Goal: Task Accomplishment & Management: Manage account settings

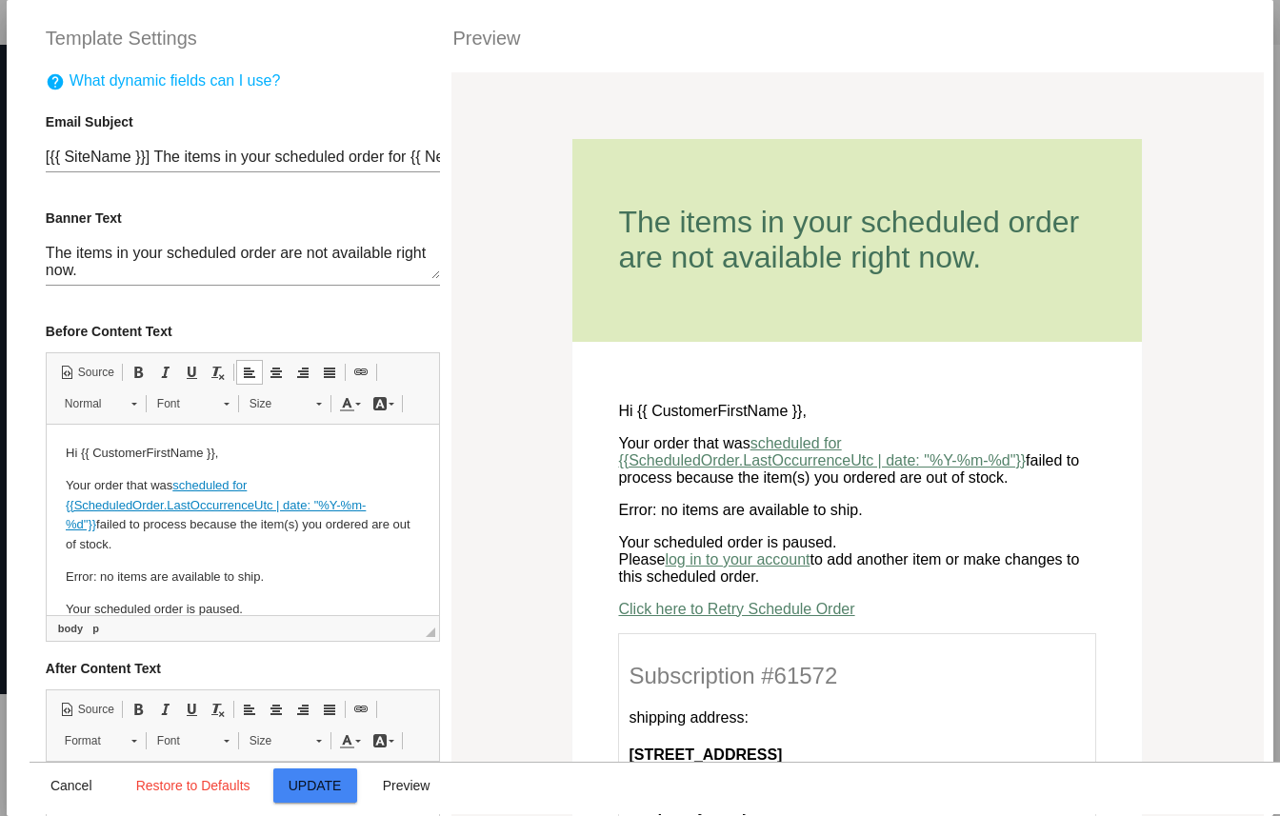
scroll to position [2234, 0]
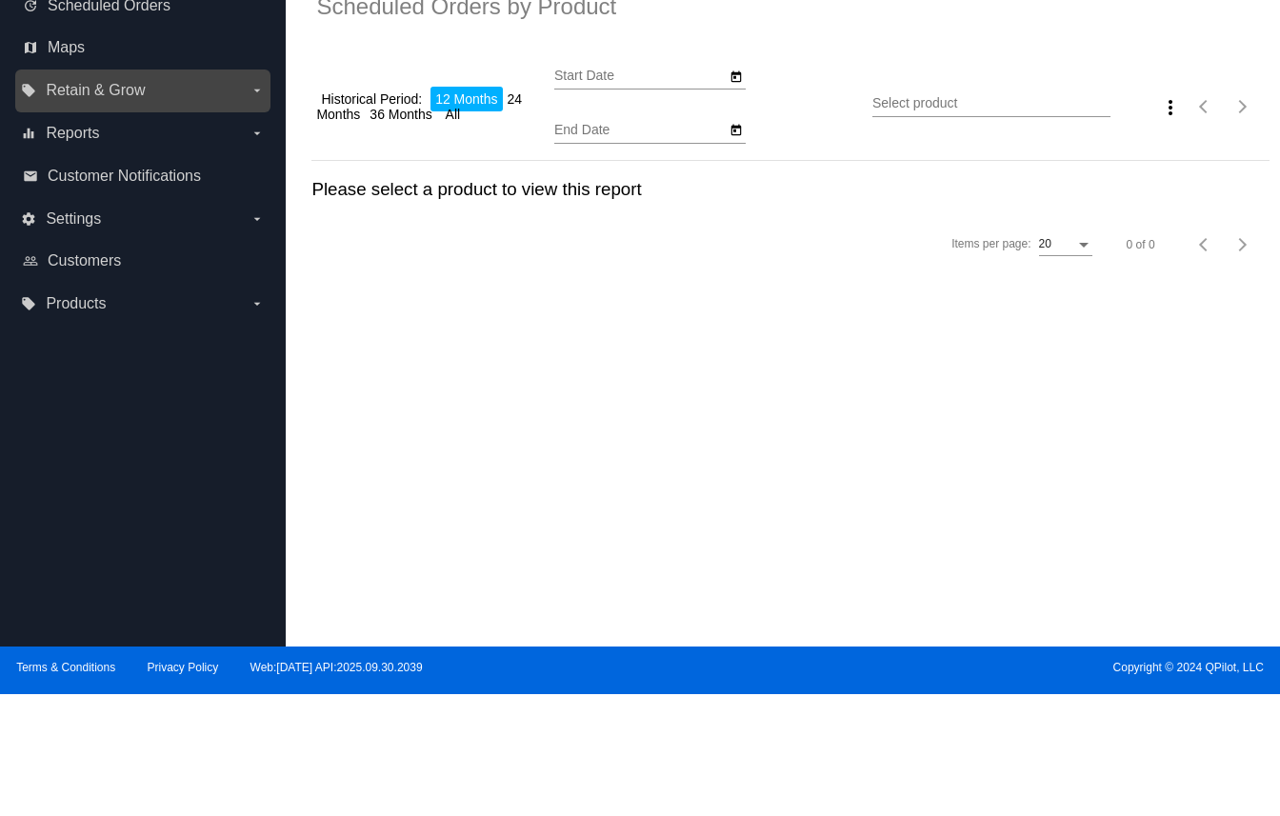
type input "10/6/2024"
type input "10/6/2025"
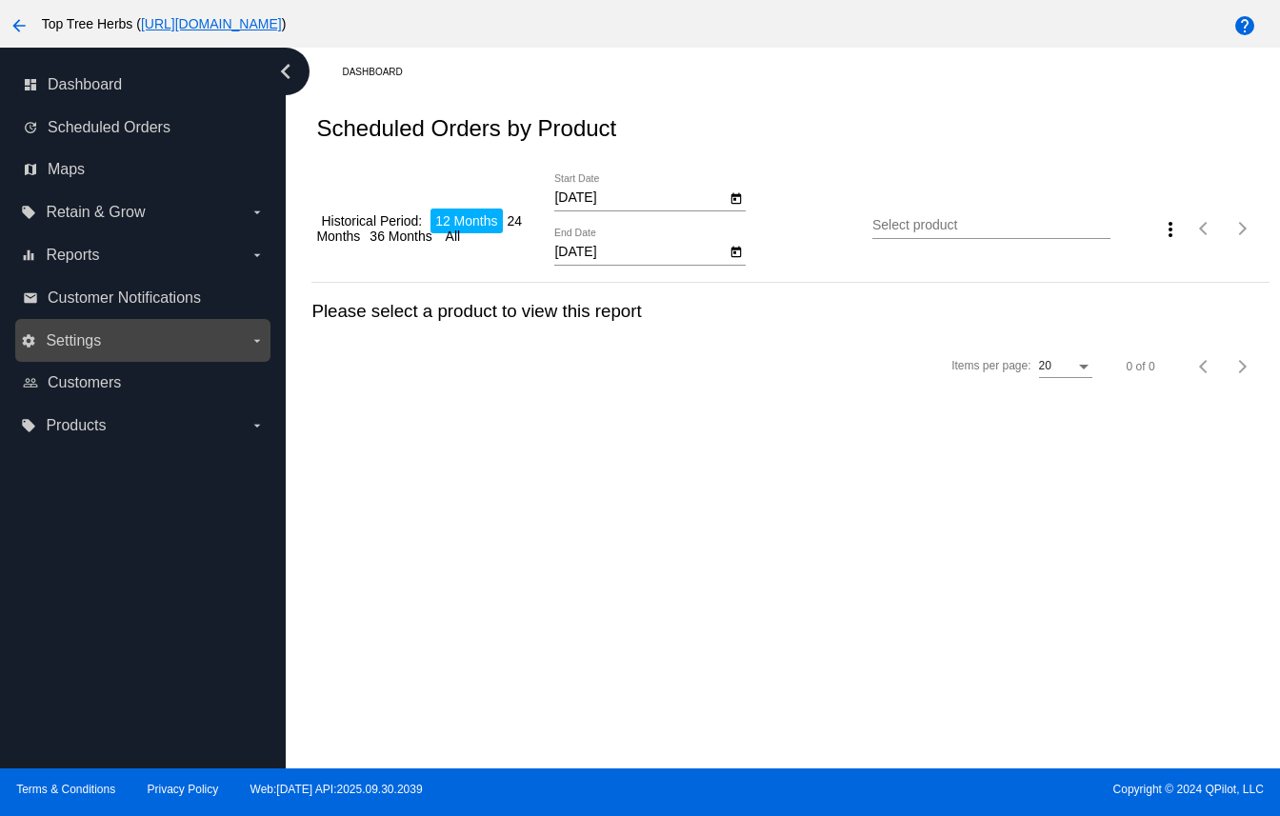
click at [156, 339] on label "settings Settings arrow_drop_down" at bounding box center [142, 341] width 243 height 30
click at [0, 0] on input "settings Settings arrow_drop_down" at bounding box center [0, 0] width 0 height 0
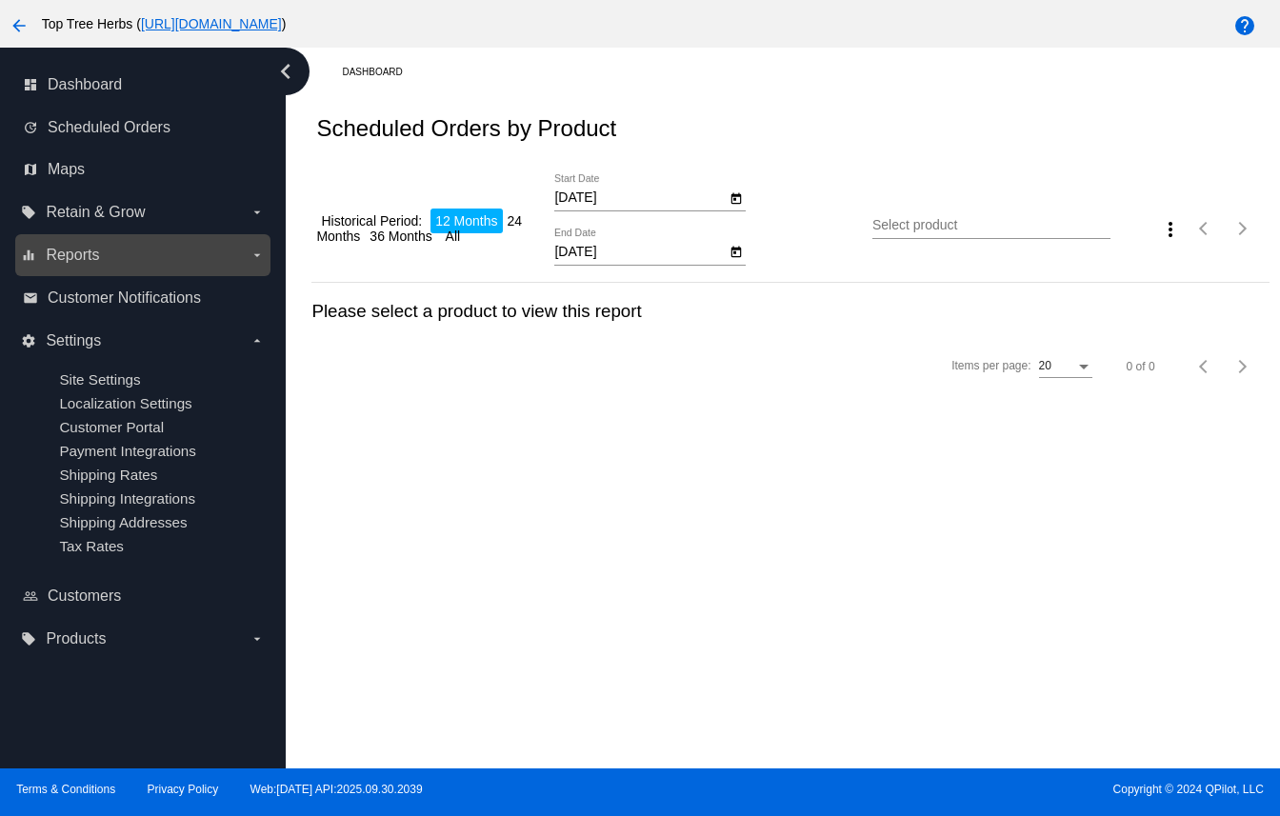
click at [117, 263] on label "equalizer Reports arrow_drop_down" at bounding box center [142, 255] width 243 height 30
click at [0, 0] on input "equalizer Reports arrow_drop_down" at bounding box center [0, 0] width 0 height 0
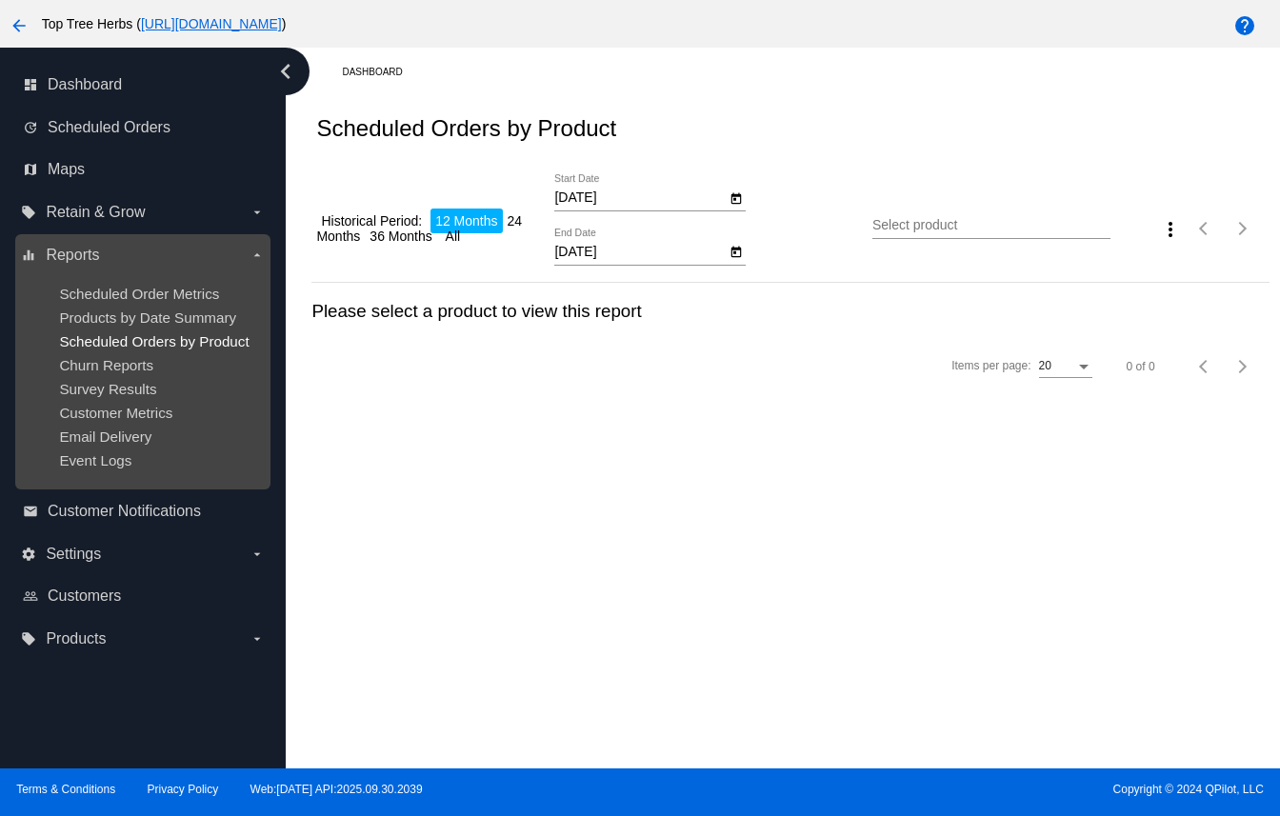
click at [108, 344] on span "Scheduled Orders by Product" at bounding box center [153, 341] width 189 height 16
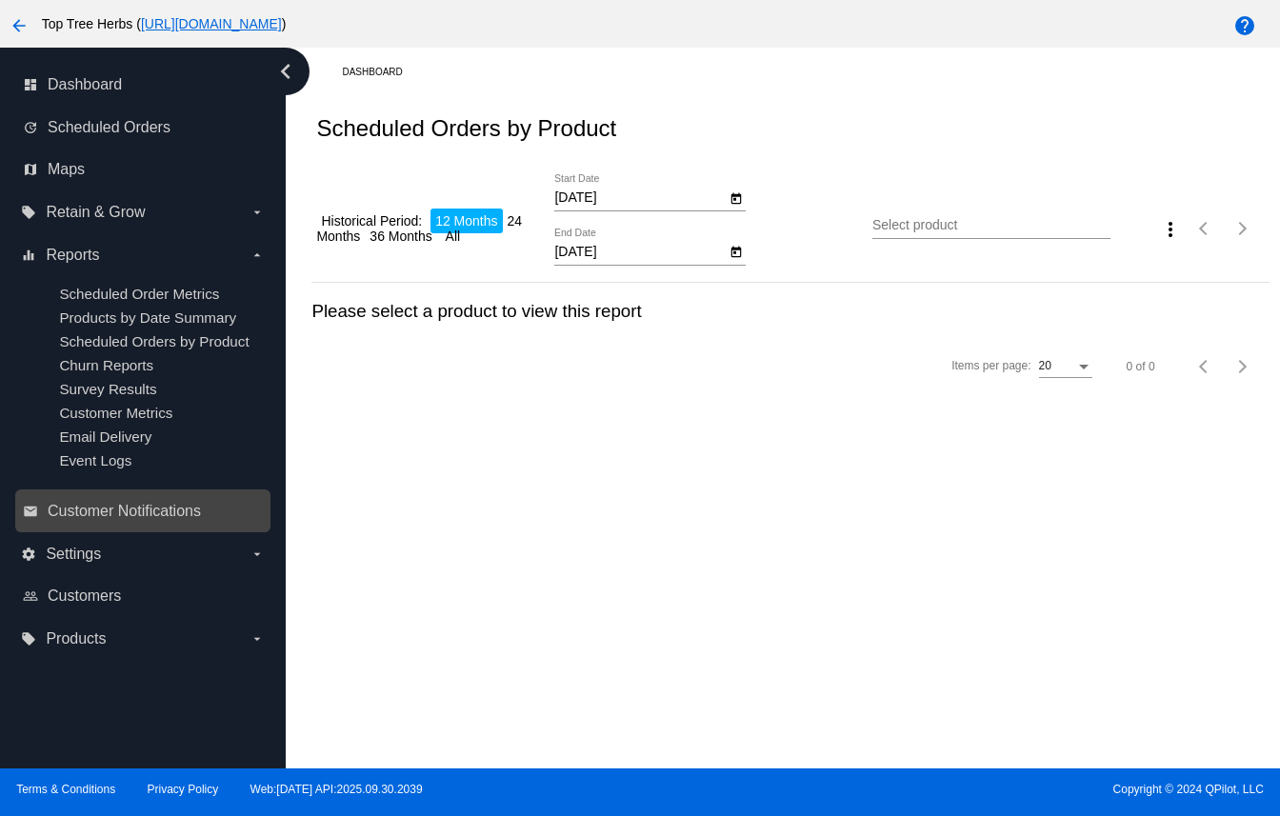
click at [85, 526] on link "email Customer Notifications" at bounding box center [144, 511] width 242 height 30
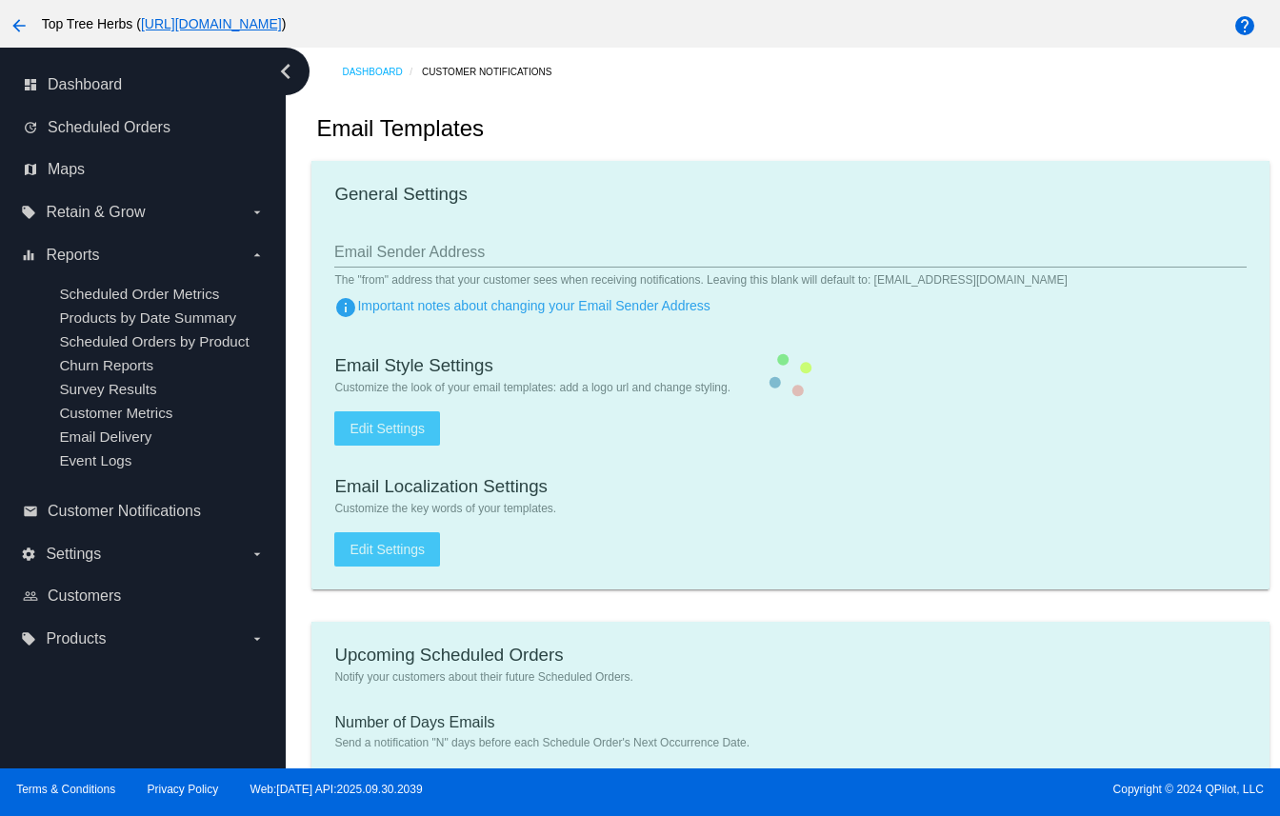
type input "contact@toptreeherbs.com"
type input "1"
checkbox input "true"
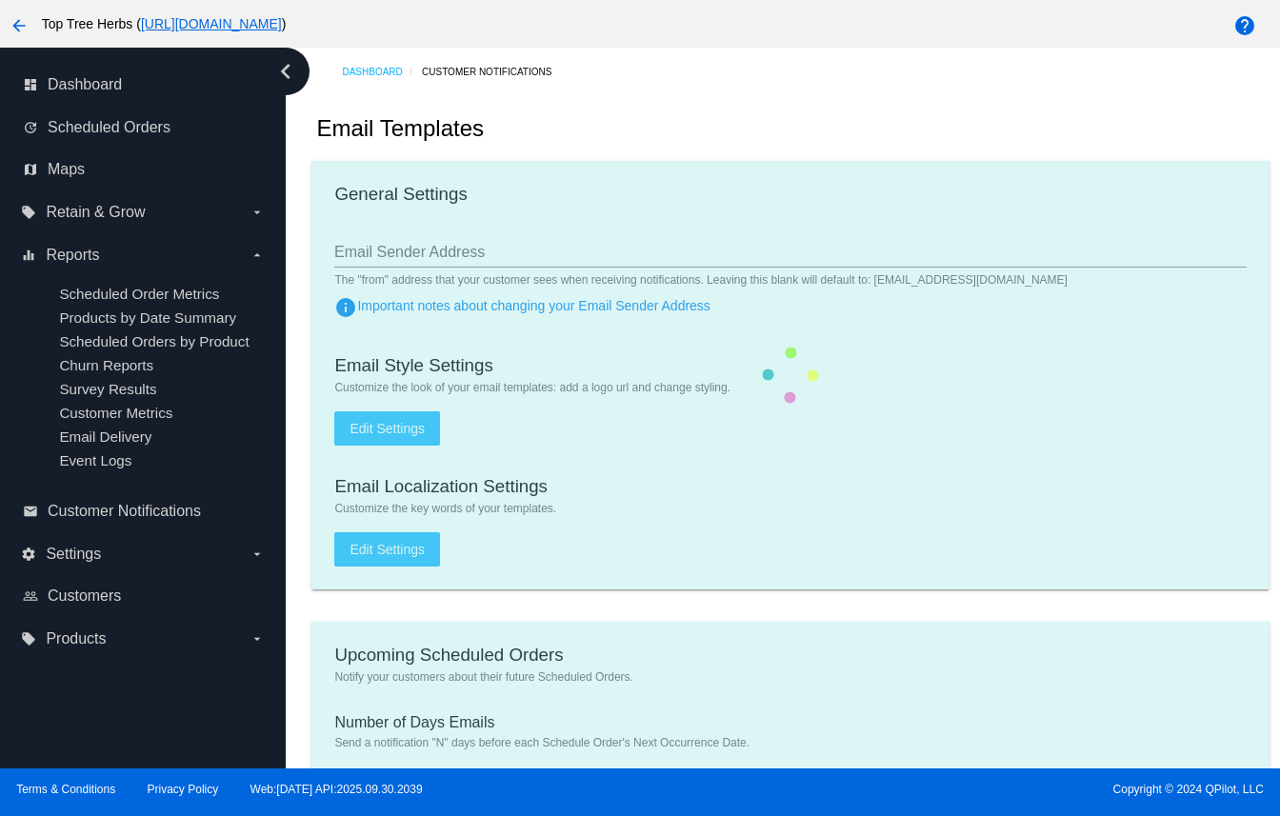
checkbox input "true"
type input "caro@toptreeherbs.com"
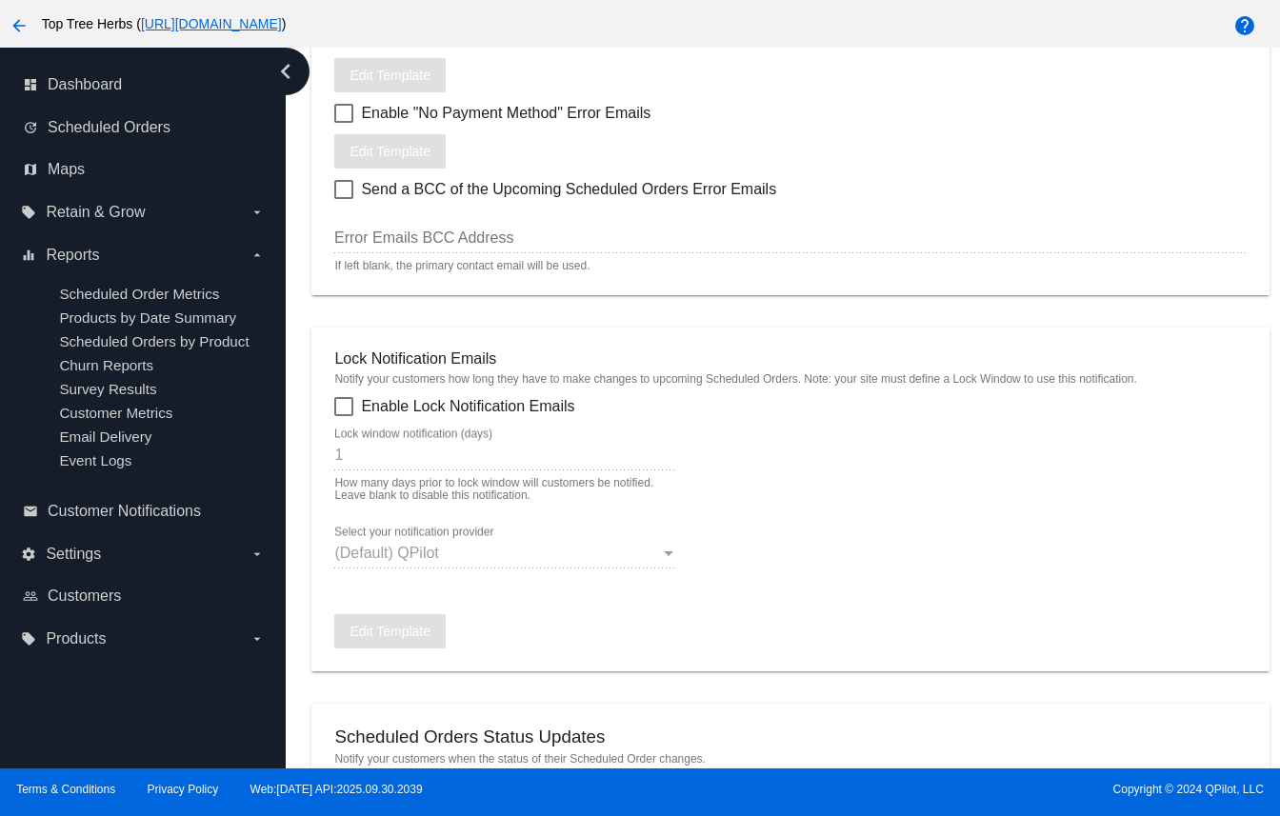
scroll to position [2285, 0]
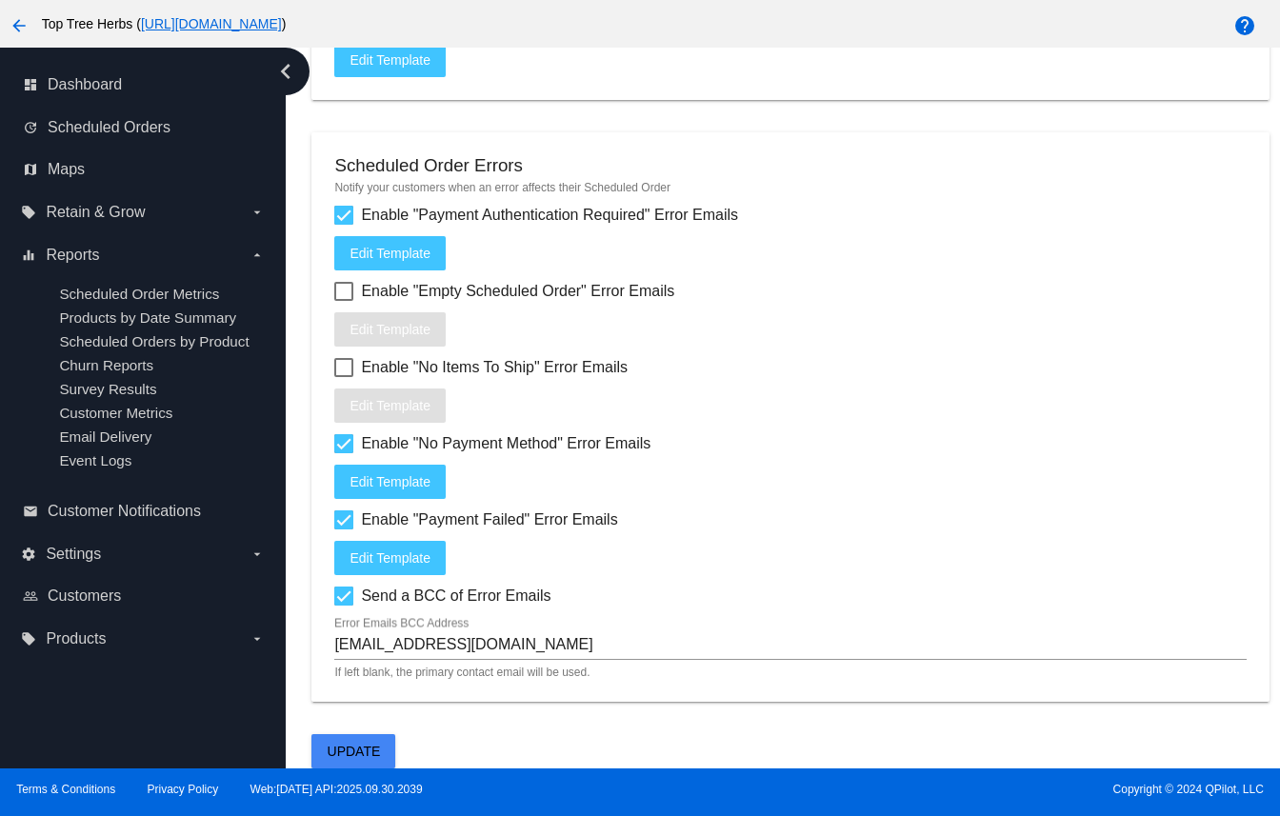
click at [346, 366] on div at bounding box center [343, 367] width 19 height 19
click at [344, 377] on input "Enable "No Items To Ship" Error Emails" at bounding box center [343, 377] width 1 height 1
checkbox input "true"
click at [388, 404] on span "Edit Template" at bounding box center [389, 405] width 81 height 15
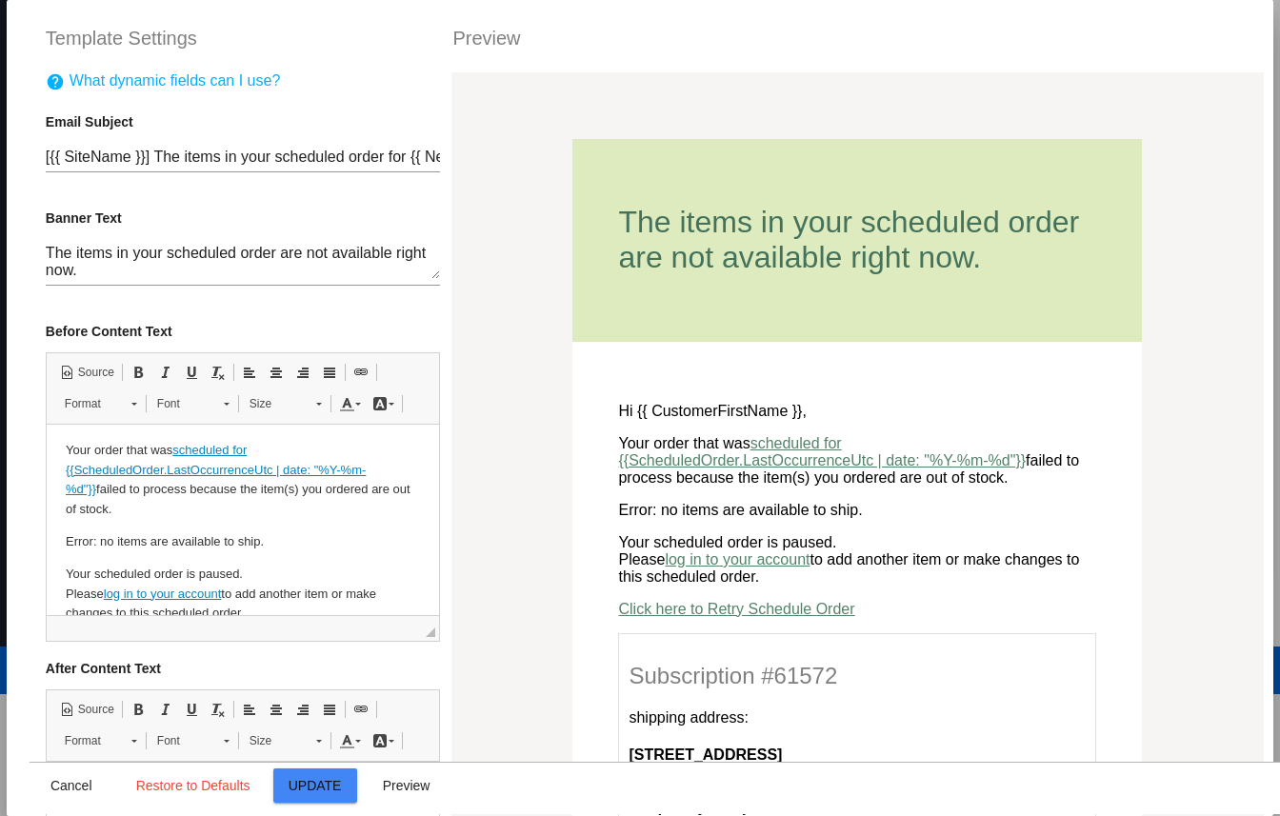
scroll to position [0, 0]
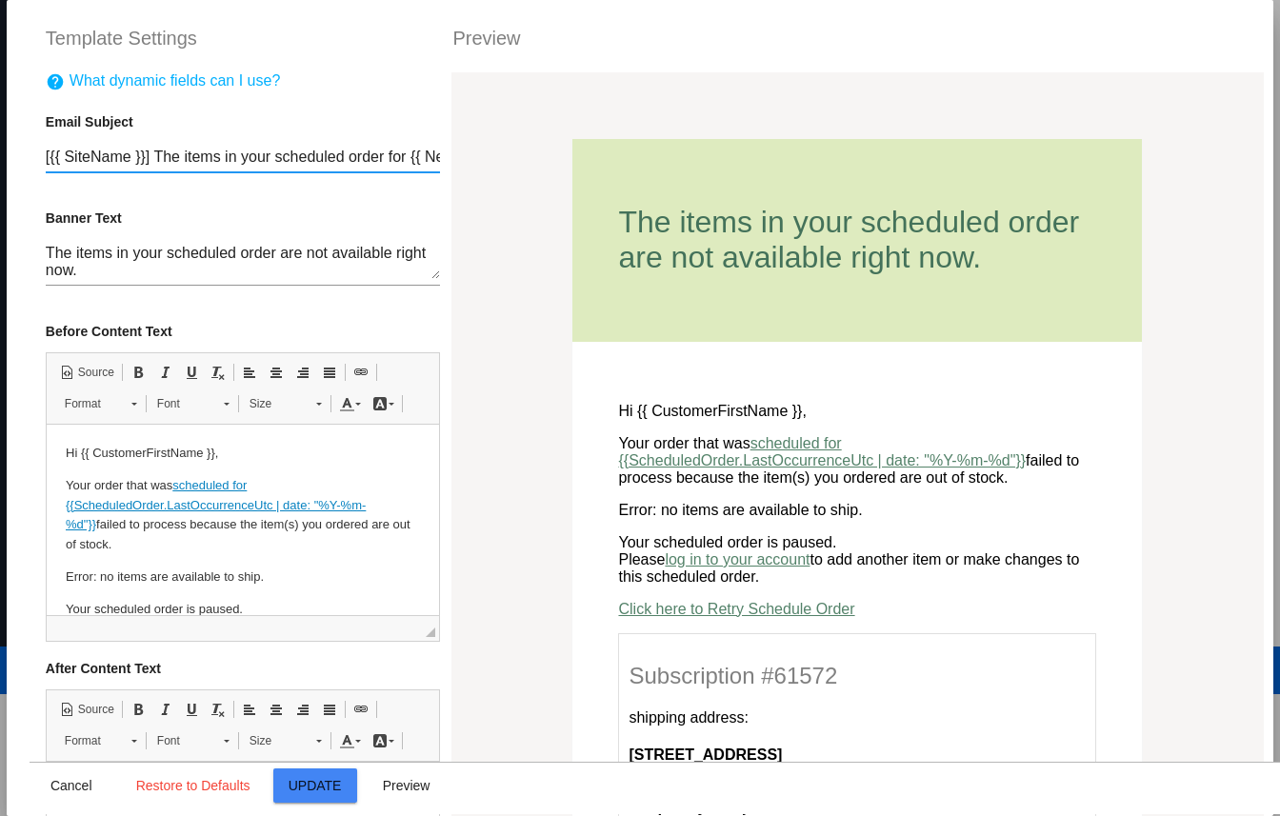
click at [160, 159] on input "[{{ SiteName }}] The items in your scheduled order for {{ NextOccurrenceShort }…" at bounding box center [243, 157] width 394 height 17
drag, startPoint x: 218, startPoint y: 159, endPoint x: 154, endPoint y: 153, distance: 64.0
click at [154, 153] on input "[{{ SiteName }}] The items in your scheduled order for {{ NextOccurrenceShort }…" at bounding box center [243, 157] width 394 height 17
drag, startPoint x: 270, startPoint y: 159, endPoint x: 426, endPoint y: 169, distance: 155.5
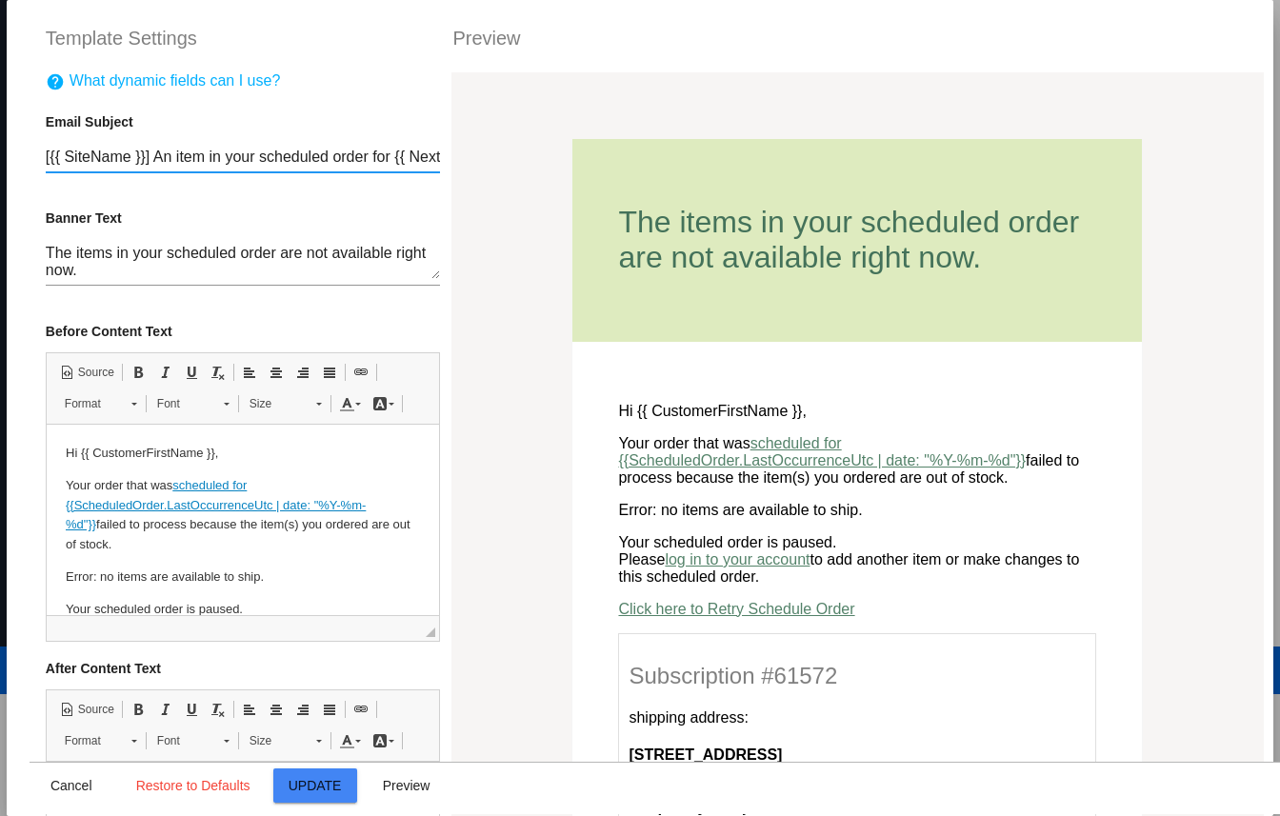
click at [426, 169] on div "[{{ SiteName }}] An item in your scheduled order for {{ NextOccurrenceShort }} …" at bounding box center [243, 150] width 394 height 43
drag, startPoint x: 372, startPoint y: 159, endPoint x: 489, endPoint y: 159, distance: 117.1
click at [332, 160] on input "[{{ SiteName }}] An item in your scheduled order for {{ NextOccurrenceShort }} …" at bounding box center [243, 157] width 394 height 17
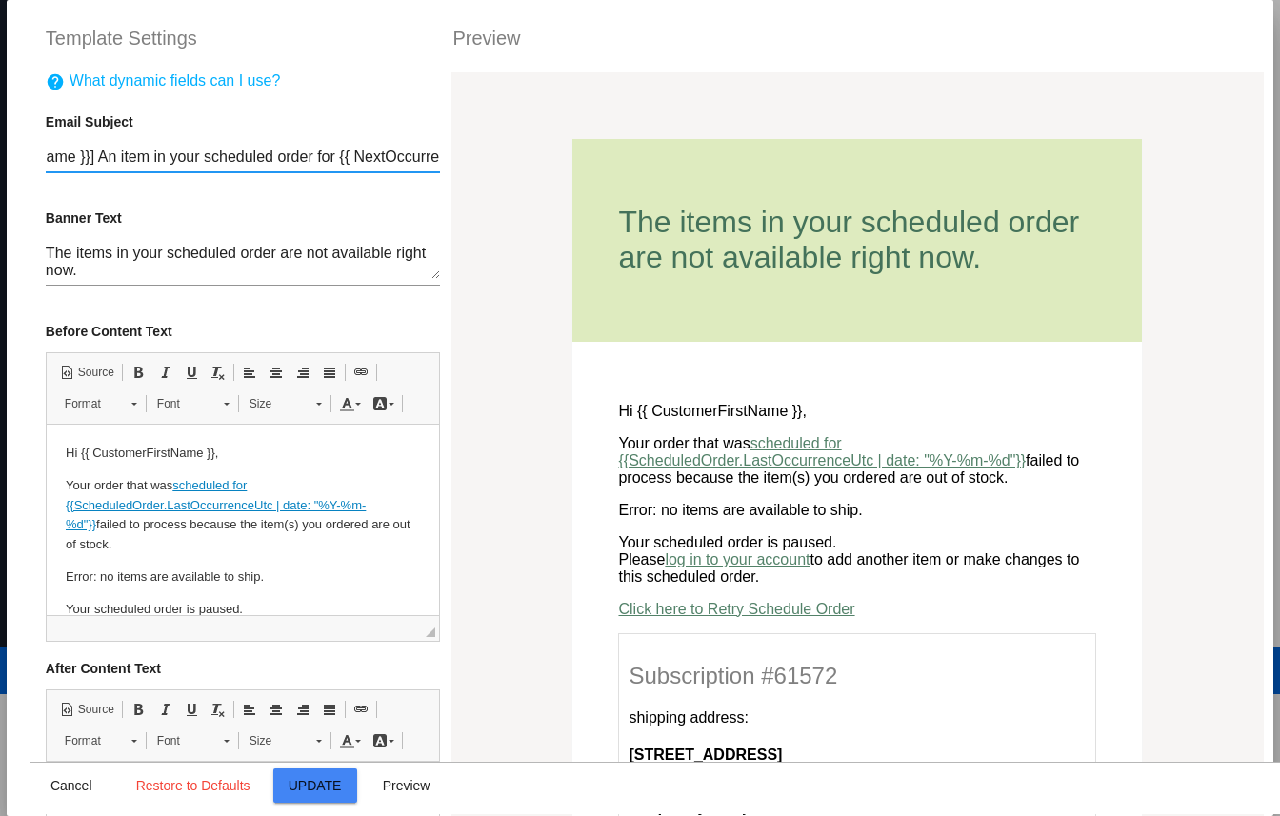
drag, startPoint x: 348, startPoint y: 161, endPoint x: 5, endPoint y: 160, distance: 343.7
click at [5, 160] on div "Template Settings Preview help What dynamic fields can I use? Email Subject [{{…" at bounding box center [640, 408] width 1280 height 816
click at [171, 158] on input "[{{ SiteName }}] An item in your scheduled order for {{ NextOccurrenceShort }} …" at bounding box center [243, 157] width 394 height 17
drag, startPoint x: 153, startPoint y: 157, endPoint x: 202, endPoint y: 157, distance: 48.6
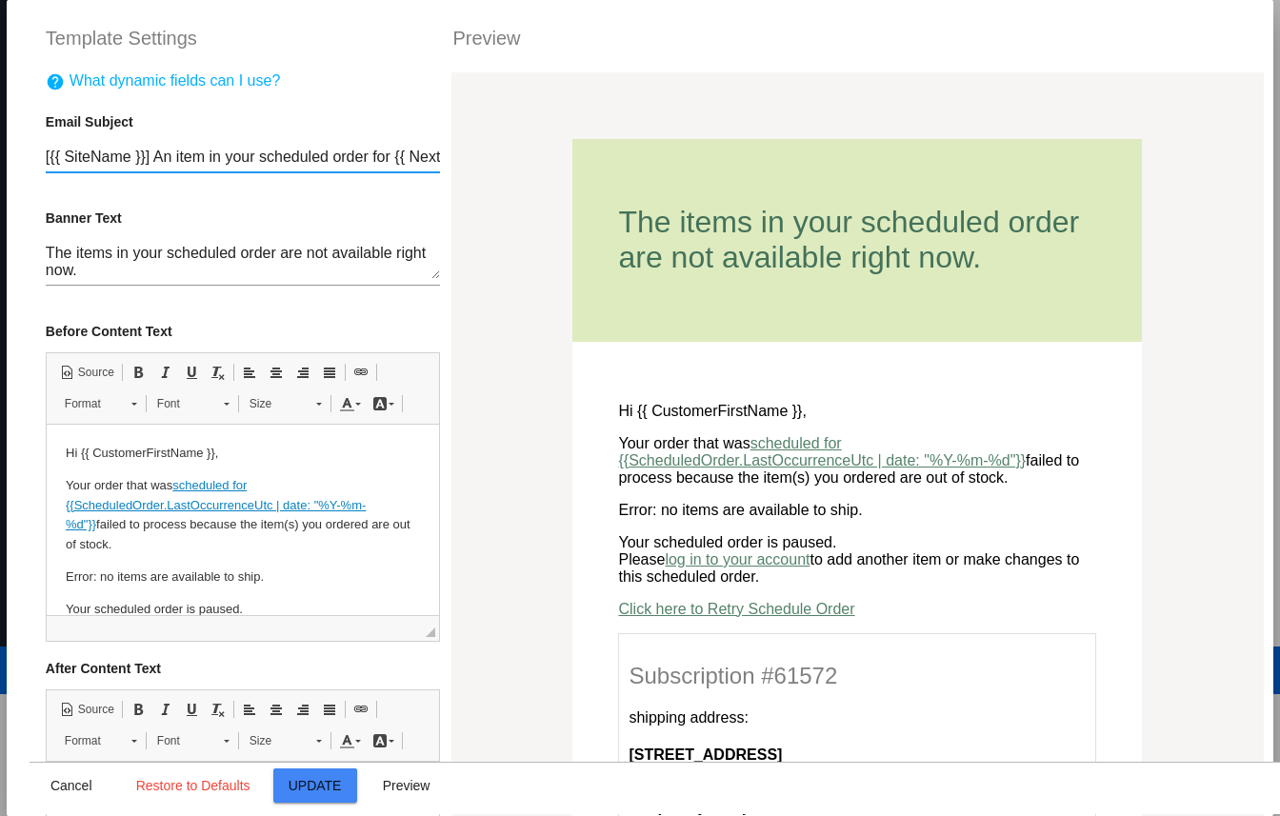
click at [202, 157] on input "[{{ SiteName }}] An item in your scheduled order for {{ NextOccurrenceShort }} …" at bounding box center [243, 157] width 394 height 17
drag, startPoint x: 335, startPoint y: 158, endPoint x: 441, endPoint y: 161, distance: 105.7
drag, startPoint x: 387, startPoint y: 161, endPoint x: 483, endPoint y: 161, distance: 96.2
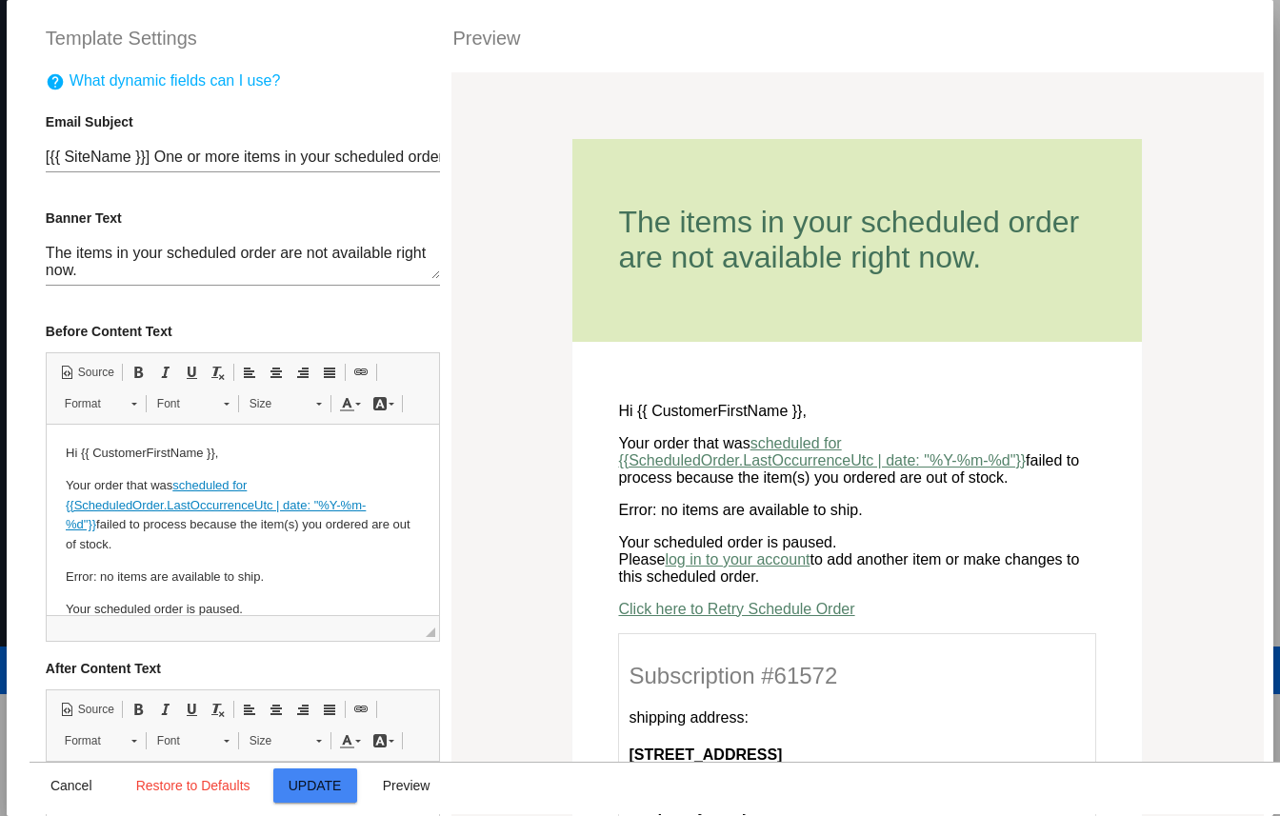
click at [362, 149] on div "[{{ SiteName }}] One or more items in your scheduled order for {{ NextOccurrenc…" at bounding box center [243, 150] width 394 height 43
click at [338, 164] on input "[{{ SiteName }}] One or more items in your scheduled order for {{ NextOccurrenc…" at bounding box center [243, 157] width 394 height 17
drag, startPoint x: 322, startPoint y: 158, endPoint x: 526, endPoint y: 159, distance: 204.7
click at [295, 149] on input "[{{ SiteName }}] One or more items in your scheduled order for {{ NextOccurrenc…" at bounding box center [243, 157] width 394 height 17
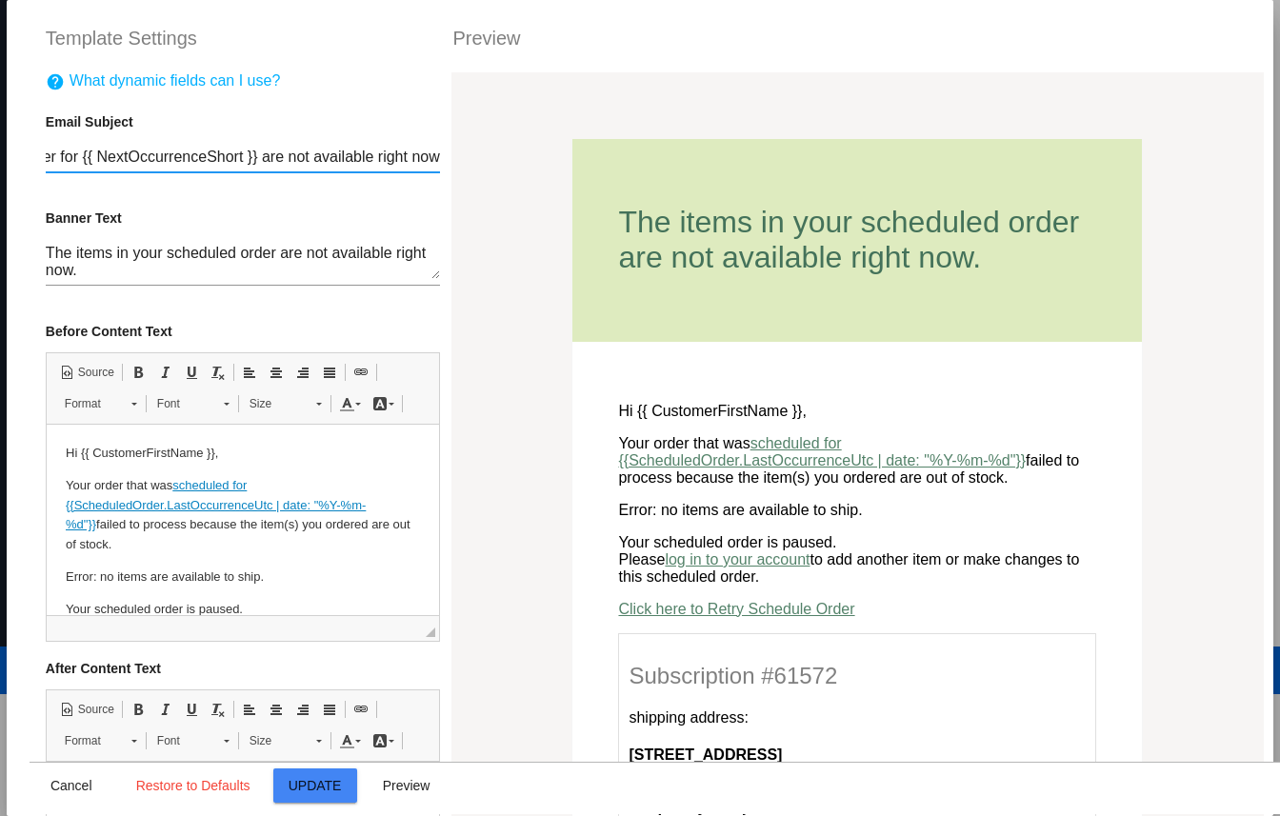
click at [287, 156] on input "[{{ SiteName }}] One or more items in your scheduled order for {{ NextOccurrenc…" at bounding box center [243, 157] width 394 height 17
click at [296, 161] on input "[{{ SiteName }}] One or more items in your scheduled order for {{ NextOccurrenc…" at bounding box center [243, 157] width 394 height 17
click at [306, 160] on input "[{{ SiteName }}] One or more items in your scheduled order for {{ NextOccurrenc…" at bounding box center [243, 157] width 394 height 17
click at [303, 158] on input "[{{ SiteName }}] One or more items in your scheduled order for {{ NextOccurrenc…" at bounding box center [243, 157] width 394 height 17
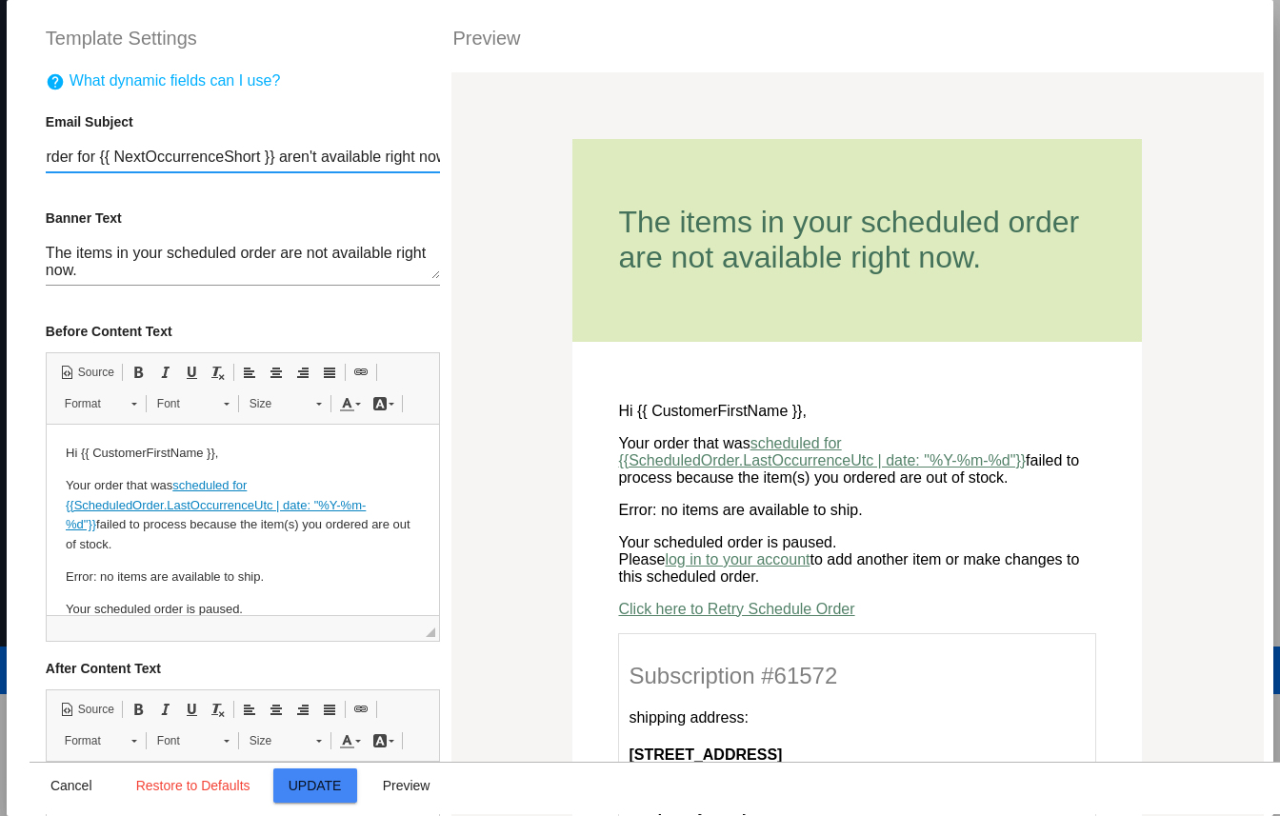
scroll to position [0, 383]
drag, startPoint x: 349, startPoint y: 165, endPoint x: 467, endPoint y: 164, distance: 118.1
type input "[{{ SiteName }}] One or more items in your scheduled order for {{ NextOccurrenc…"
click at [149, 255] on textarea "The items in your scheduled order are not available right now." at bounding box center [243, 262] width 394 height 34
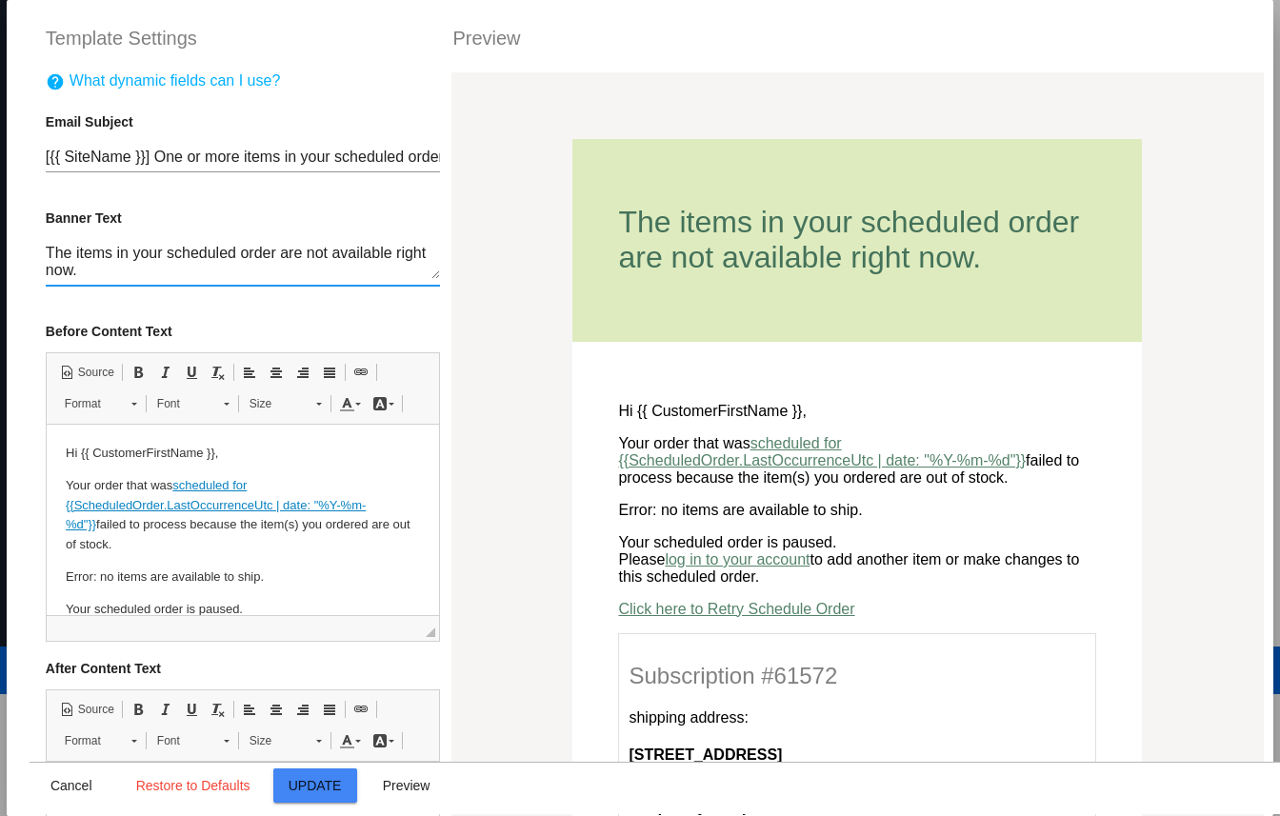
click at [101, 272] on textarea "The items in your scheduled order are not available right now." at bounding box center [243, 262] width 394 height 34
drag, startPoint x: 121, startPoint y: 273, endPoint x: 22, endPoint y: 258, distance: 100.2
click at [21, 258] on mat-dialog-container "Template Settings Preview help What dynamic fields can I use? Email Subject [{{…" at bounding box center [640, 408] width 1267 height 816
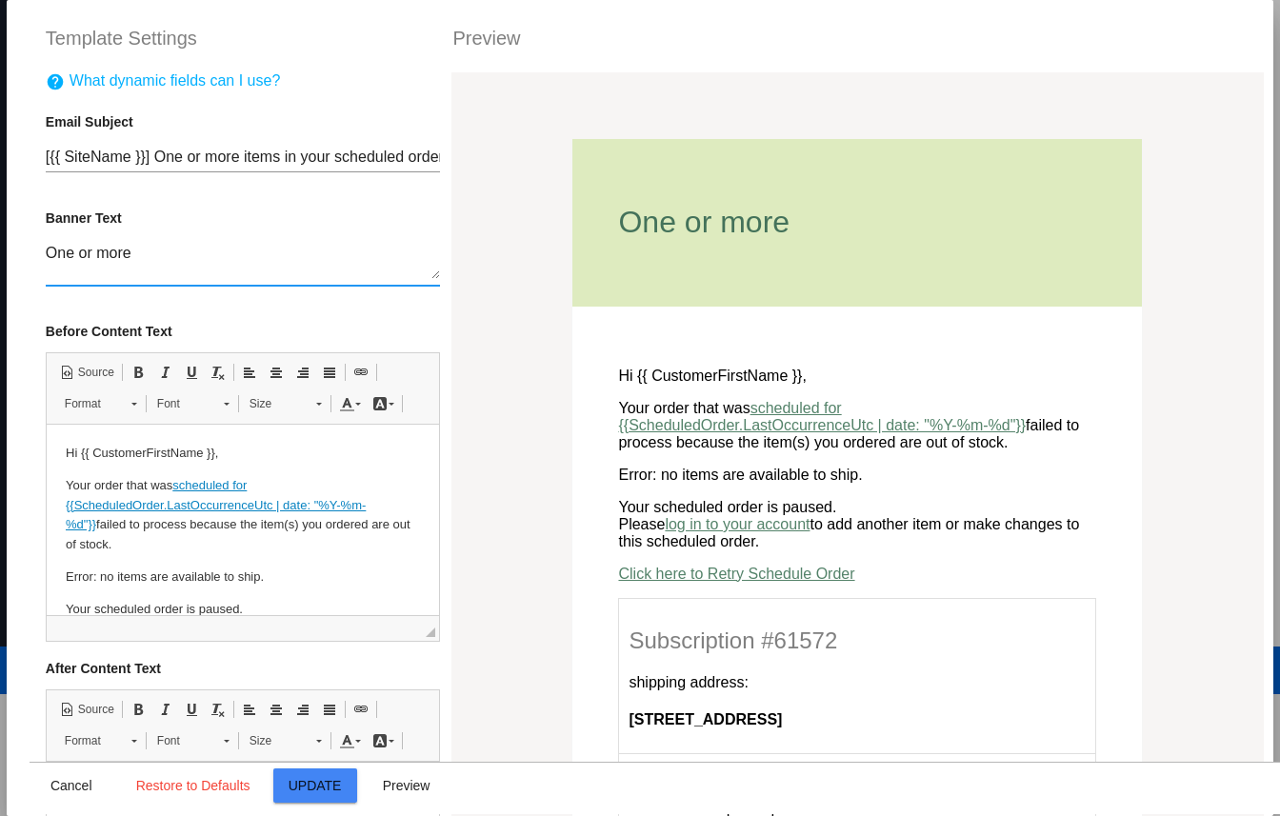
click at [111, 247] on textarea "One or more" at bounding box center [243, 262] width 394 height 34
type textarea "S"
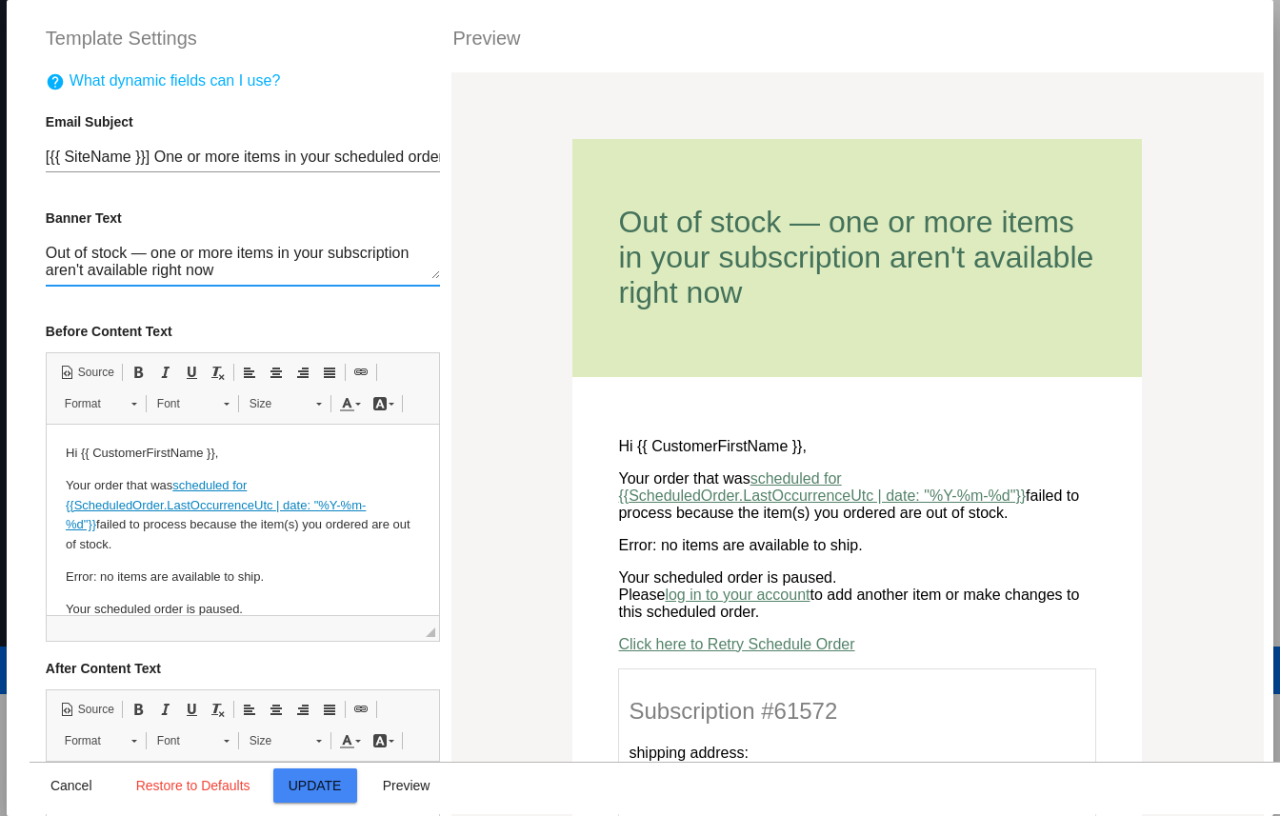
click at [67, 275] on textarea "Out of stock — one or more items in your subscription aren't available right now" at bounding box center [243, 262] width 394 height 34
drag, startPoint x: 151, startPoint y: 257, endPoint x: 276, endPoint y: 251, distance: 124.8
click at [276, 251] on textarea "Out of stock — one or more items in your subscription isn't available right now" at bounding box center [243, 262] width 394 height 34
click at [396, 258] on textarea "Out of stock — there's an item in your subscription isn't available right now" at bounding box center [243, 262] width 394 height 34
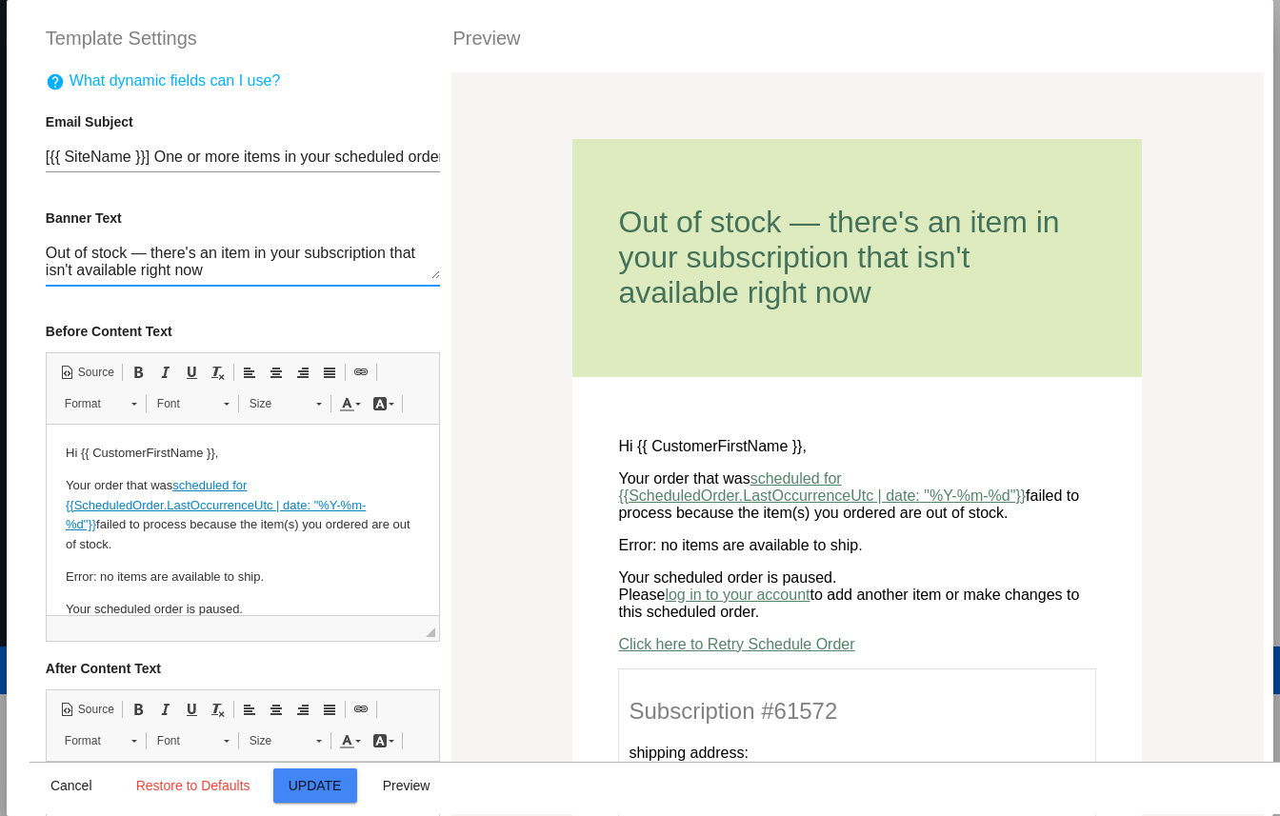
type textarea "Out of stock — there's an item in your subscription that isn't available right …"
click at [324, 155] on input "[{{ SiteName }}] One or more items in your scheduled order for {{ NextOccurrenc…" at bounding box center [243, 157] width 394 height 17
drag, startPoint x: 352, startPoint y: 160, endPoint x: 483, endPoint y: 162, distance: 130.4
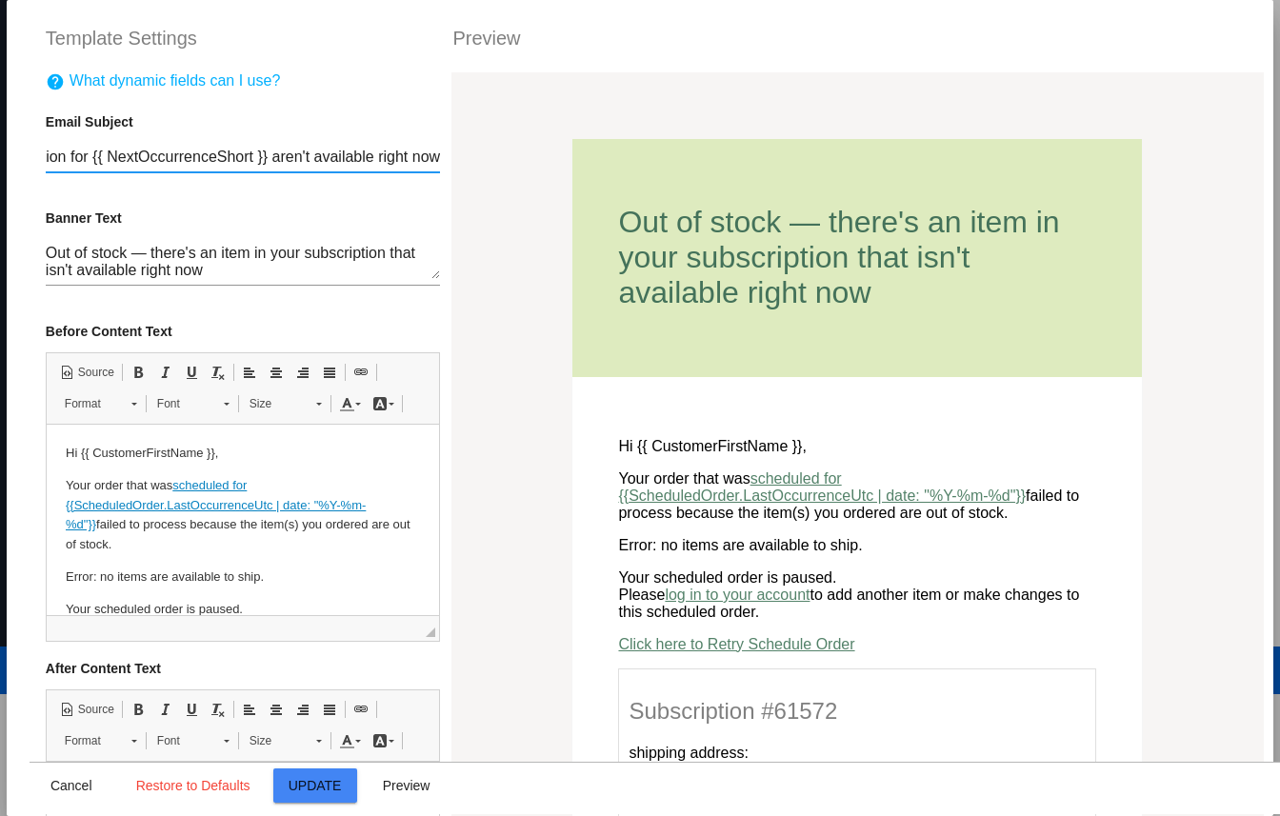
click at [388, 158] on input "[{{ SiteName }}] One or more items in your subscription for {{ NextOccurrenceSh…" at bounding box center [243, 157] width 394 height 17
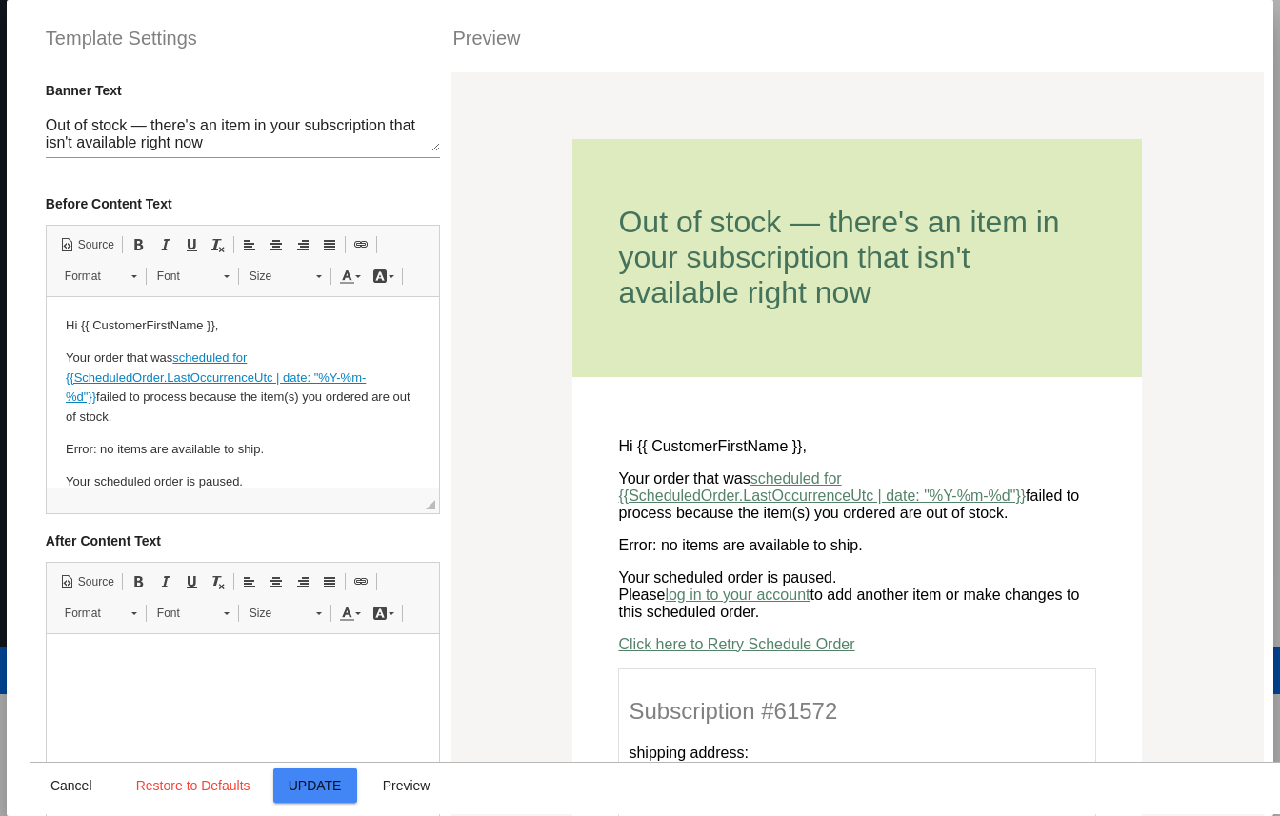
scroll to position [160, 0]
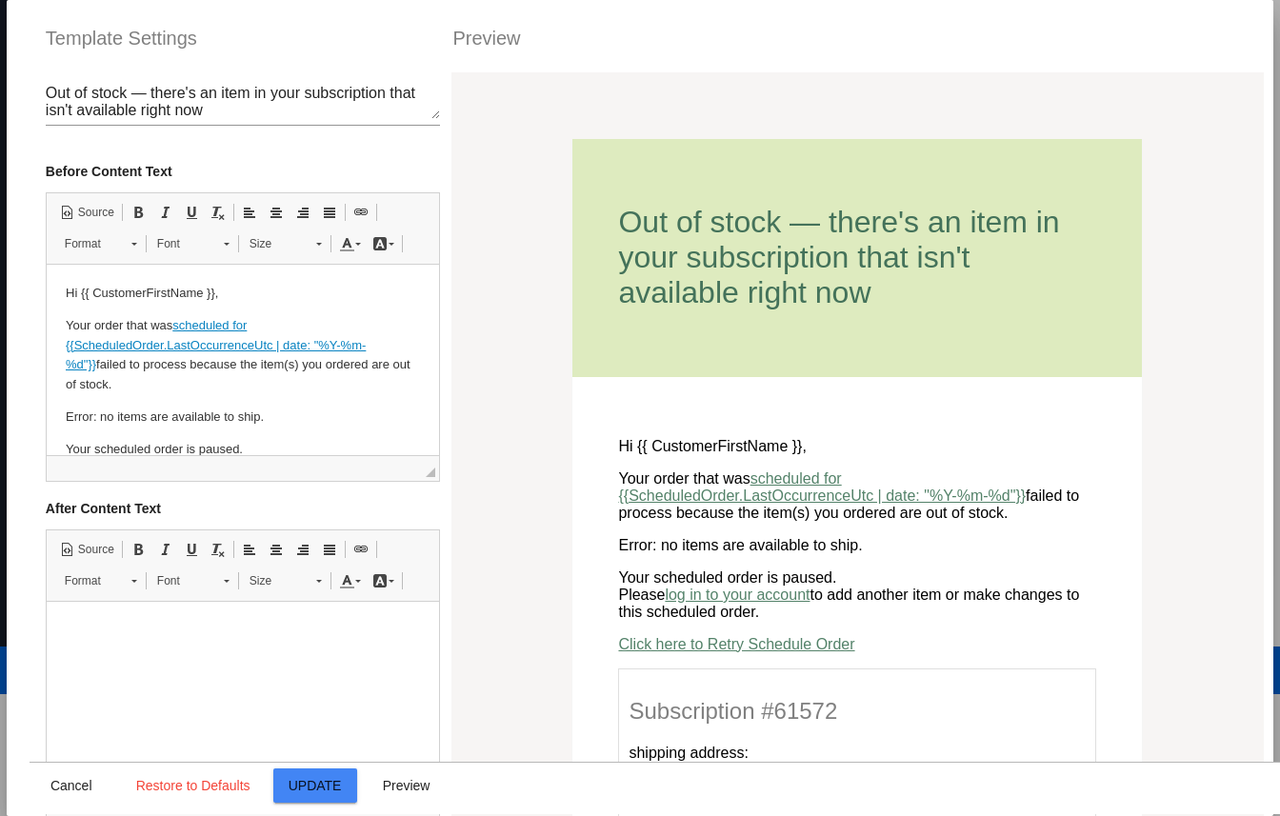
type input "[{{ SiteName }}] One or more items in your subscription for {{ NextOccurrenceSh…"
click at [240, 301] on p "Hi {{ CustomerFirstName }}," at bounding box center [242, 294] width 354 height 20
click at [72, 363] on p "Your order that was scheduled for {{ScheduledOrder.LastOccurrenceUtc | date: "%…" at bounding box center [242, 355] width 354 height 79
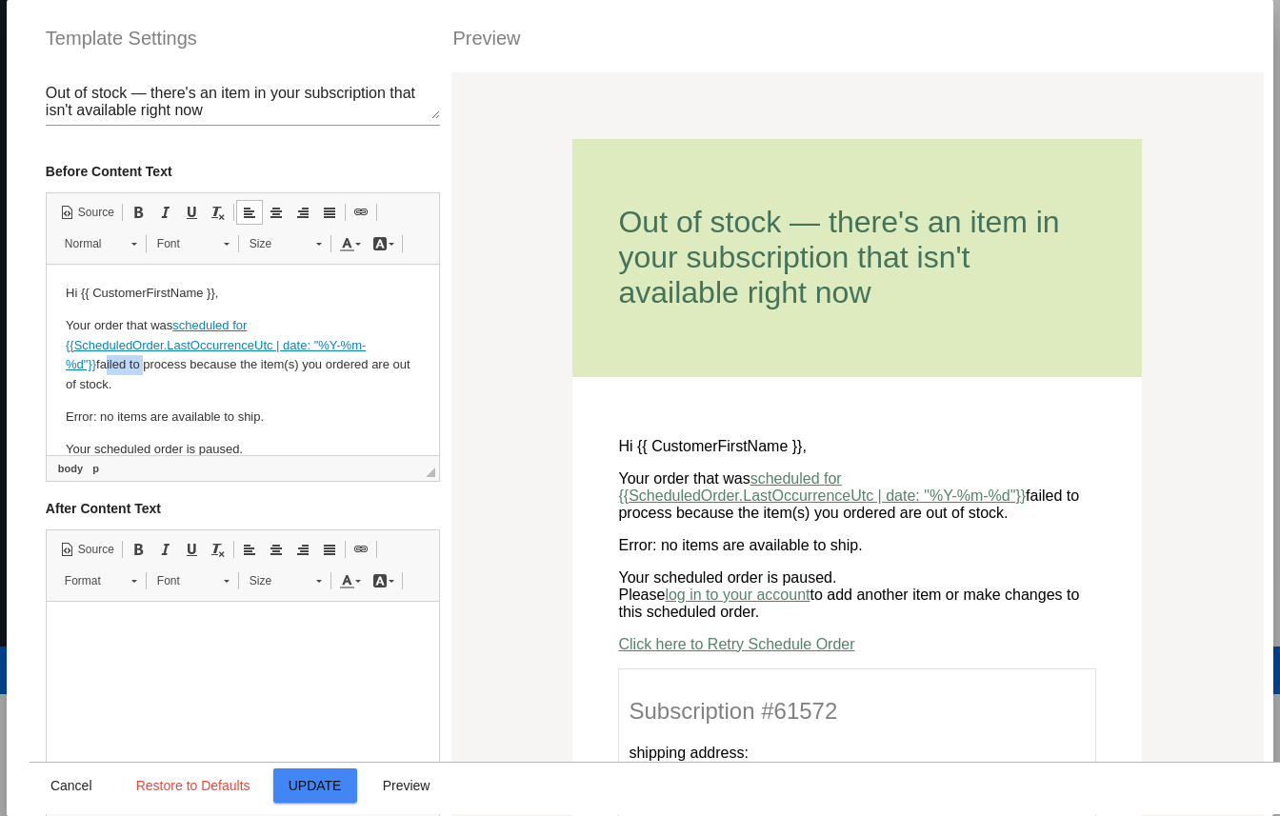
drag, startPoint x: 108, startPoint y: 366, endPoint x: 67, endPoint y: 366, distance: 40.9
click at [67, 366] on p "Your order that was scheduled for {{ScheduledOrder.LastOccurrenceUtc | date: "%…" at bounding box center [242, 355] width 354 height 79
click at [189, 362] on p "Your order that was scheduled for {{ScheduledOrder.LastOccurrenceUtc | date: "%…" at bounding box center [242, 355] width 354 height 79
click at [327, 358] on p "Your order that was scheduled for {{ScheduledOrder.LastOccurrenceUtc | date: "%…" at bounding box center [242, 355] width 354 height 79
click at [313, 370] on p "Your order that was scheduled for {{ScheduledOrder.LastOccurrenceUtc | date: "%…" at bounding box center [242, 355] width 354 height 79
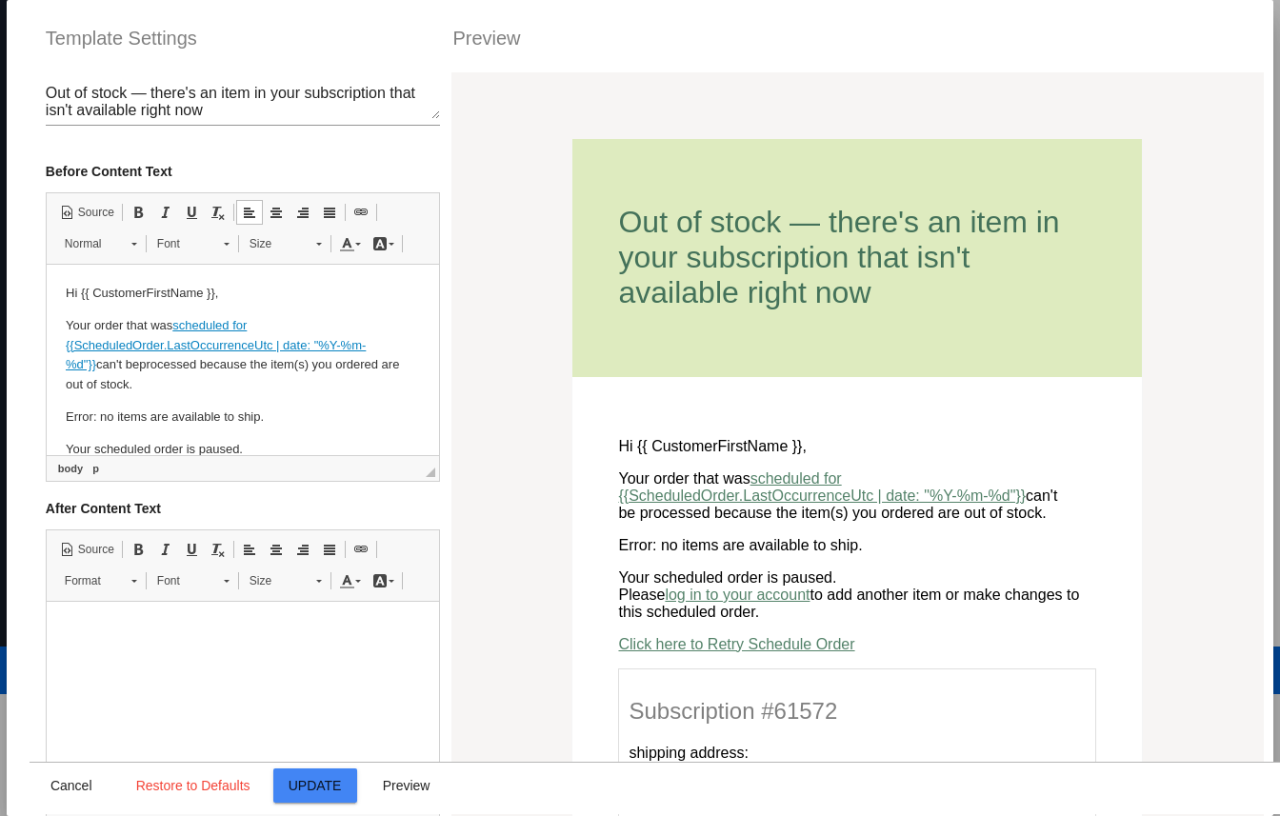
click at [282, 376] on p "Your order that was scheduled for {{ScheduledOrder.LastOccurrenceUtc | date: "%…" at bounding box center [242, 355] width 354 height 79
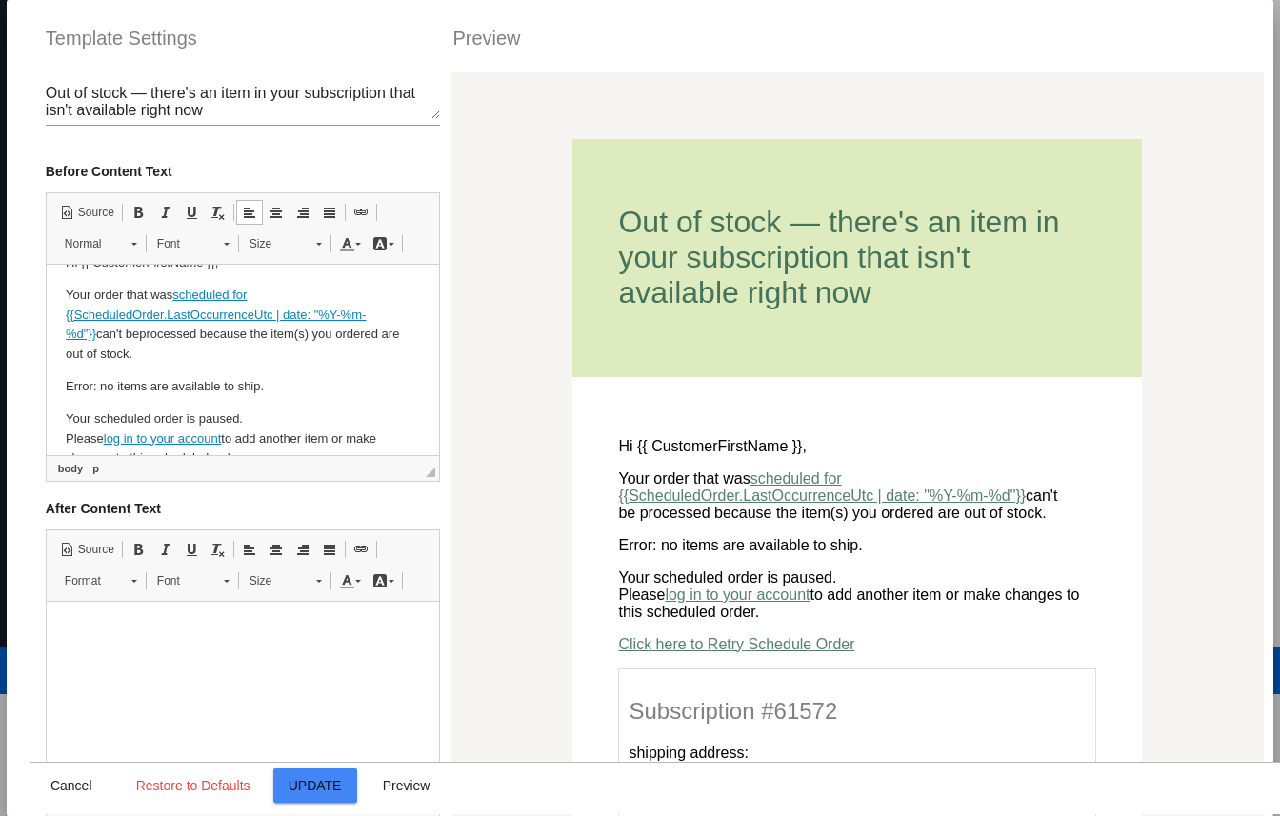
scroll to position [36, 0]
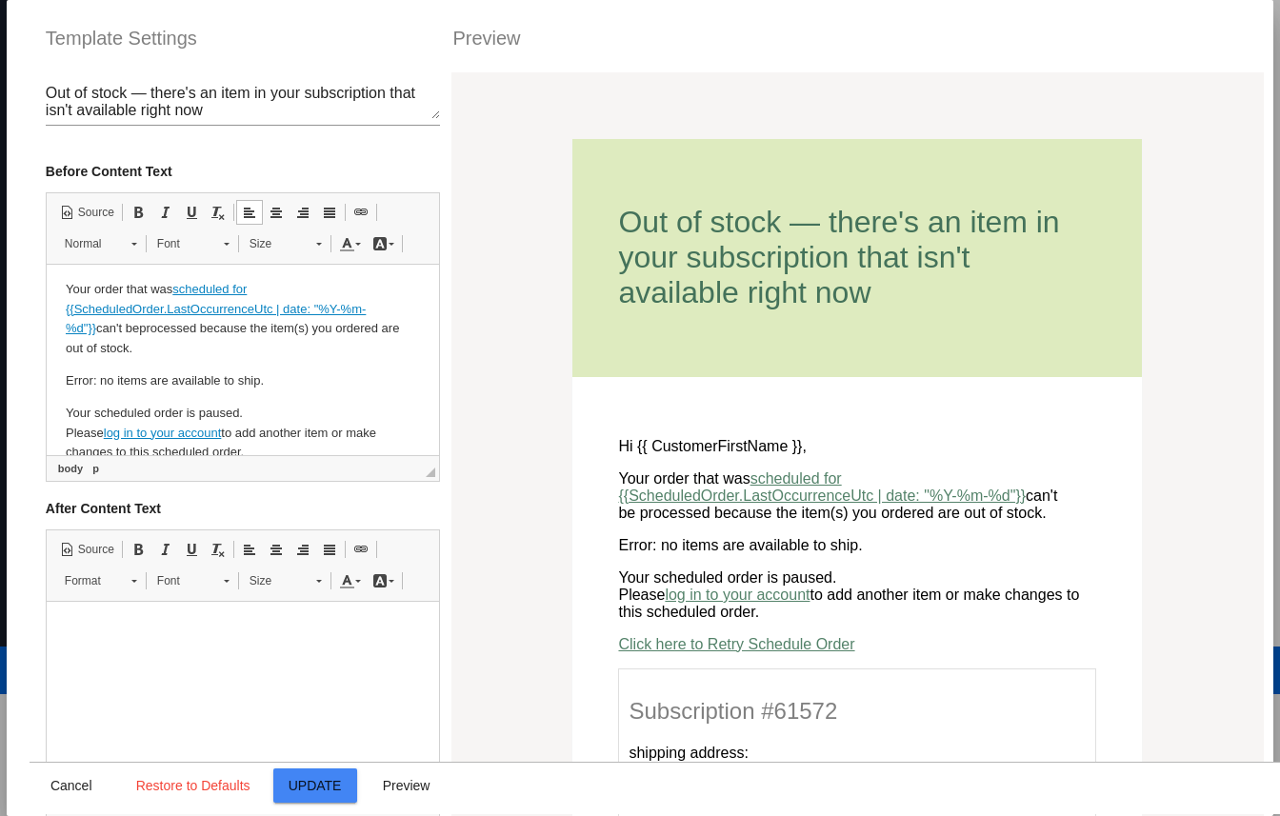
click at [288, 382] on p "Error: no items are available to ship." at bounding box center [242, 381] width 354 height 20
drag, startPoint x: 304, startPoint y: 380, endPoint x: 10, endPoint y: 388, distance: 294.3
click at [46, 388] on html "Hi {{ CustomerFirstName }}, Your order that was scheduled for {{ScheduledOrder.…" at bounding box center [242, 371] width 392 height 286
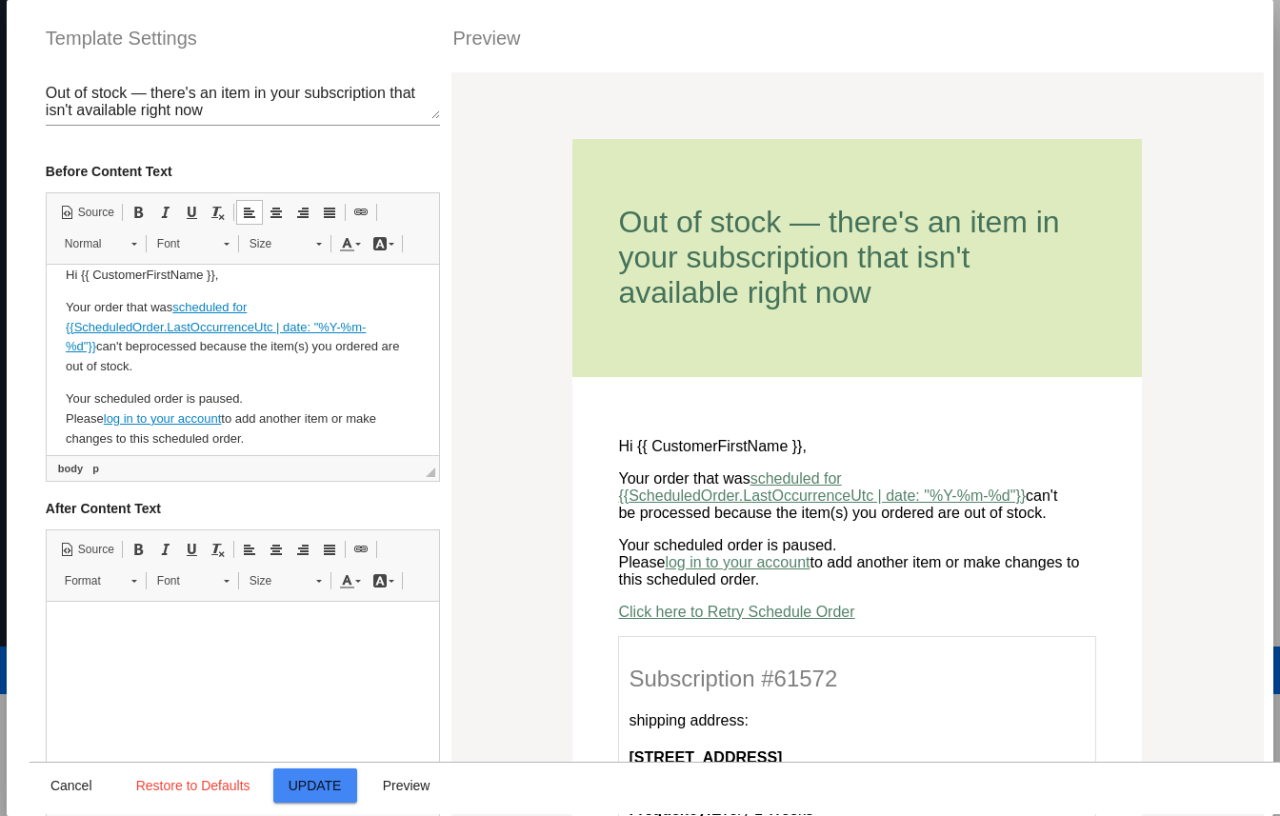
scroll to position [17, 0]
click at [239, 399] on p "Your scheduled order is paused. Please log in to your account to add another it…" at bounding box center [242, 419] width 354 height 59
click at [191, 398] on p "Your scheduled order is paused. Please log in to your account to add another it…" at bounding box center [242, 419] width 354 height 59
click at [176, 399] on p "Your scheduled order has been temporarily paused. Please log in to your account…" at bounding box center [242, 419] width 354 height 59
drag, startPoint x: 187, startPoint y: 399, endPoint x: 99, endPoint y: 399, distance: 87.6
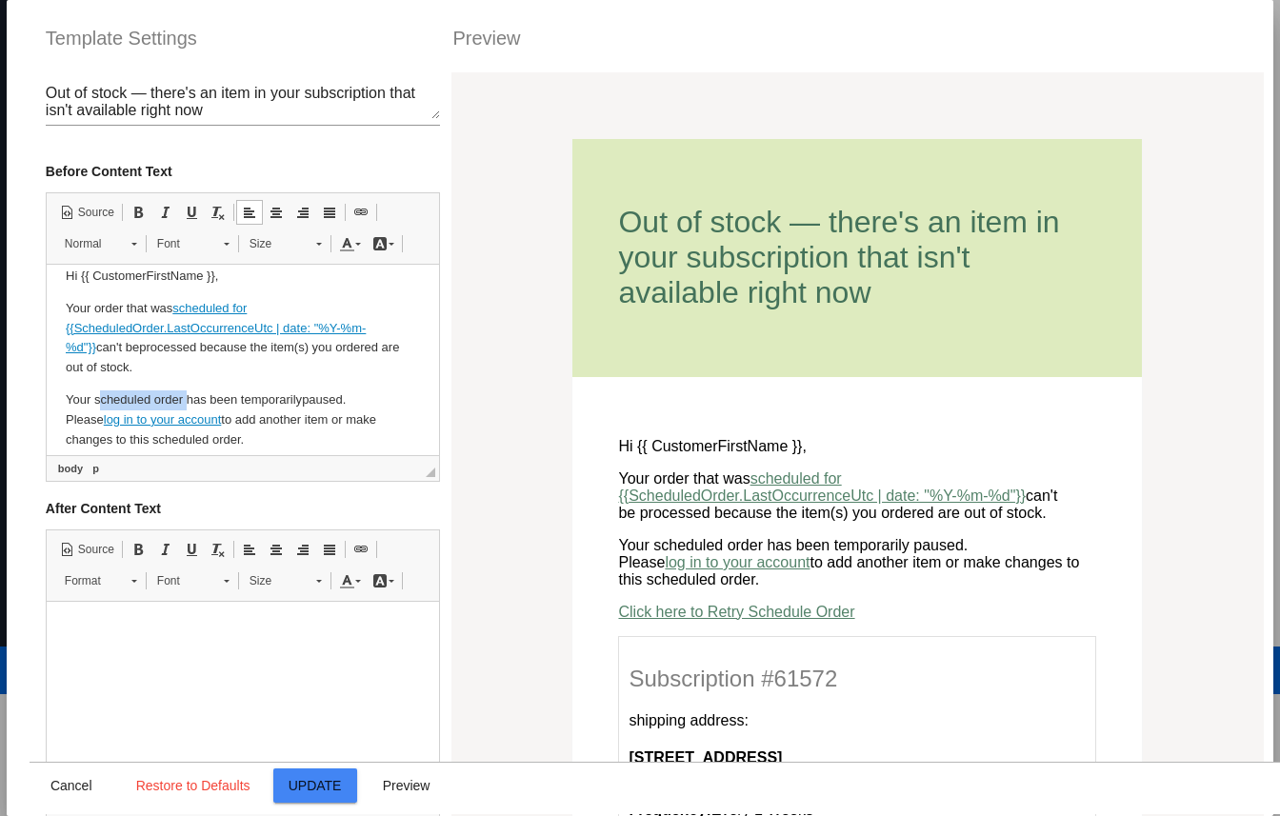
click at [99, 399] on p "Your scheduled order has been temporarily paused. Please log in to your account…" at bounding box center [242, 419] width 354 height 59
click at [72, 399] on p "Your subscription has been temporarily paused. Please log in to your account to…" at bounding box center [242, 419] width 354 height 59
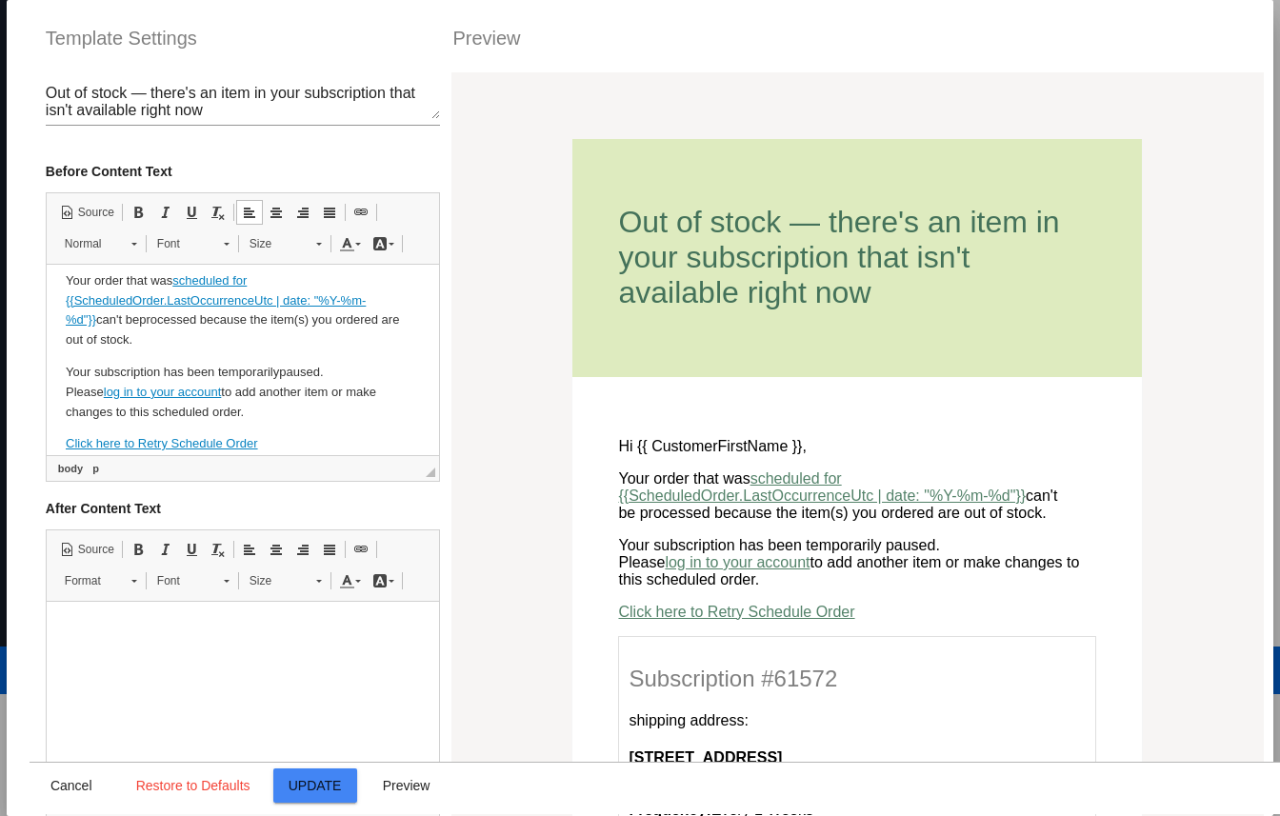
scroll to position [54, 0]
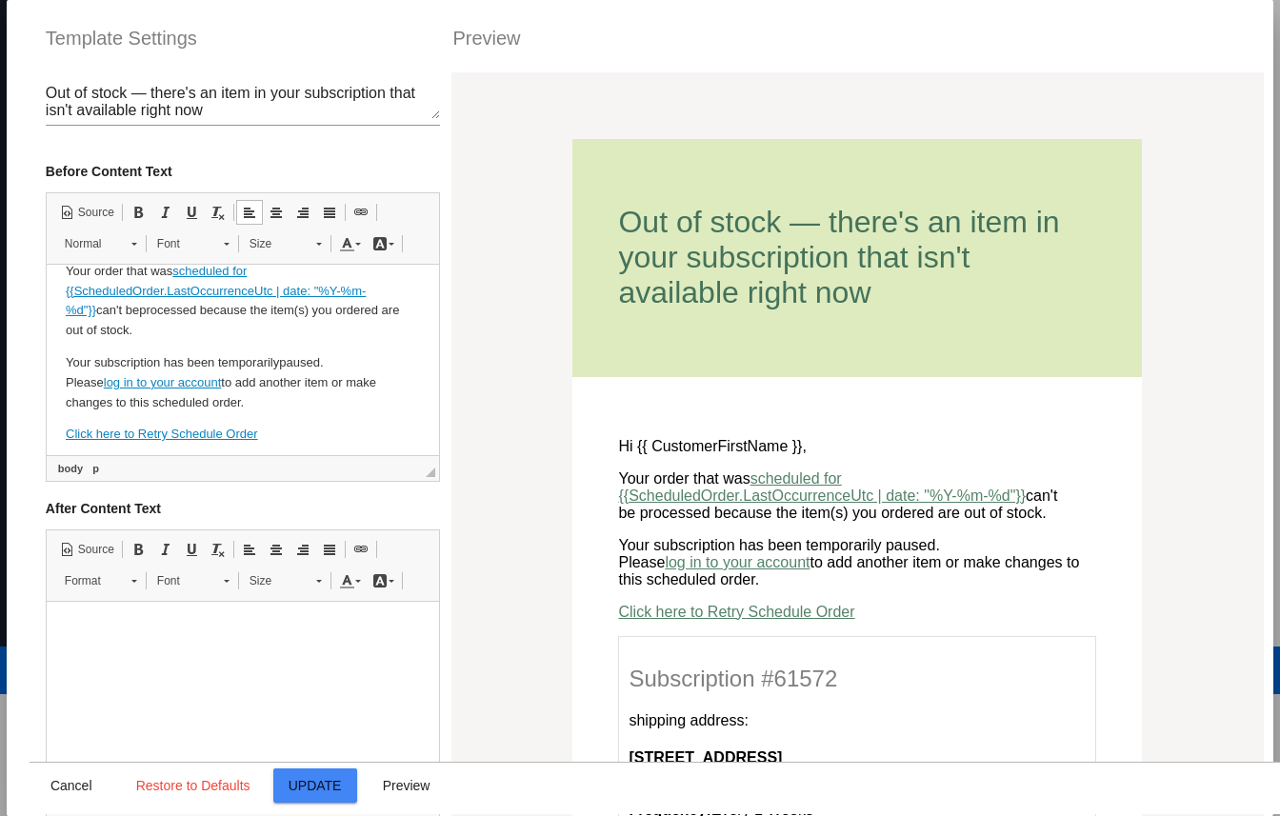
click at [65, 382] on p "Your subscription has been temporarily paused. Please log in to your account to…" at bounding box center [242, 382] width 354 height 59
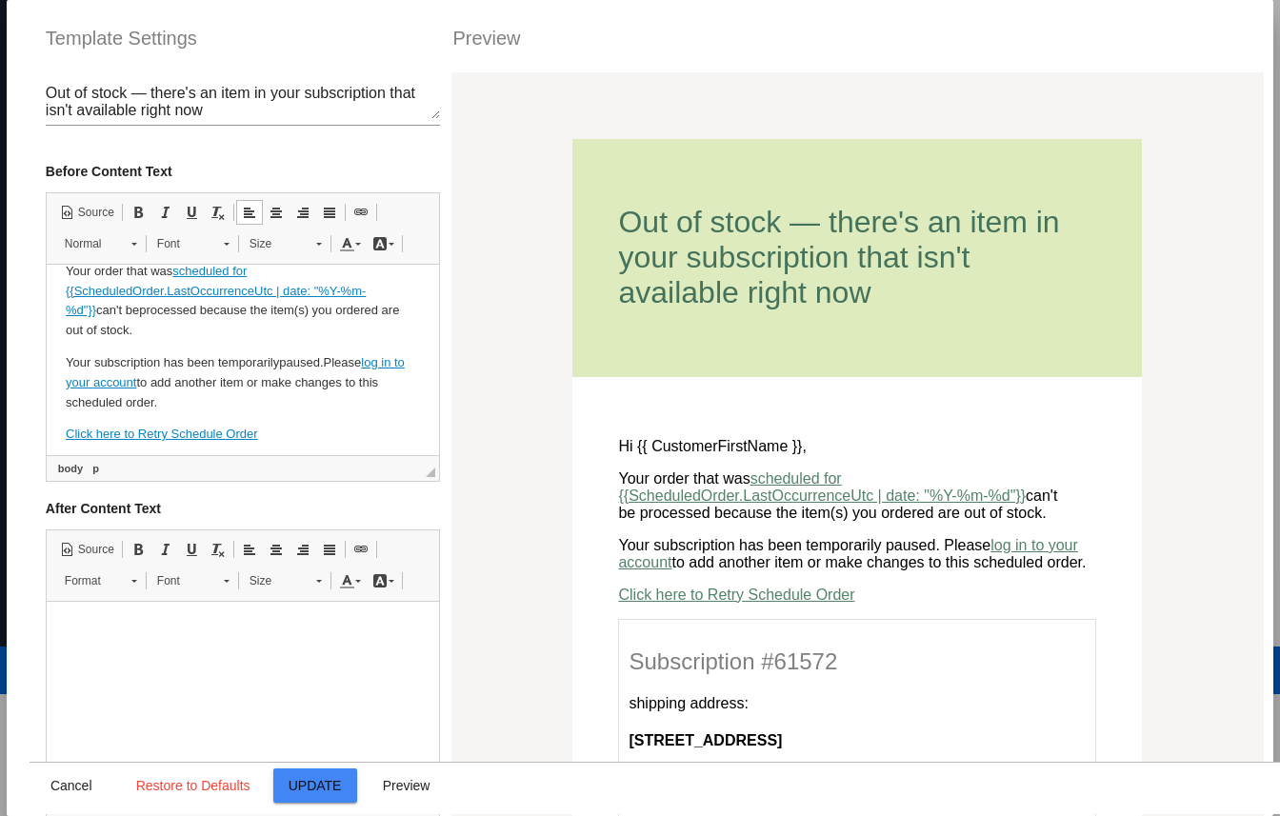
click at [223, 402] on p "Your subscription has been temporarily paused. Please log in to your account to…" at bounding box center [242, 382] width 354 height 59
click at [326, 356] on p "Your subscription has been temporarily paused. Please log in to your account to…" at bounding box center [242, 382] width 354 height 59
click at [331, 357] on p "Your subscription has been temporarily paused. Please log in to your account to…" at bounding box center [242, 382] width 354 height 59
click at [71, 364] on p "Your subscription has been temporarily paused. Please log in to your account to…" at bounding box center [242, 382] width 354 height 59
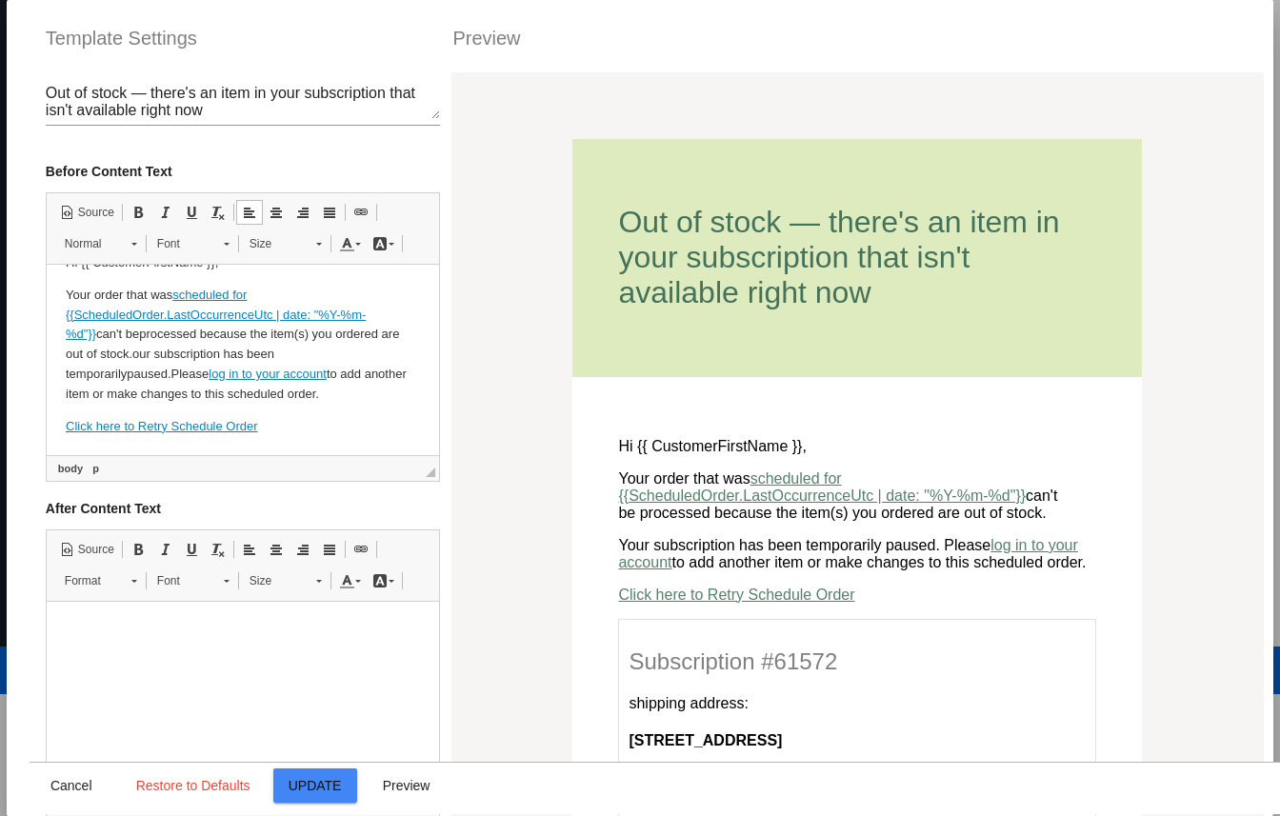
scroll to position [30, 0]
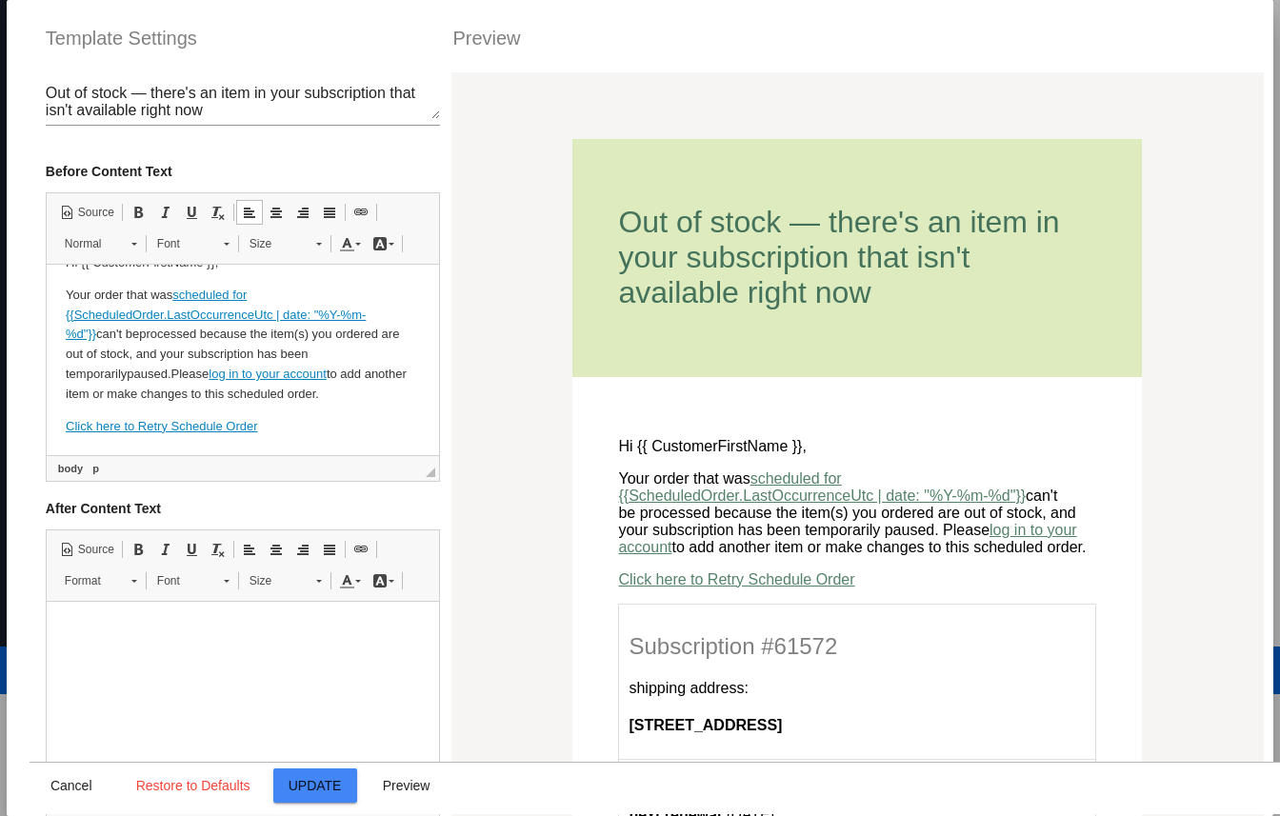
click at [180, 373] on p "Your order that was scheduled for {{ScheduledOrder.LastOccurrenceUtc | date: "%…" at bounding box center [242, 345] width 354 height 119
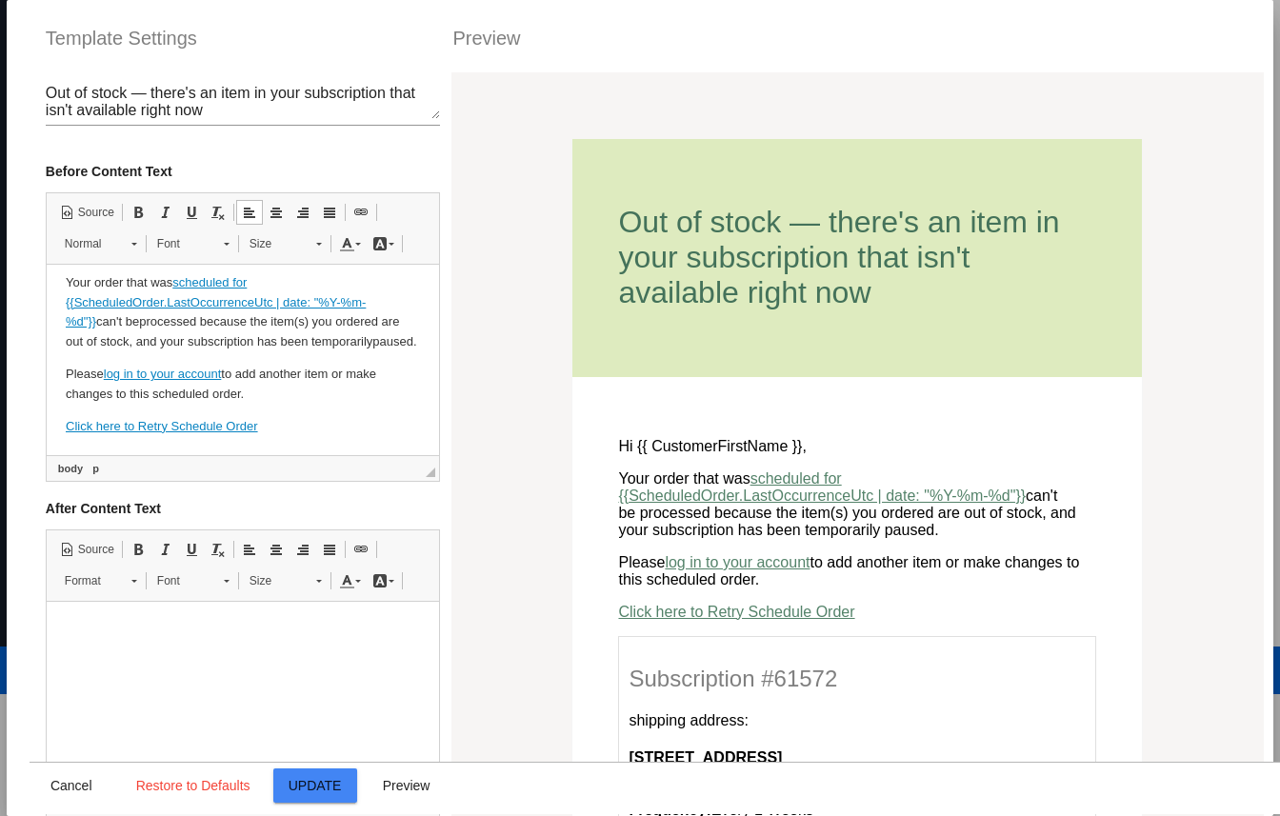
click at [142, 381] on link "log in to your account" at bounding box center [162, 374] width 118 height 14
click at [102, 382] on p "Please log in to your account to add another item or make changes to this sched…" at bounding box center [242, 385] width 354 height 40
click at [251, 395] on p "Please log in to your account to add another item or make changes to this sched…" at bounding box center [242, 385] width 354 height 40
click at [290, 395] on p "Please log in to your account to add another item or make changes to this sched…" at bounding box center [242, 385] width 354 height 40
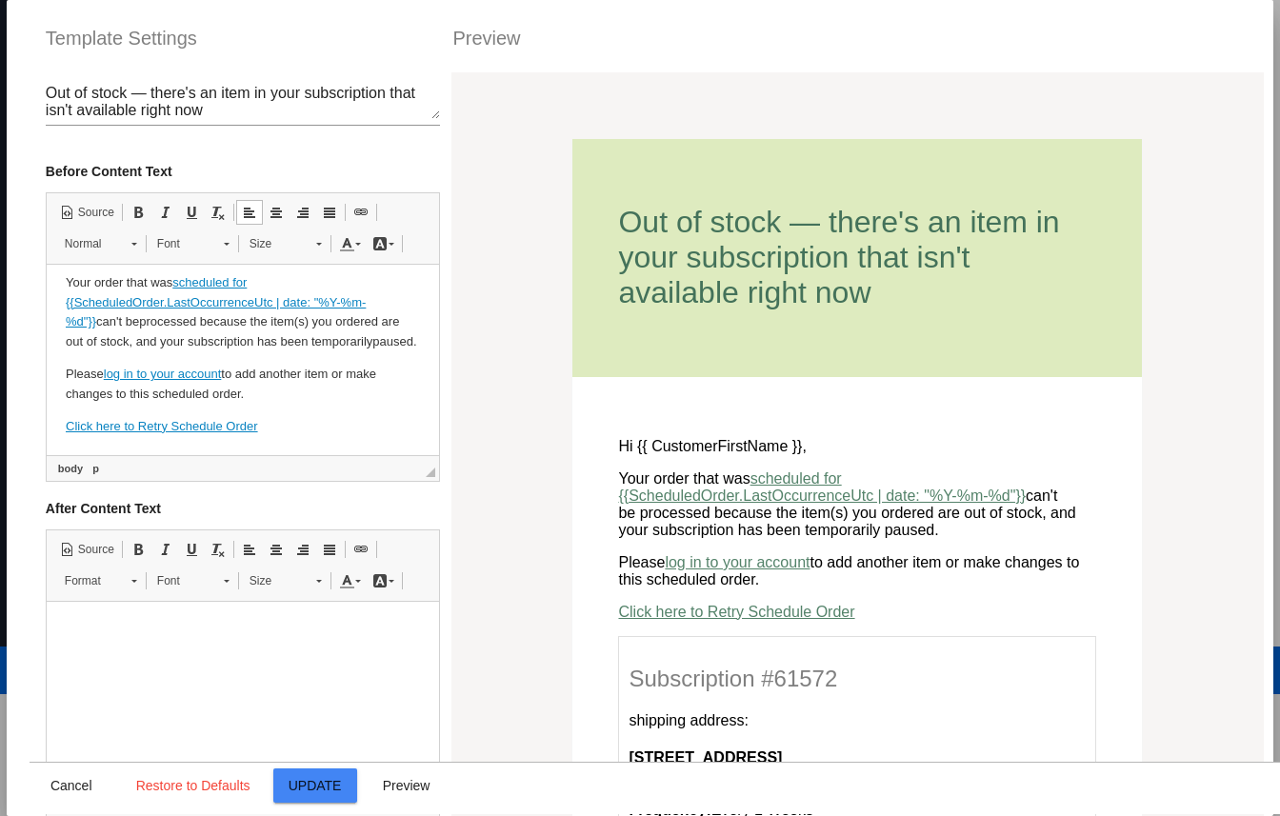
drag, startPoint x: 130, startPoint y: 394, endPoint x: 236, endPoint y: 387, distance: 105.9
click at [236, 387] on p "Please log in to your account to add another item or make changes to this sched…" at bounding box center [242, 385] width 354 height 40
drag, startPoint x: 239, startPoint y: 389, endPoint x: 129, endPoint y: 389, distance: 110.4
click at [129, 389] on p "Please log in to your account to add another item or make changes to this sched…" at bounding box center [242, 385] width 354 height 40
drag, startPoint x: 242, startPoint y: 378, endPoint x: 328, endPoint y: 373, distance: 86.8
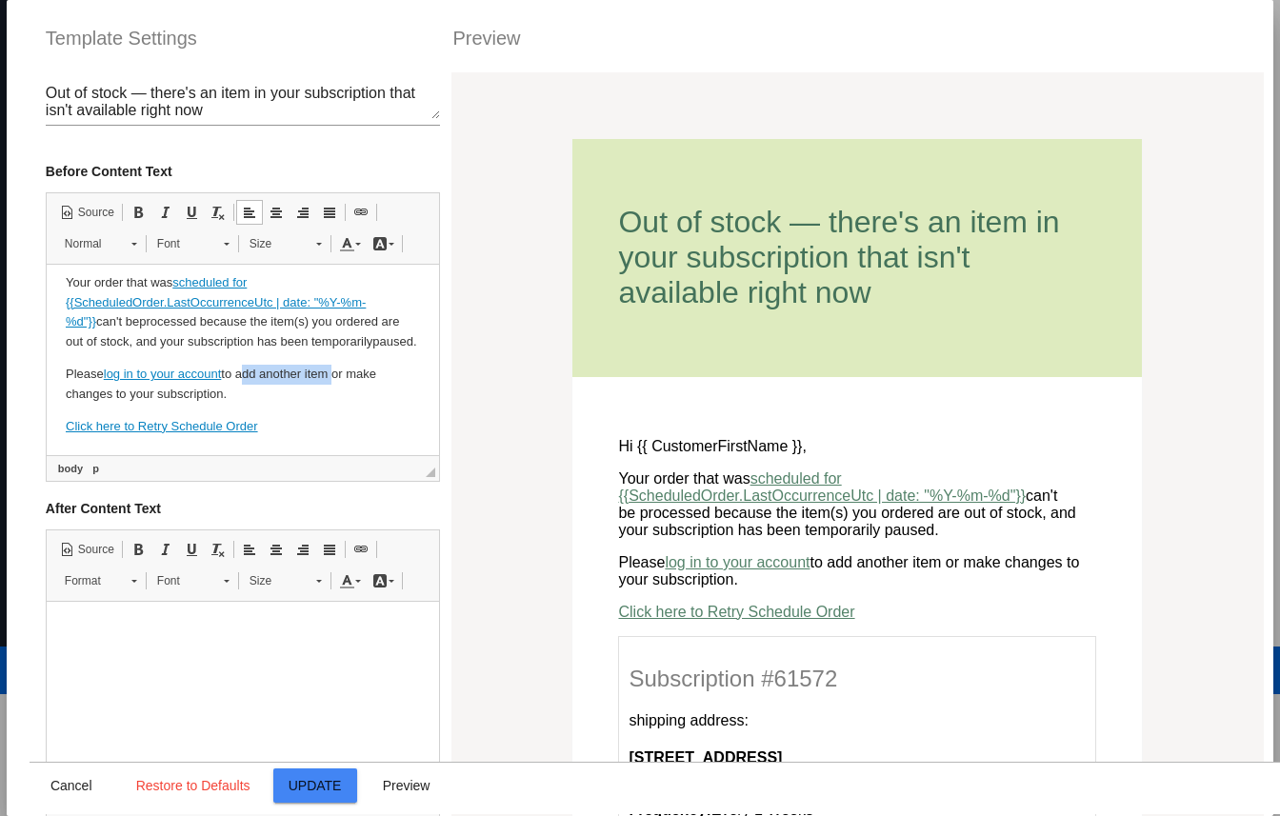
click at [328, 373] on p "Please log in to your account to add another item or make changes to your subsc…" at bounding box center [242, 385] width 354 height 40
click at [325, 386] on p "Please log in to your account to add another item or make changes to your subsc…" at bounding box center [242, 385] width 354 height 40
click at [318, 368] on p "Please log in to your account to add another item or make changes to your subsc…" at bounding box center [242, 385] width 354 height 40
click at [293, 384] on p "Please log in to your account to add another option or make changes to your sub…" at bounding box center [242, 385] width 354 height 40
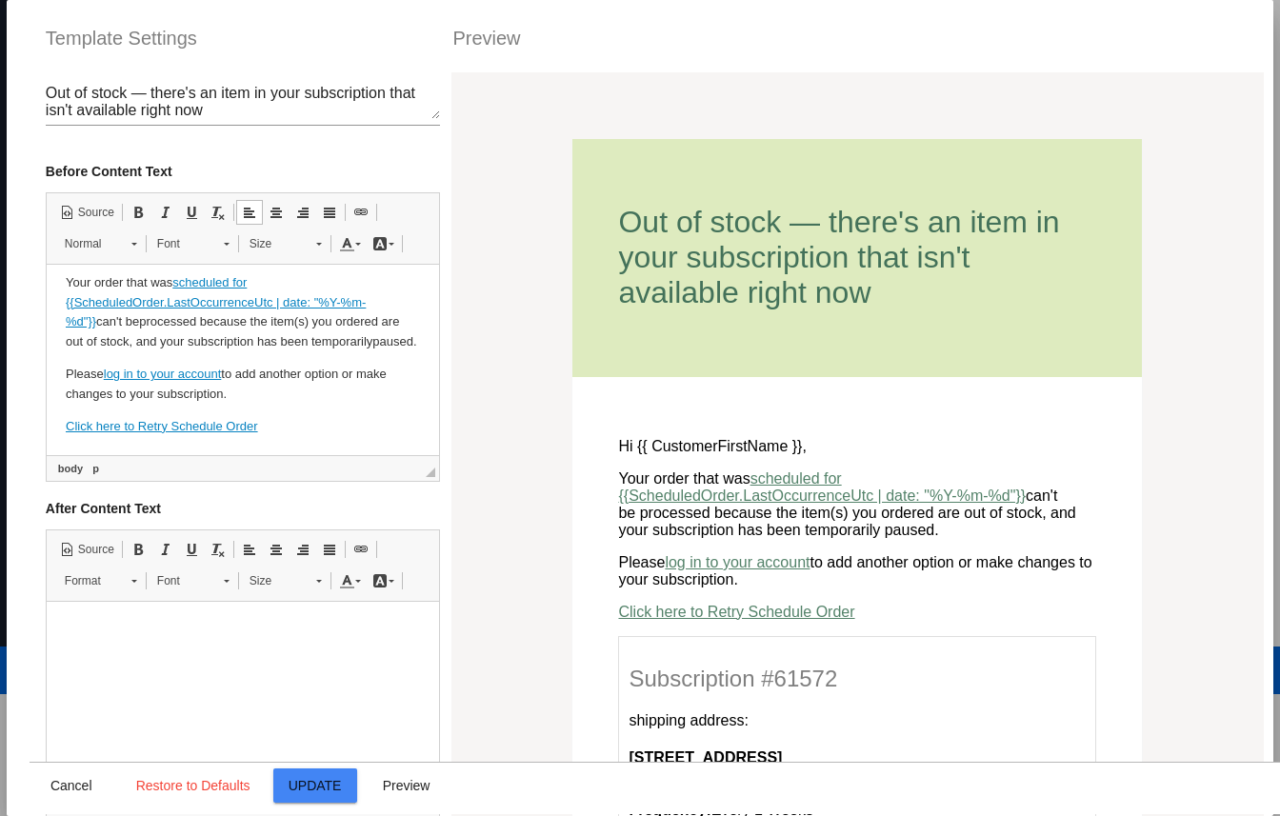
scroll to position [187, 0]
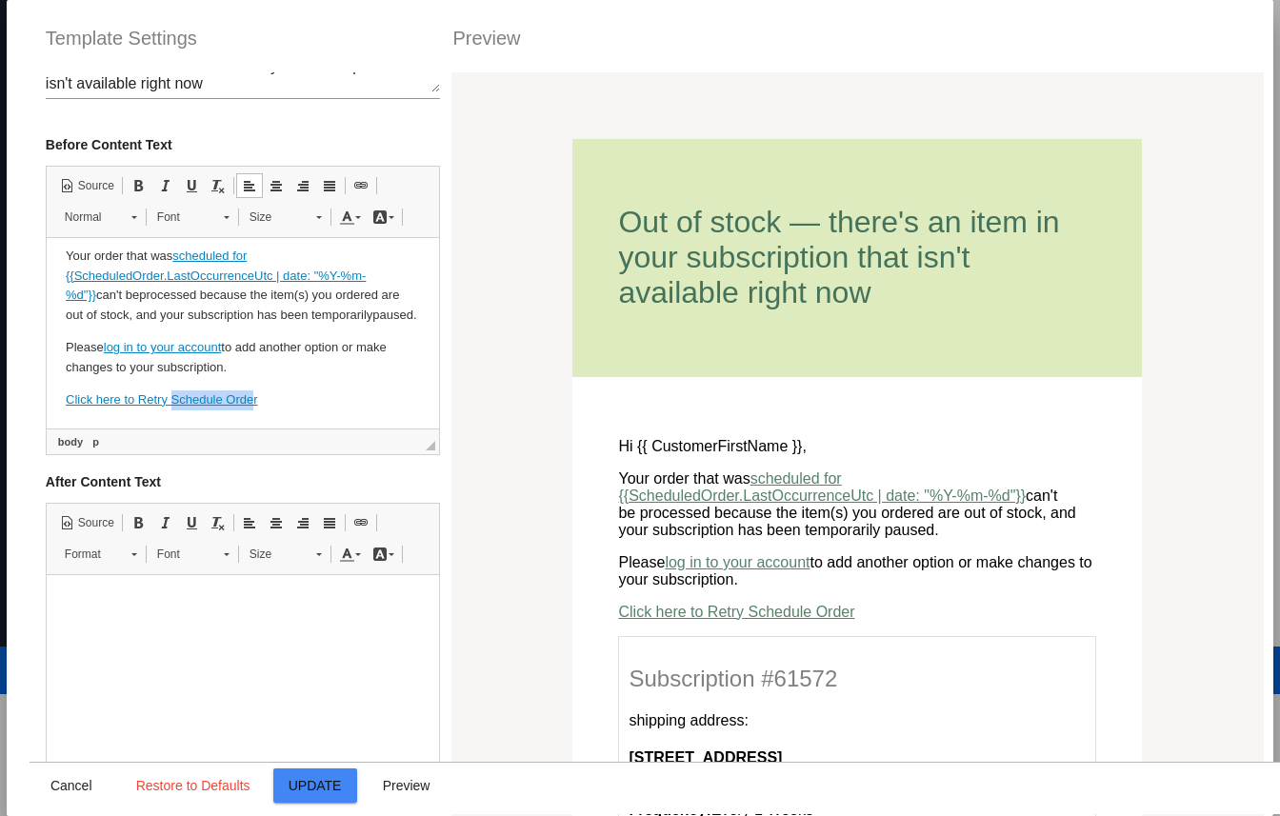
drag, startPoint x: 251, startPoint y: 398, endPoint x: 171, endPoint y: 403, distance: 80.1
click at [171, 403] on link "Click here to Retry Schedule Order" at bounding box center [161, 399] width 192 height 14
click at [163, 374] on p "Please log in to your account to add another option or make changes to your sub…" at bounding box center [242, 358] width 354 height 40
click at [145, 397] on link "Click here to Retry Subscription Renewal" at bounding box center [177, 399] width 225 height 14
click at [171, 399] on link "Click here to r etry Subscription Renewal" at bounding box center [175, 399] width 220 height 14
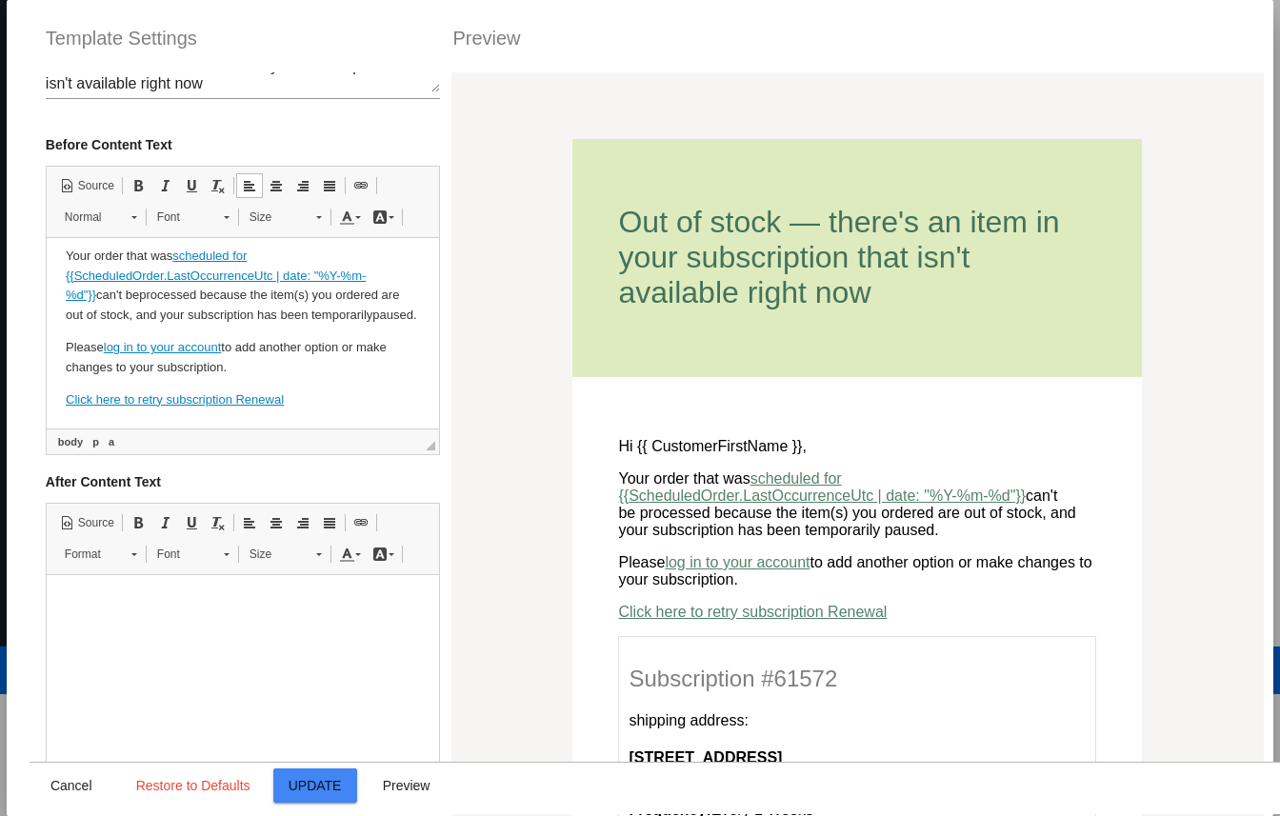
click at [239, 403] on link "Click here to r etry s ubscription Renewal" at bounding box center [174, 399] width 218 height 14
click at [164, 404] on link "Click here to r etry s ubscription r enewal" at bounding box center [171, 399] width 213 height 14
click at [215, 366] on p "Please log in to your account to add another option or make changes to your sub…" at bounding box center [242, 358] width 354 height 40
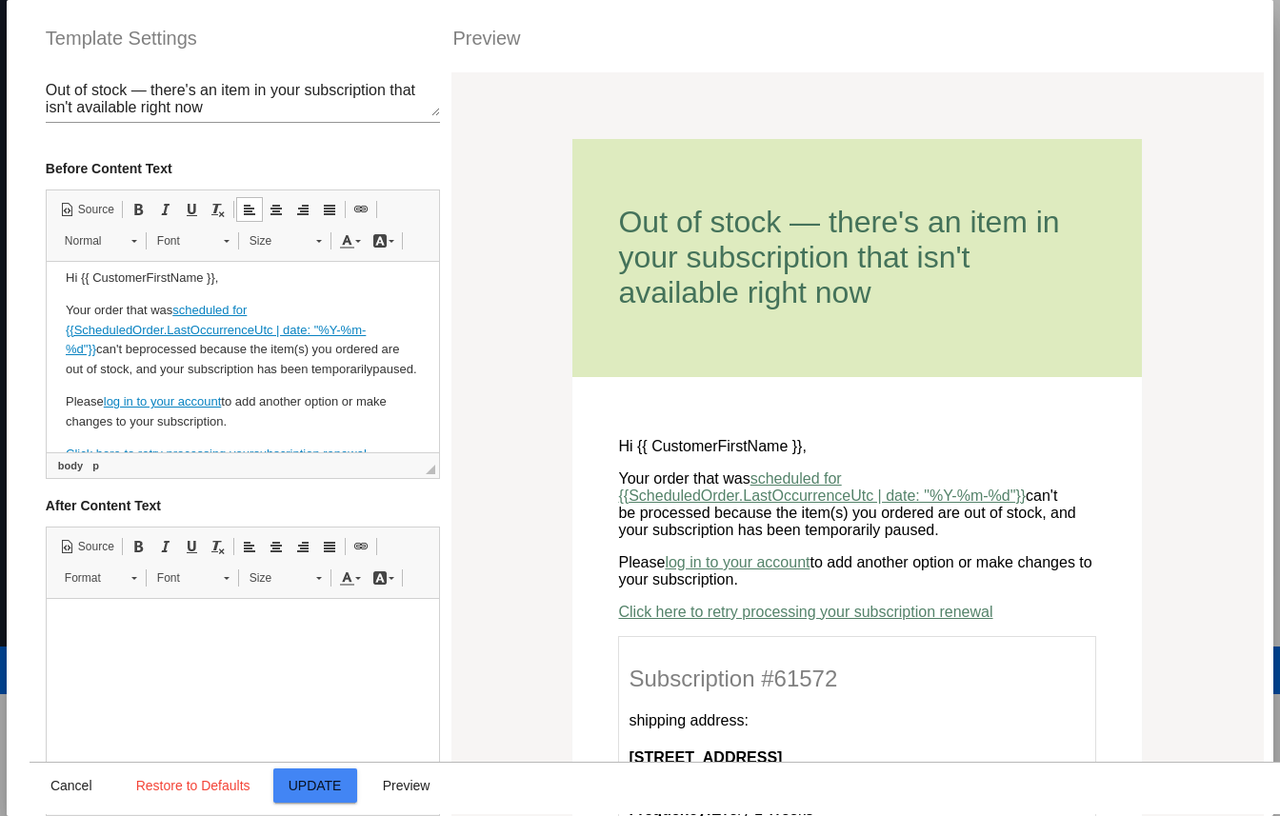
scroll to position [63, 0]
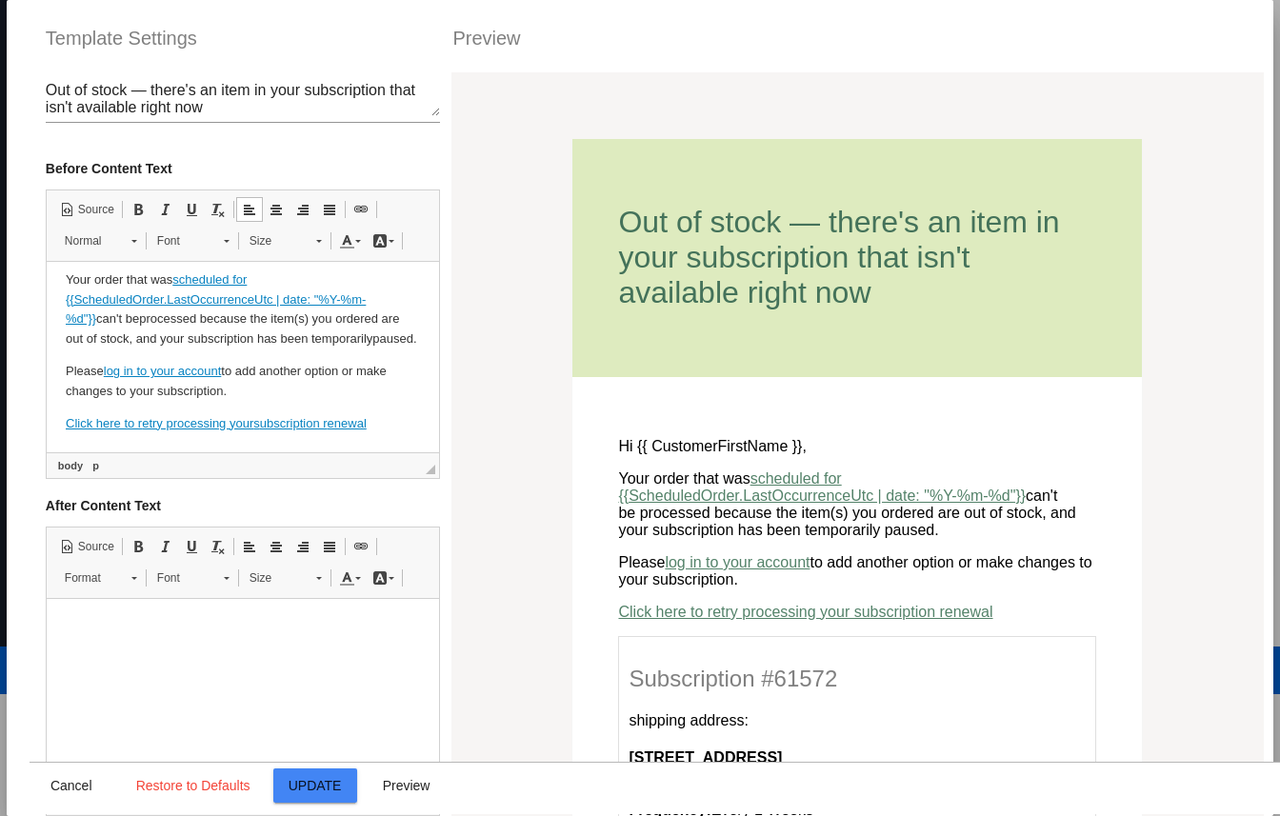
click at [190, 430] on p "Click here to r etry processing your s ubscription r enewal" at bounding box center [242, 424] width 354 height 20
click at [239, 417] on link "Click here to r etry processing your s ubscription r enewal" at bounding box center [215, 423] width 301 height 14
click at [237, 426] on link "Click here to r etry processing your s ubscription r enewal" at bounding box center [215, 423] width 301 height 14
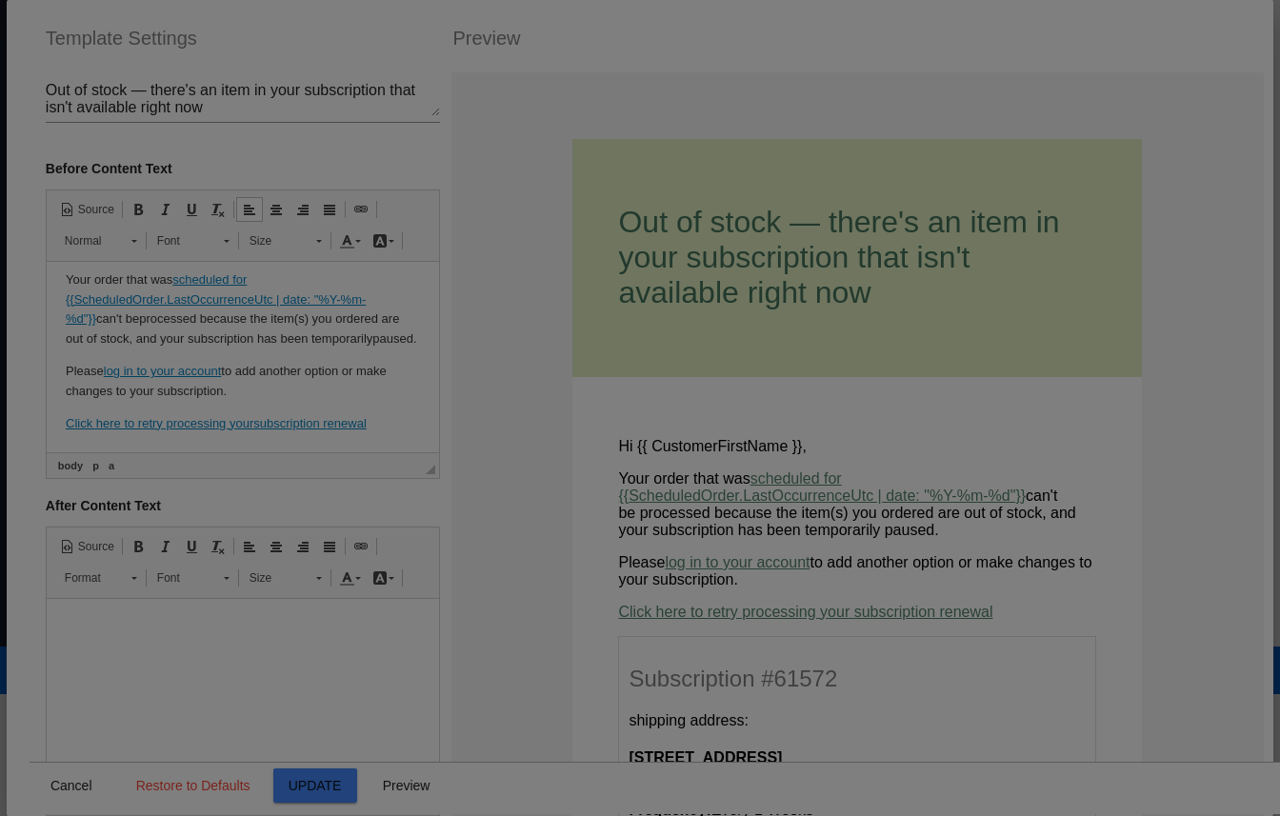
select select
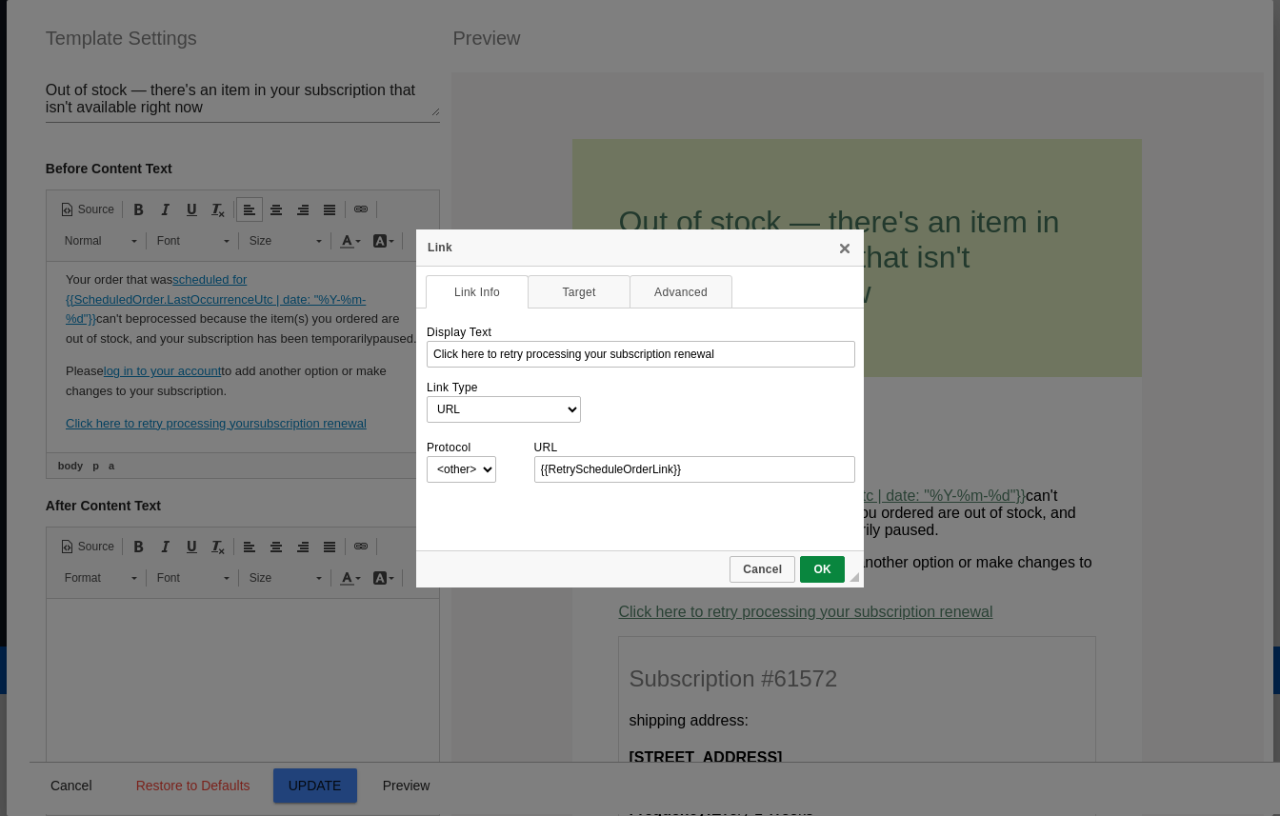
scroll to position [0, 0]
click at [772, 570] on span "Cancel" at bounding box center [762, 569] width 62 height 13
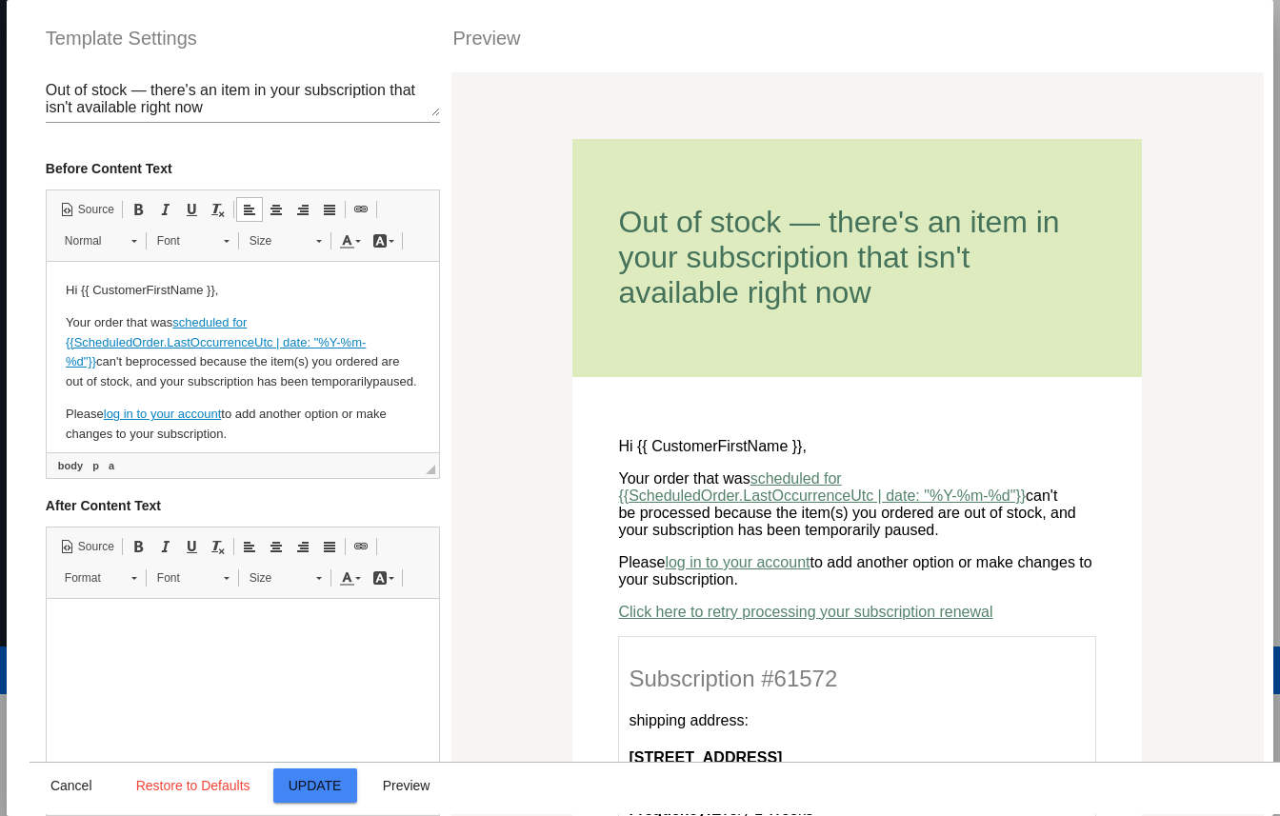
click at [184, 330] on p "Your order that was scheduled for {{ScheduledOrder.LastOccurrenceUtc | date: "%…" at bounding box center [242, 352] width 354 height 79
click at [193, 332] on p "Your order that was scheduled for {{ScheduledOrder.LastOccurrenceUtc | date: "%…" at bounding box center [242, 352] width 354 height 79
click at [359, 213] on span at bounding box center [360, 209] width 15 height 15
select select "http://"
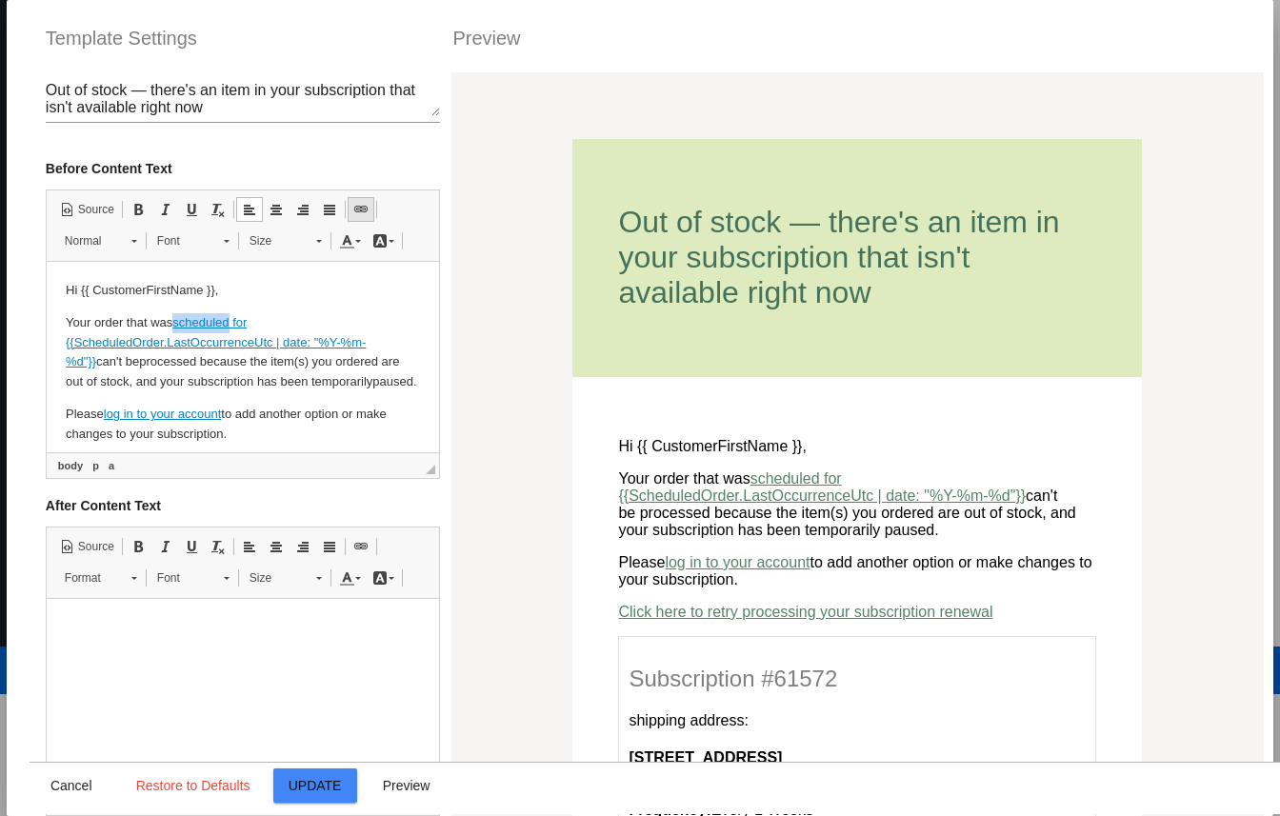
type input "scheduled for {{ScheduledOrder.LastOccurrenceUtc | date: "%Y-%m-%d"}}"
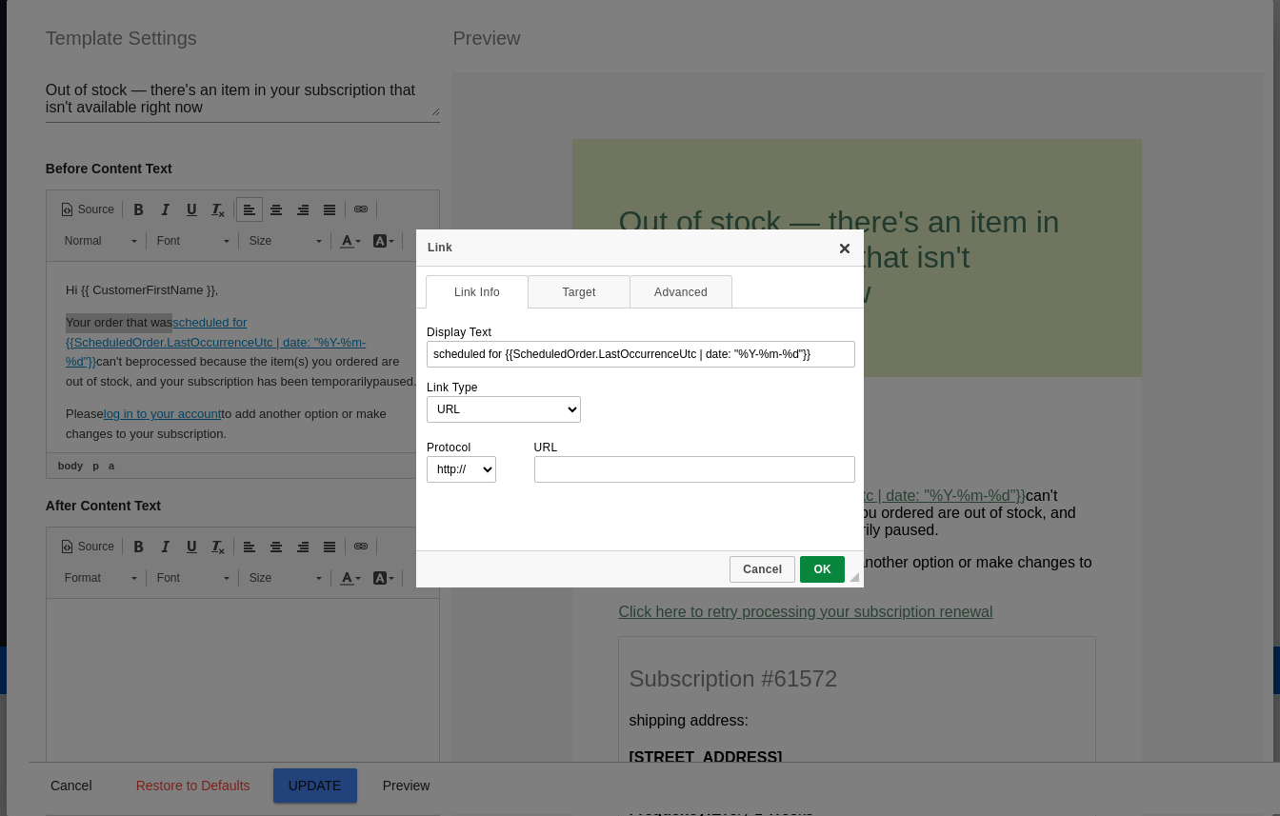
click at [843, 252] on link "X" at bounding box center [844, 247] width 15 height 15
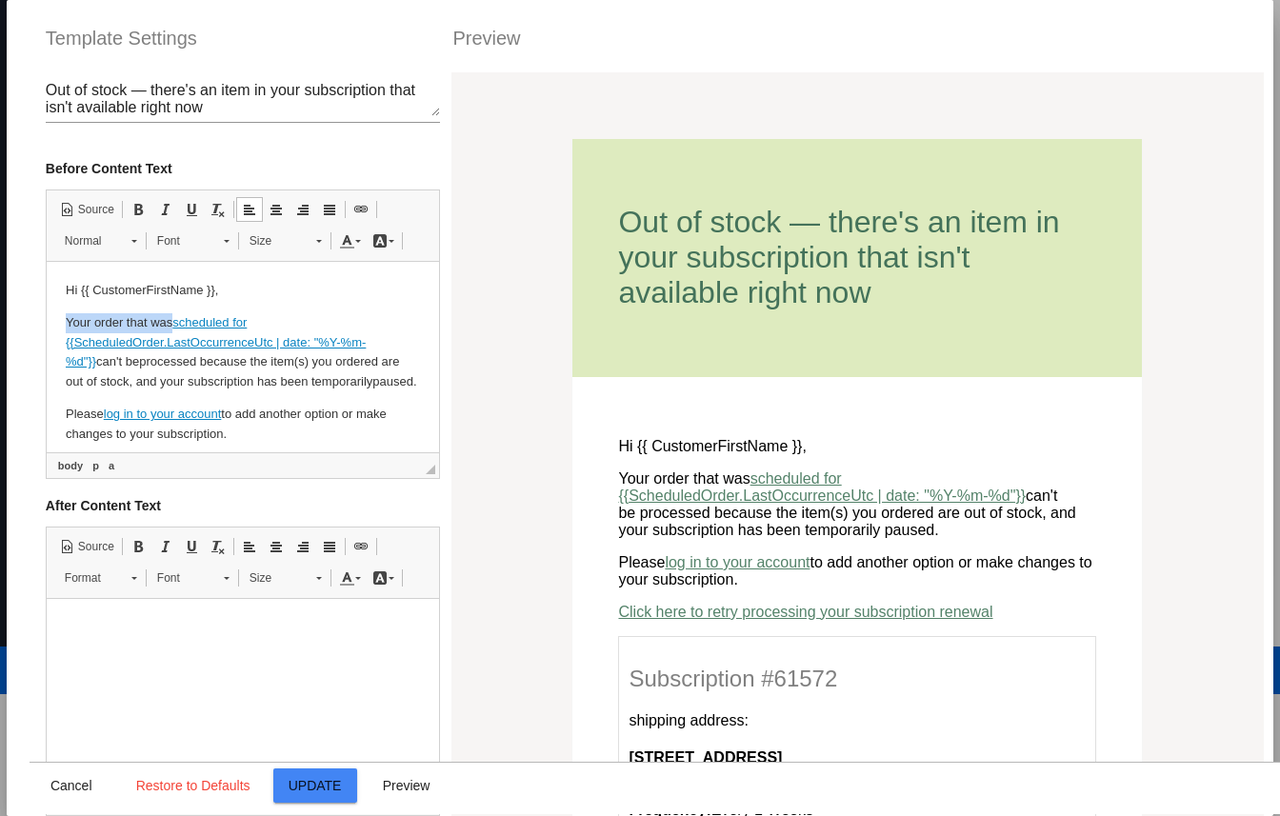
click at [248, 344] on link "scheduled for {{ScheduledOrder.LastOccurrenceUtc | date: "%Y-%m-%d"}}" at bounding box center [215, 342] width 300 height 54
type input "scheduled for {{ScheduledOrder.LastOccurrenceUtc | date: "%Y-%m-%d"}}"
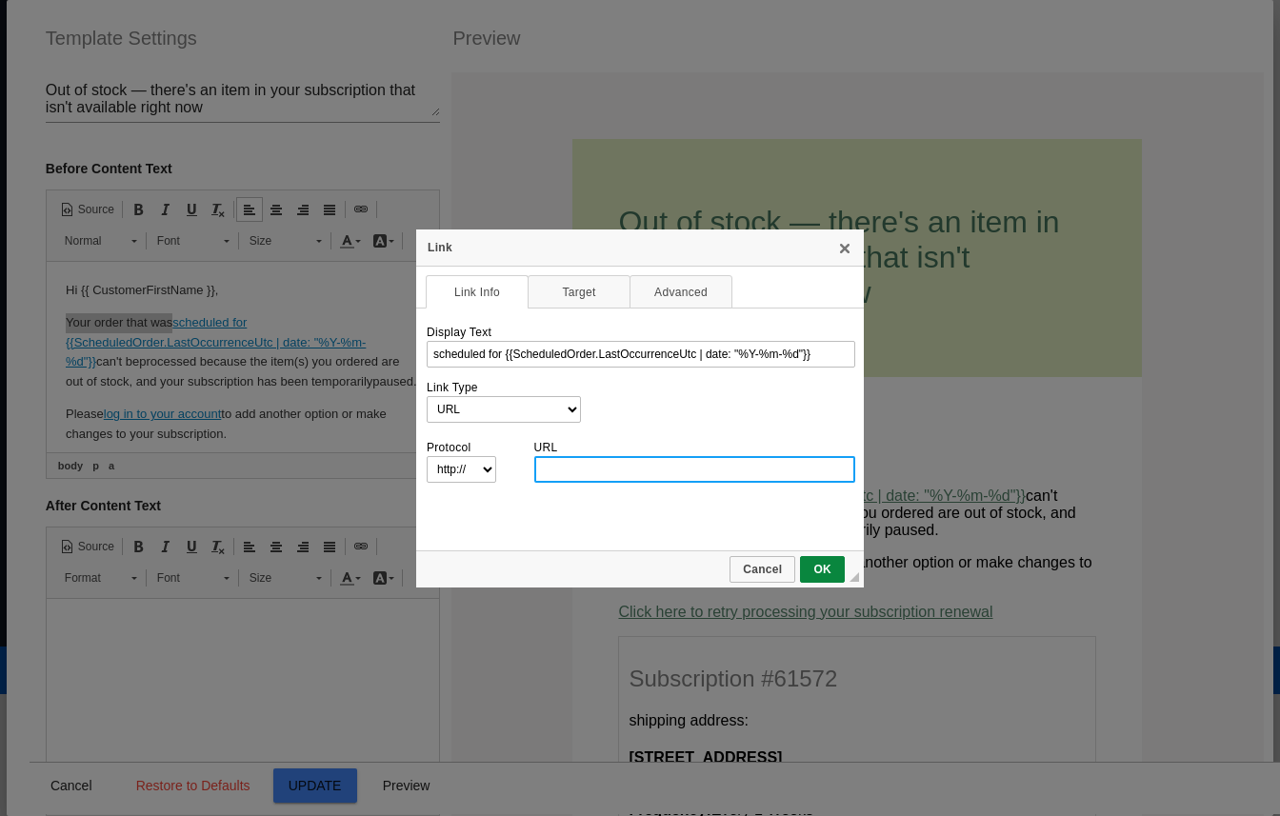
click at [248, 347] on div at bounding box center [640, 408] width 1280 height 816
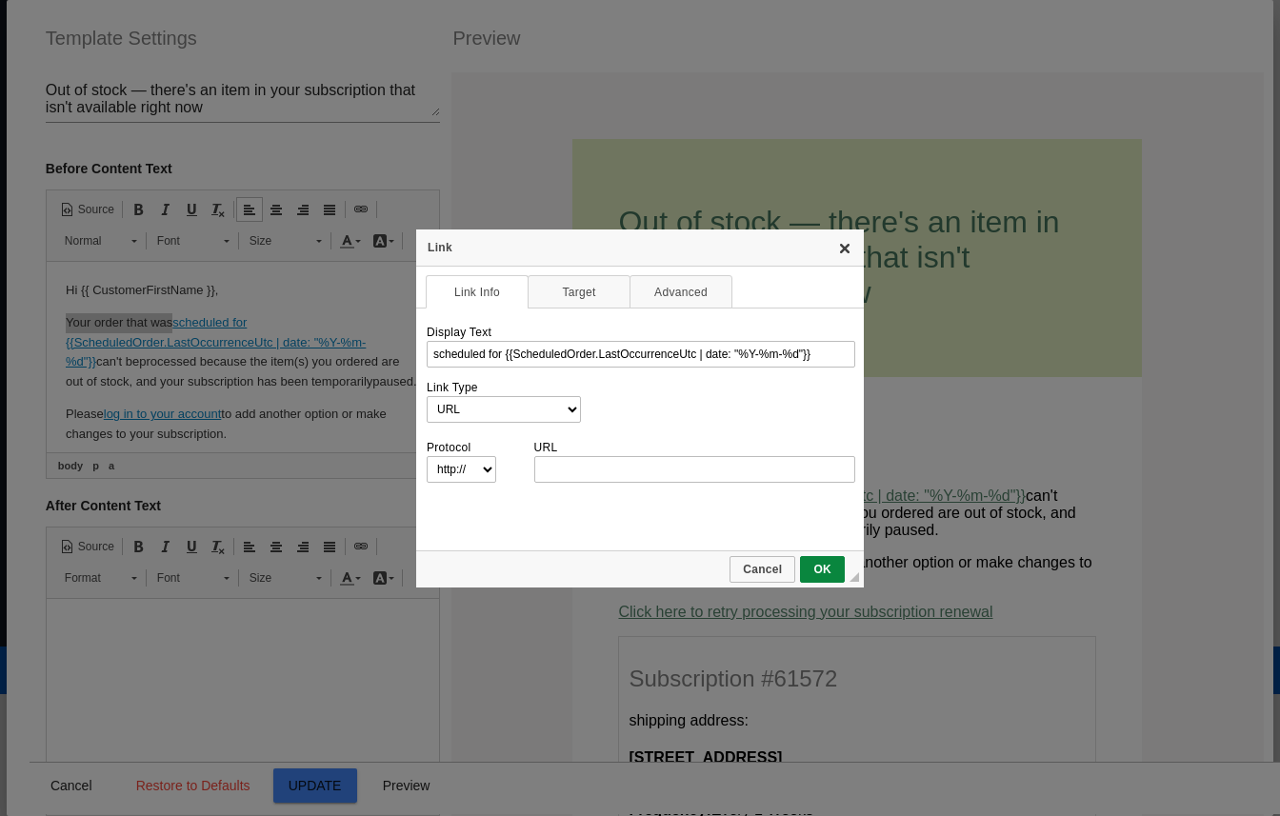
click at [843, 247] on link "X" at bounding box center [844, 247] width 15 height 15
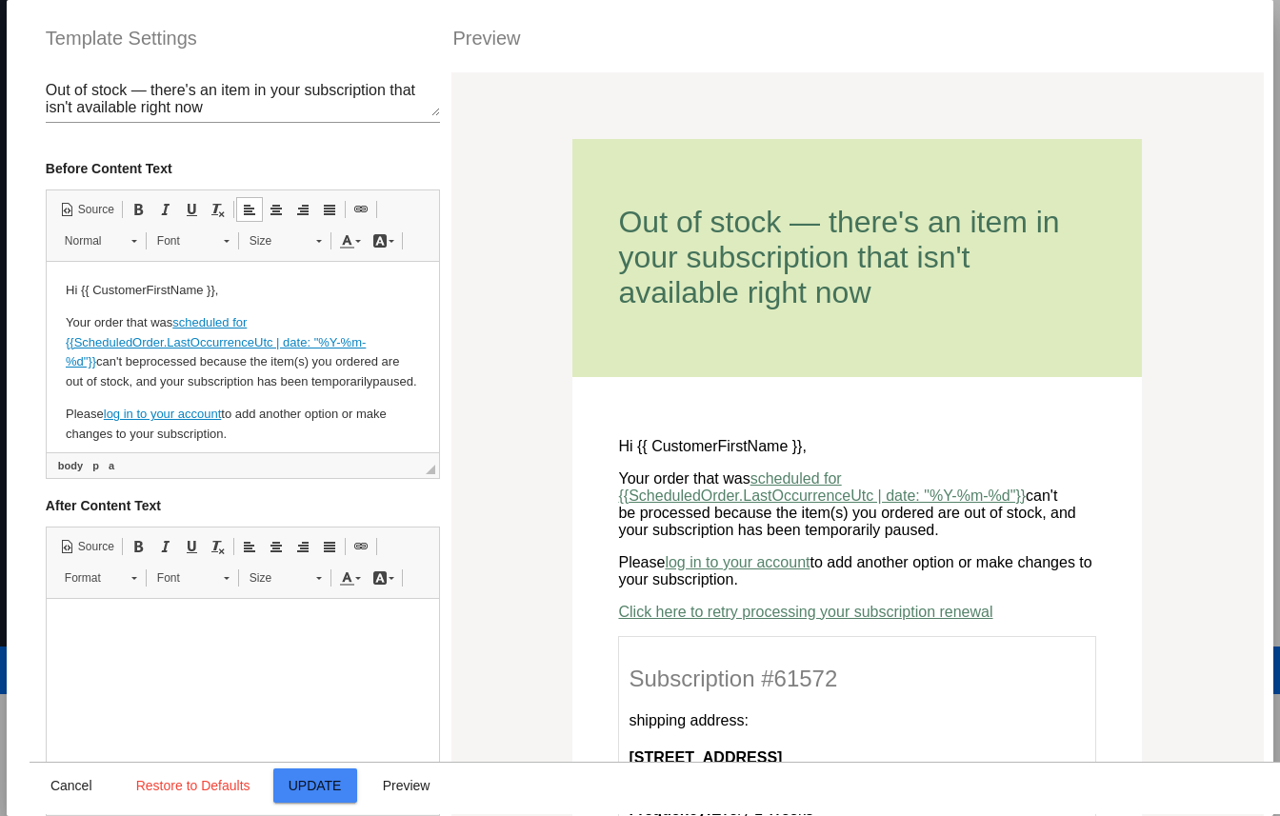
click at [291, 392] on p "Your order that was scheduled for {{ScheduledOrder.LastOccurrenceUtc | date: "%…" at bounding box center [242, 352] width 354 height 79
click at [286, 373] on p "Your order that was scheduled for {{ScheduledOrder.LastOccurrenceUtc | date: "%…" at bounding box center [242, 352] width 354 height 79
click at [267, 392] on p "Your order that was scheduled for {{ScheduledOrder.LastOccurrenceUtc | date: "%…" at bounding box center [242, 352] width 354 height 79
click at [76, 318] on p "Your order that was scheduled for {{ScheduledOrder.LastOccurrenceUtc | date: "%…" at bounding box center [242, 352] width 354 height 79
click at [74, 318] on p "Your order that was scheduled for {{ScheduledOrder.LastOccurrenceUtc | date: "%…" at bounding box center [242, 352] width 354 height 79
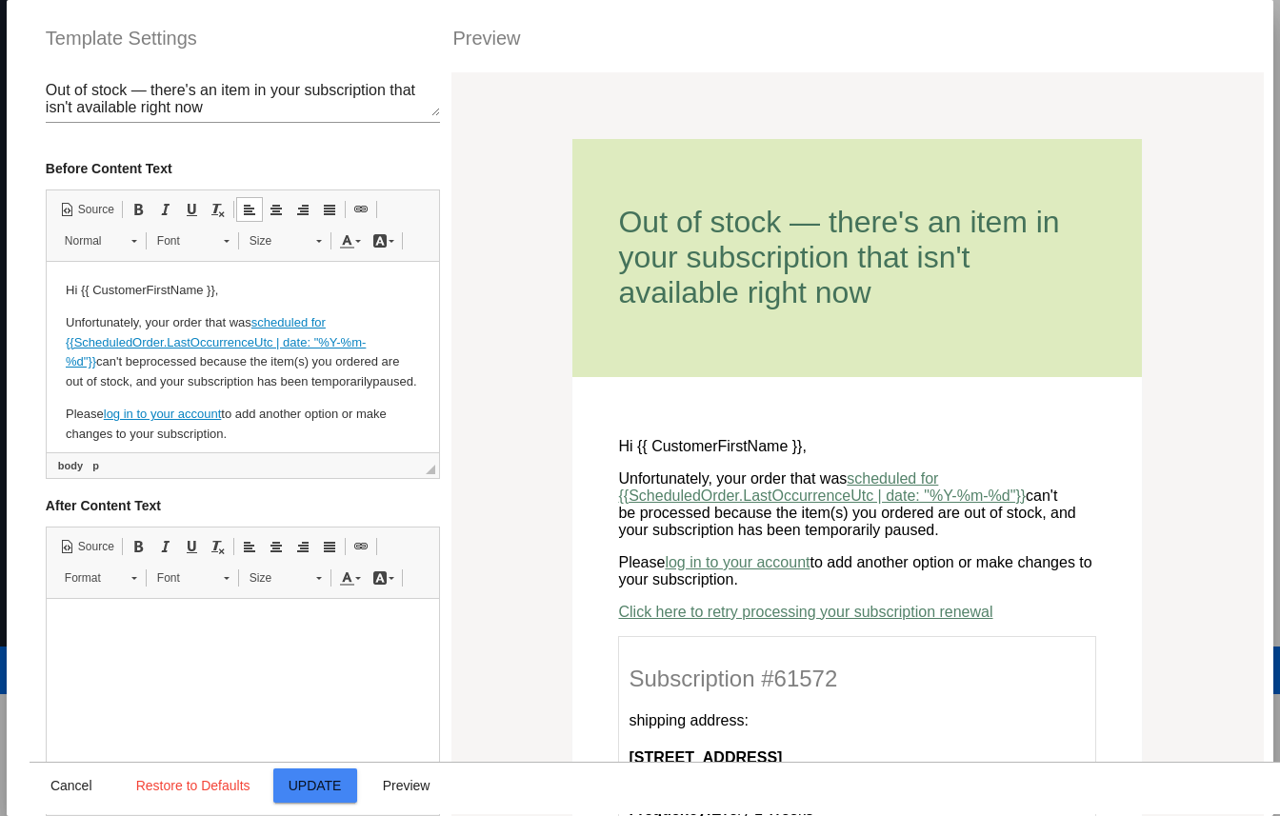
click at [209, 375] on p "Unfortunately, your order that was scheduled for {{ScheduledOrder.LastOccurrenc…" at bounding box center [242, 352] width 354 height 79
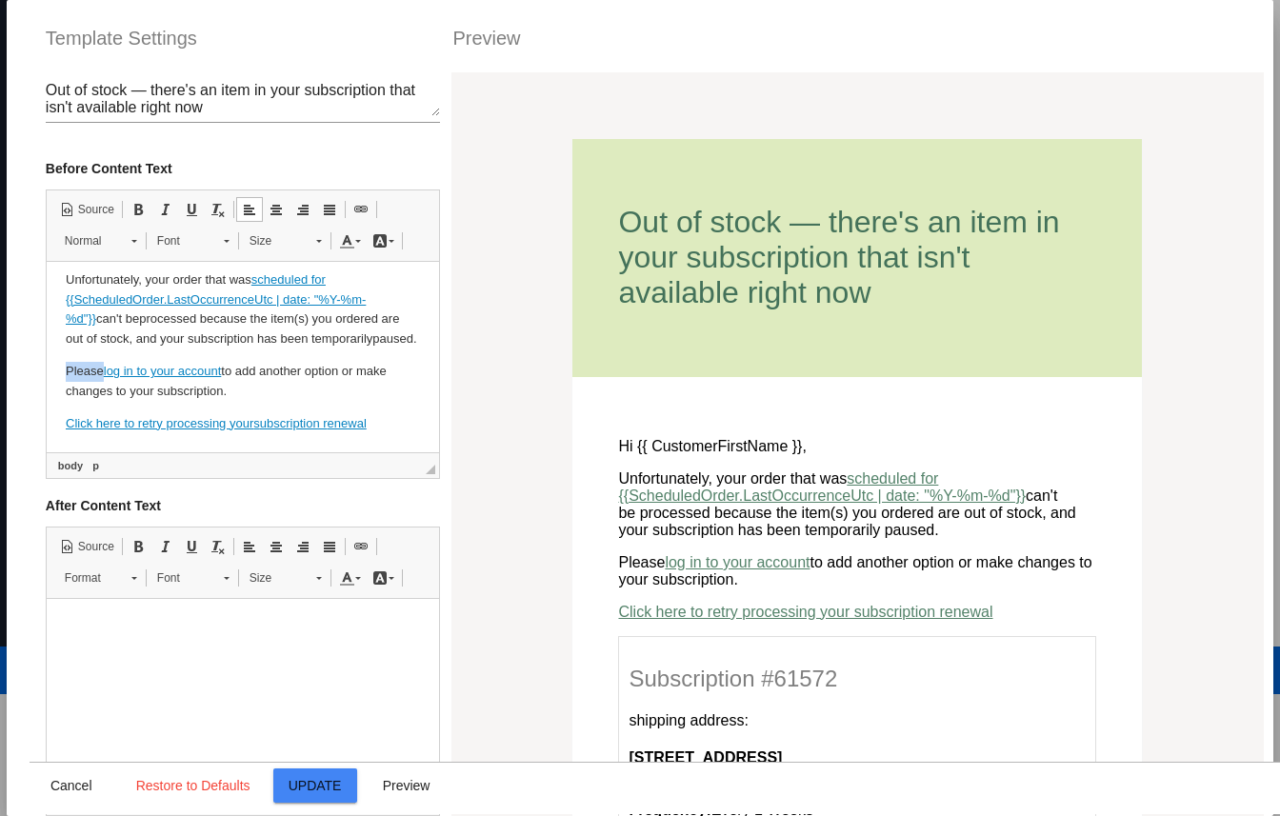
drag, startPoint x: 101, startPoint y: 367, endPoint x: 46, endPoint y: 367, distance: 55.2
click at [46, 367] on html "Hi {{ CustomerFirstName }}, Unfortunately, your order that was scheduled for {{…" at bounding box center [242, 335] width 392 height 233
drag, startPoint x: 134, startPoint y: 371, endPoint x: 57, endPoint y: 371, distance: 77.1
click at [56, 371] on html "Hi {{ CustomerFirstName }}, Unfortunately, your order that was scheduled for {{…" at bounding box center [242, 335] width 392 height 233
click at [175, 372] on link "log in to your account" at bounding box center [222, 371] width 118 height 14
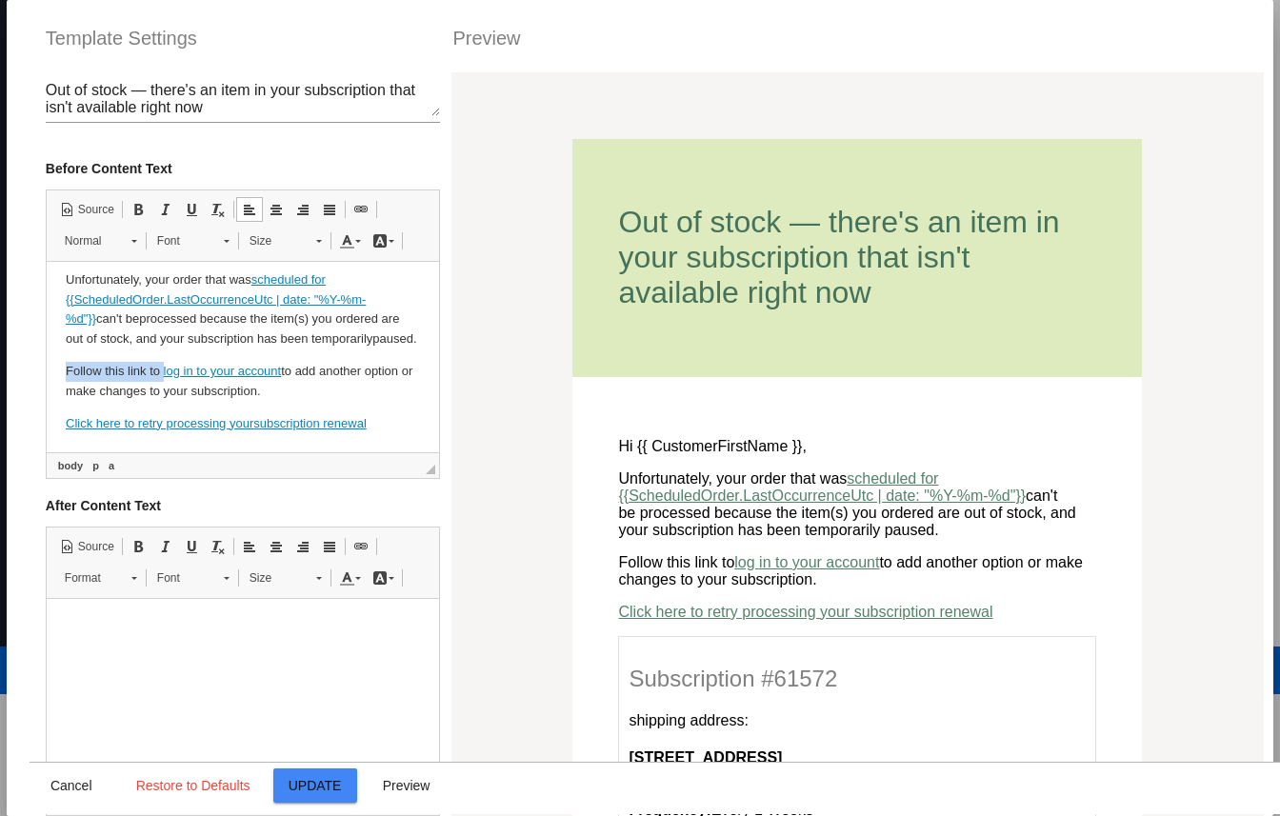
drag, startPoint x: 162, startPoint y: 369, endPoint x: 56, endPoint y: 379, distance: 106.1
click at [56, 379] on html "Hi {{ CustomerFirstName }}, Unfortunately, your order that was scheduled for {{…" at bounding box center [242, 335] width 392 height 233
drag, startPoint x: 109, startPoint y: 369, endPoint x: 49, endPoint y: 369, distance: 60.9
click at [47, 369] on html "Hi {{ CustomerFirstName }}, Unfortunately, your order that was scheduled for {{…" at bounding box center [242, 335] width 392 height 233
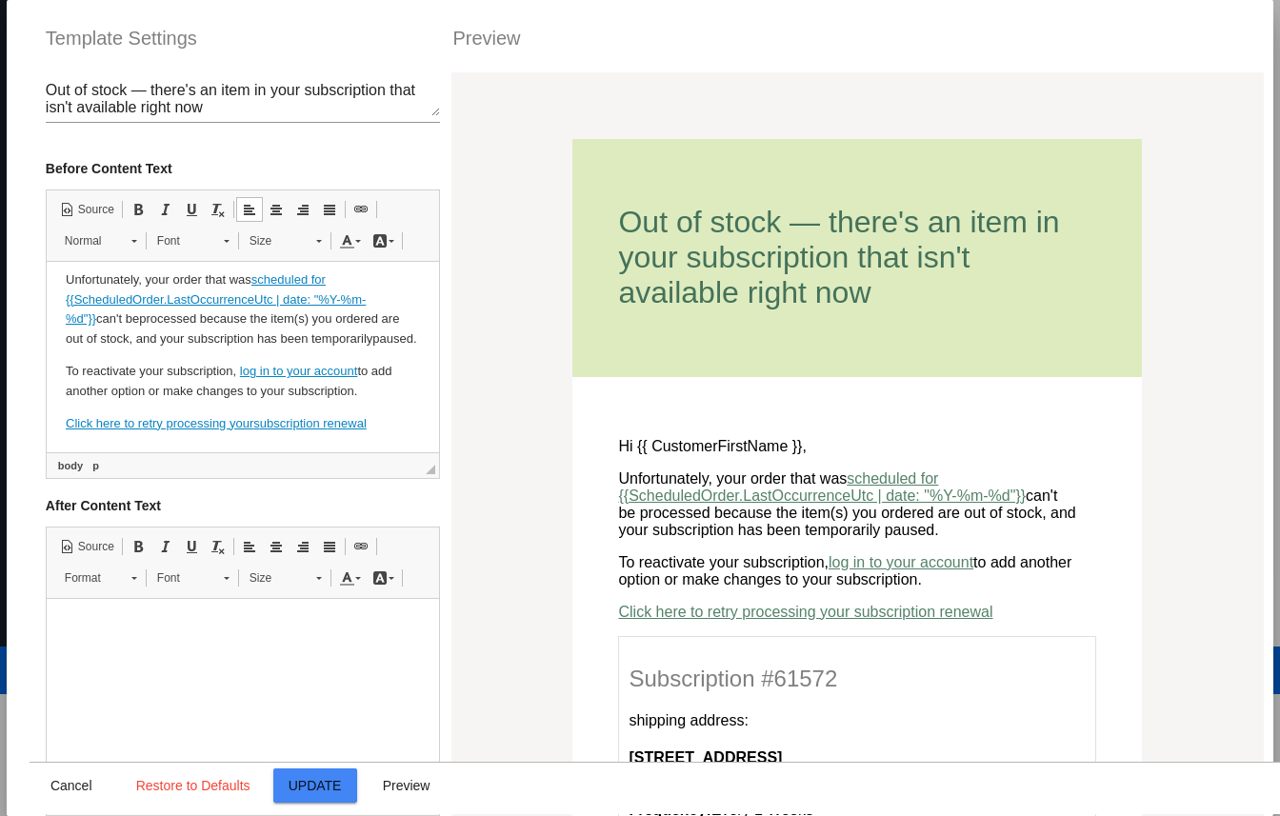
drag, startPoint x: 372, startPoint y: 372, endPoint x: 376, endPoint y: 425, distance: 52.5
click at [372, 373] on p "To reactivate your subscription, log in to your account to add another option o…" at bounding box center [242, 382] width 354 height 40
click at [390, 384] on p "To reactivate your subscription, log in to your account to add another option o…" at bounding box center [242, 382] width 354 height 40
click at [382, 389] on p "To reactivate your subscription, log in to your account to add another option o…" at bounding box center [242, 382] width 354 height 40
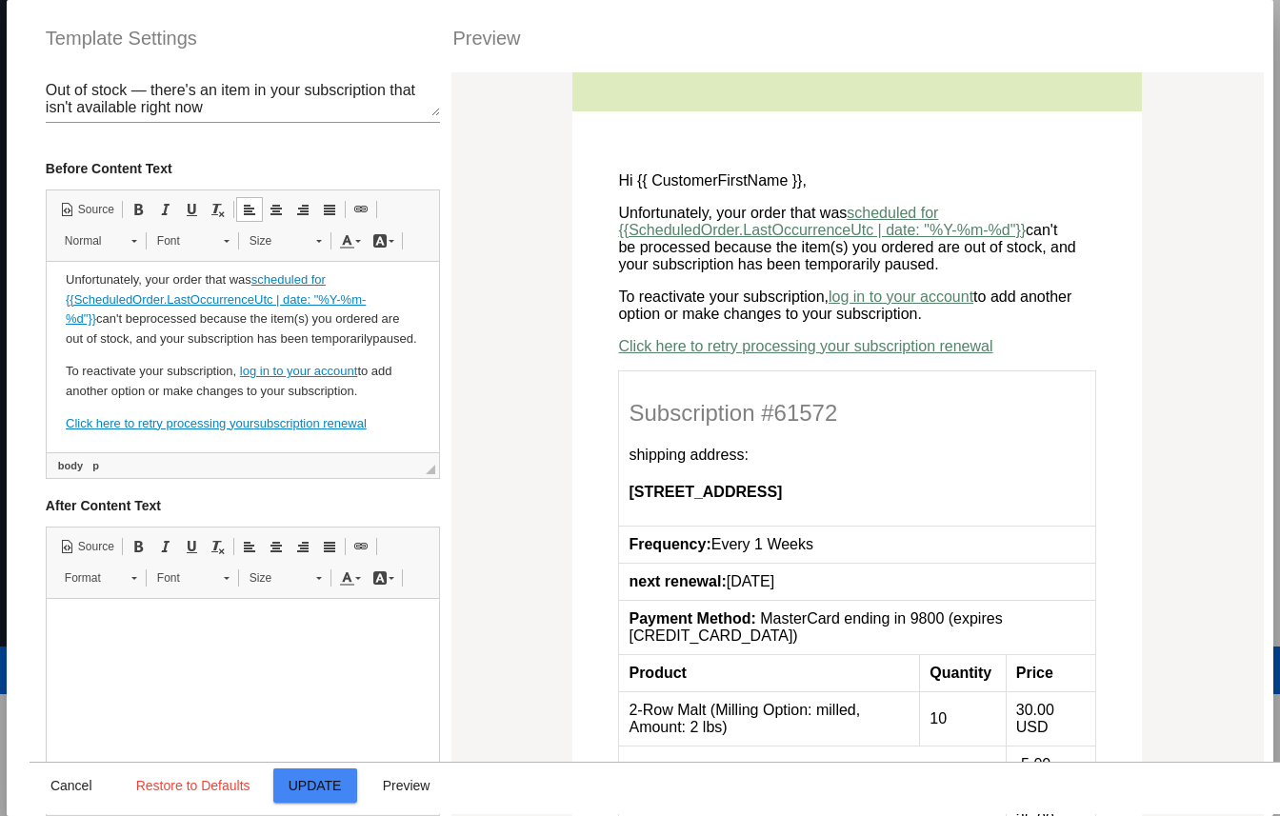
scroll to position [229, 0]
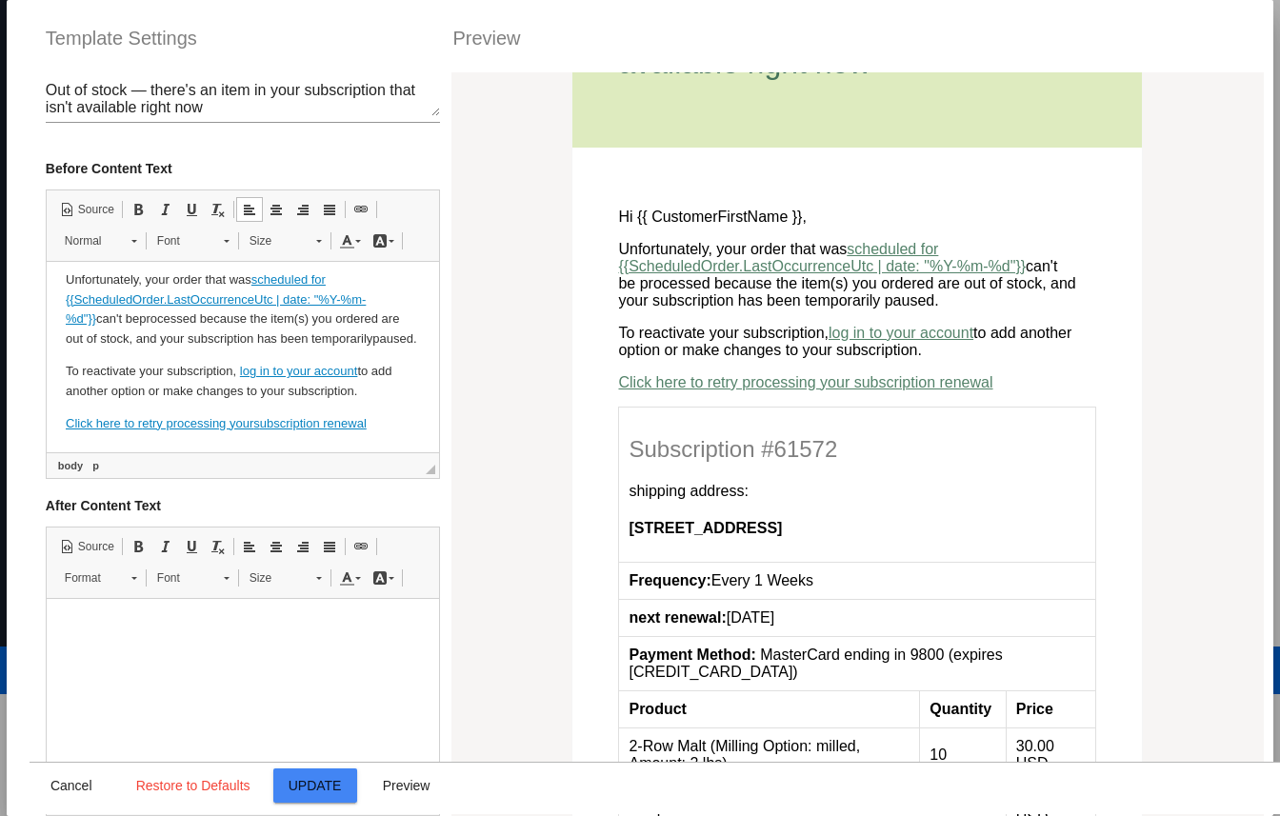
click at [427, 424] on html "Hi {{ CustomerFirstName }}, Unfortunately, your order that was scheduled for {{…" at bounding box center [242, 335] width 392 height 233
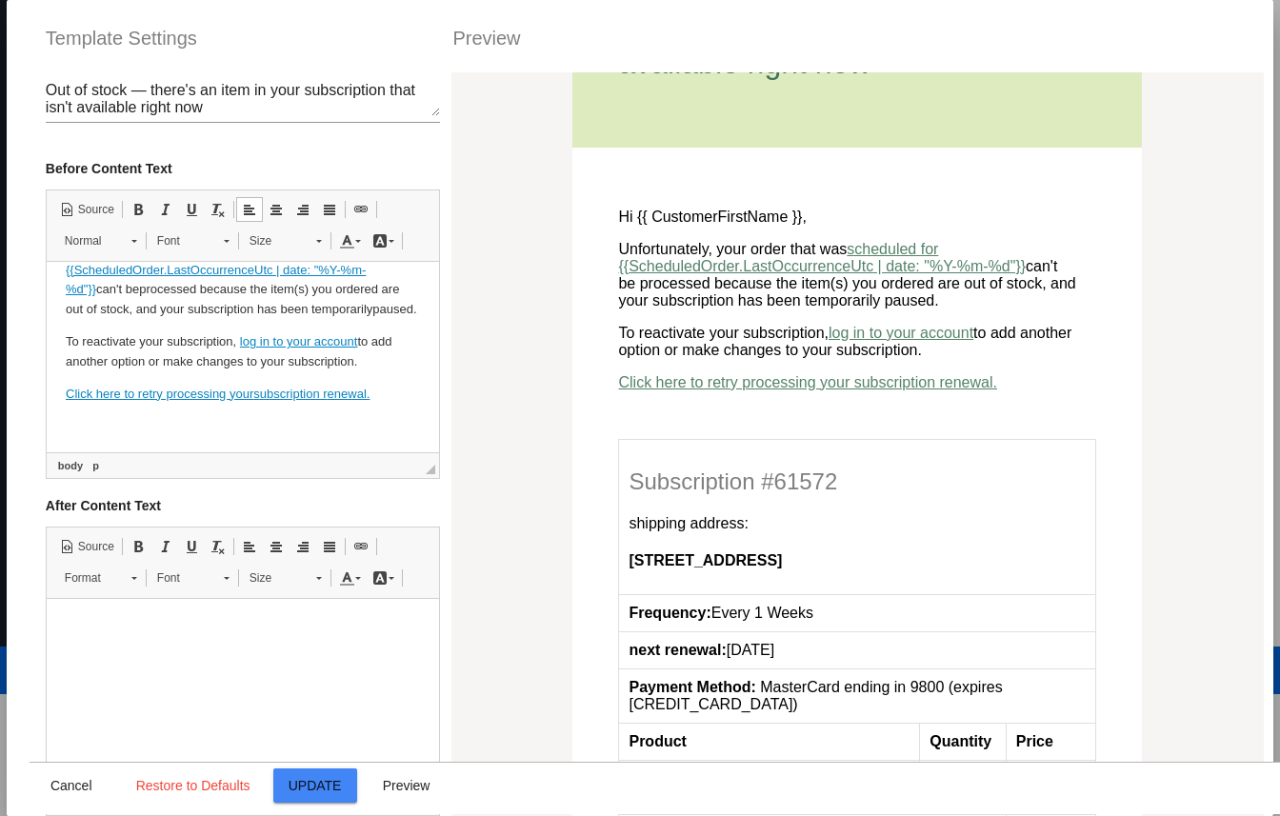
scroll to position [105, 0]
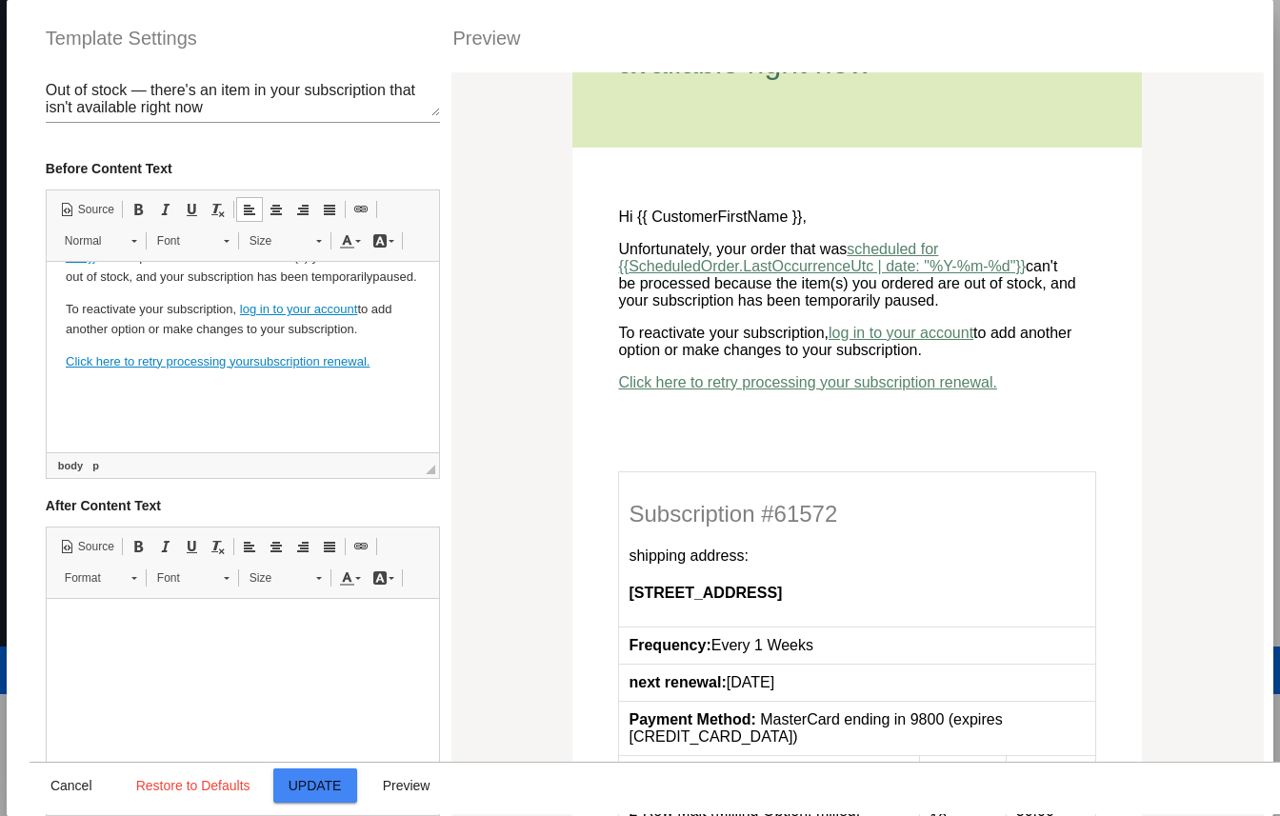
click at [251, 425] on body "Hi {{ CustomerFirstName }}, Unfortunately, your order that was scheduled for {{…" at bounding box center [242, 306] width 354 height 260
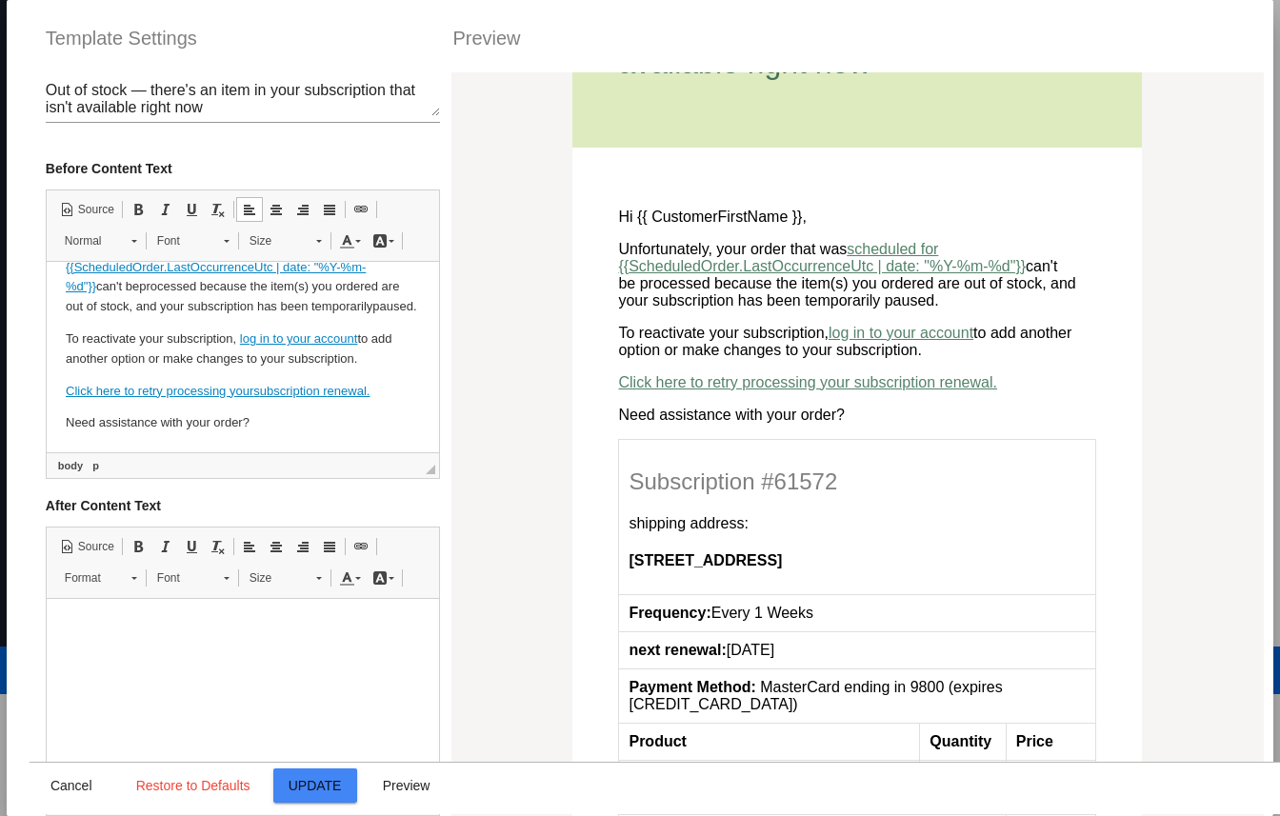
click at [100, 427] on p "Need assistance with your order?" at bounding box center [242, 423] width 354 height 20
click at [196, 422] on p "Need help with your order?" at bounding box center [242, 423] width 354 height 20
click at [186, 425] on p "Need help with your order?" at bounding box center [242, 423] width 354 height 20
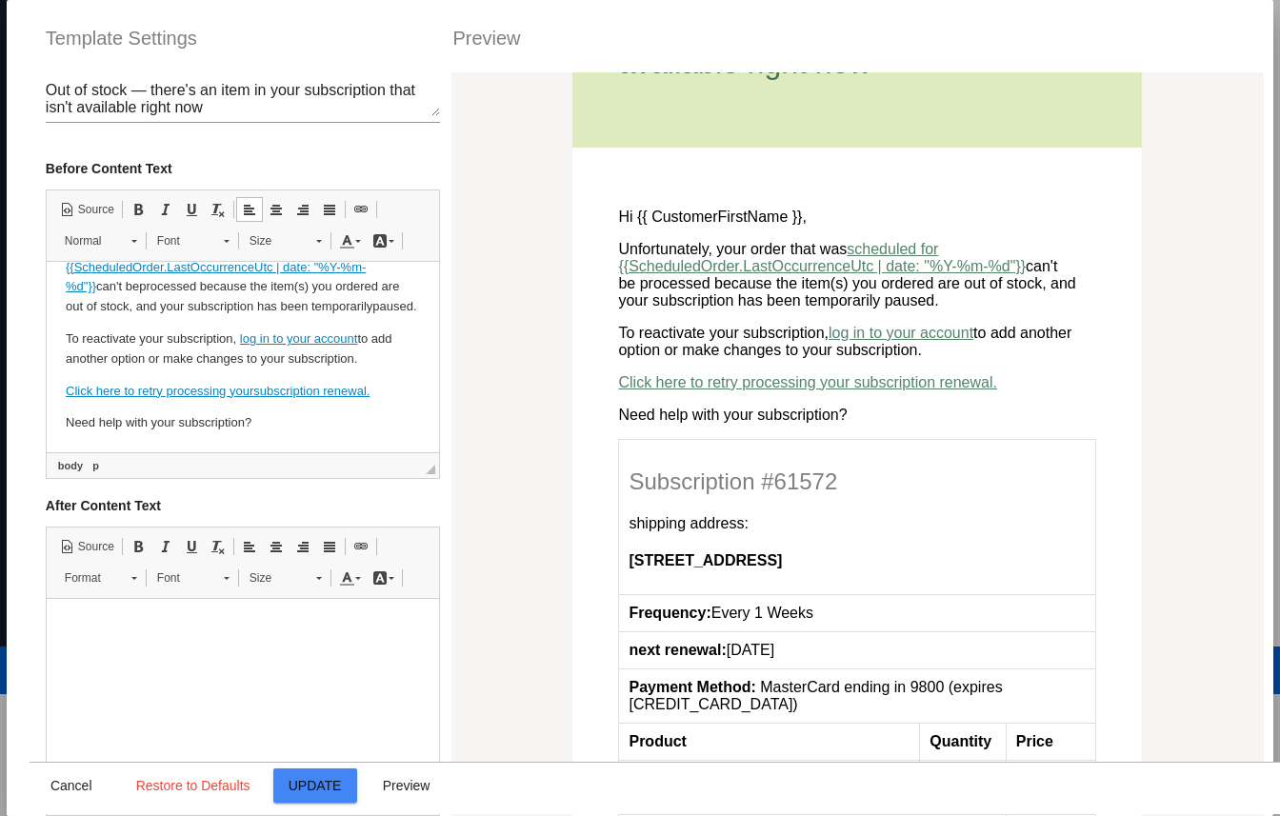
click at [300, 426] on p "Need help with your subscription?" at bounding box center [242, 423] width 354 height 20
drag, startPoint x: 253, startPoint y: 419, endPoint x: 493, endPoint y: 427, distance: 240.0
click at [438, 427] on html "Hi {{ CustomerFirstName }}, Unfortunately, your order that was scheduled for {{…" at bounding box center [242, 320] width 392 height 266
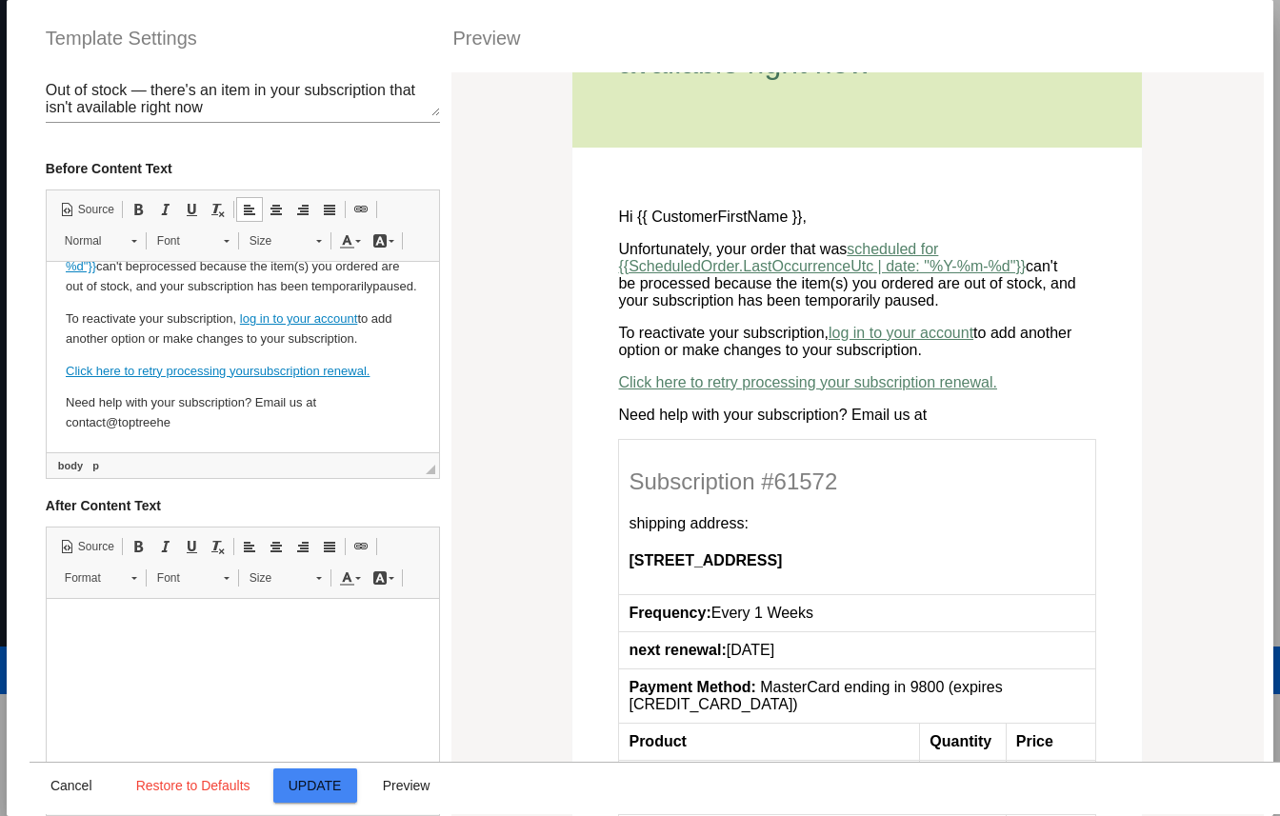
scroll to position [105, 0]
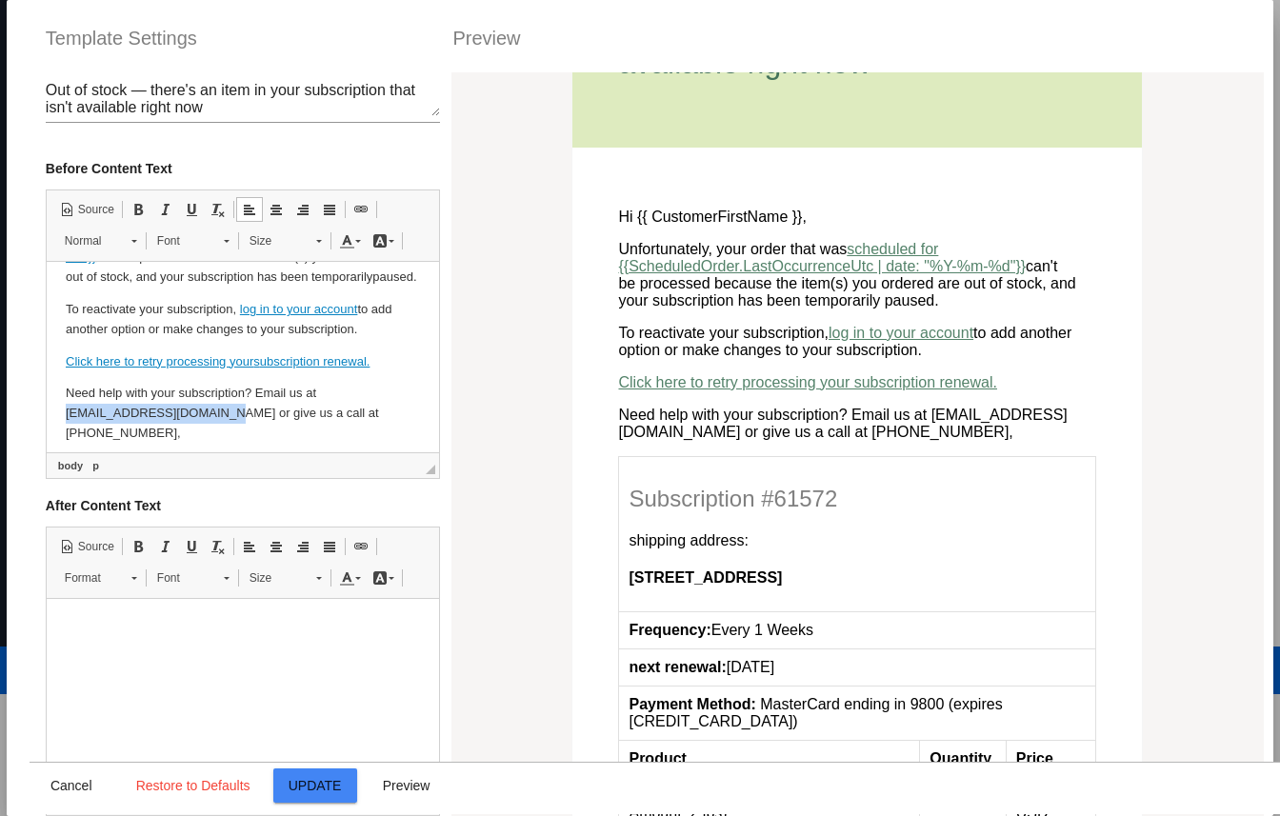
drag, startPoint x: 214, startPoint y: 432, endPoint x: 60, endPoint y: 438, distance: 154.3
click at [60, 438] on html "Hi {{ CustomerFirstName }}, Unfortunately, your order that was scheduled for {{…" at bounding box center [242, 310] width 392 height 306
click at [367, 214] on span at bounding box center [360, 209] width 15 height 15
type input "contact@toptreeherbs.com"
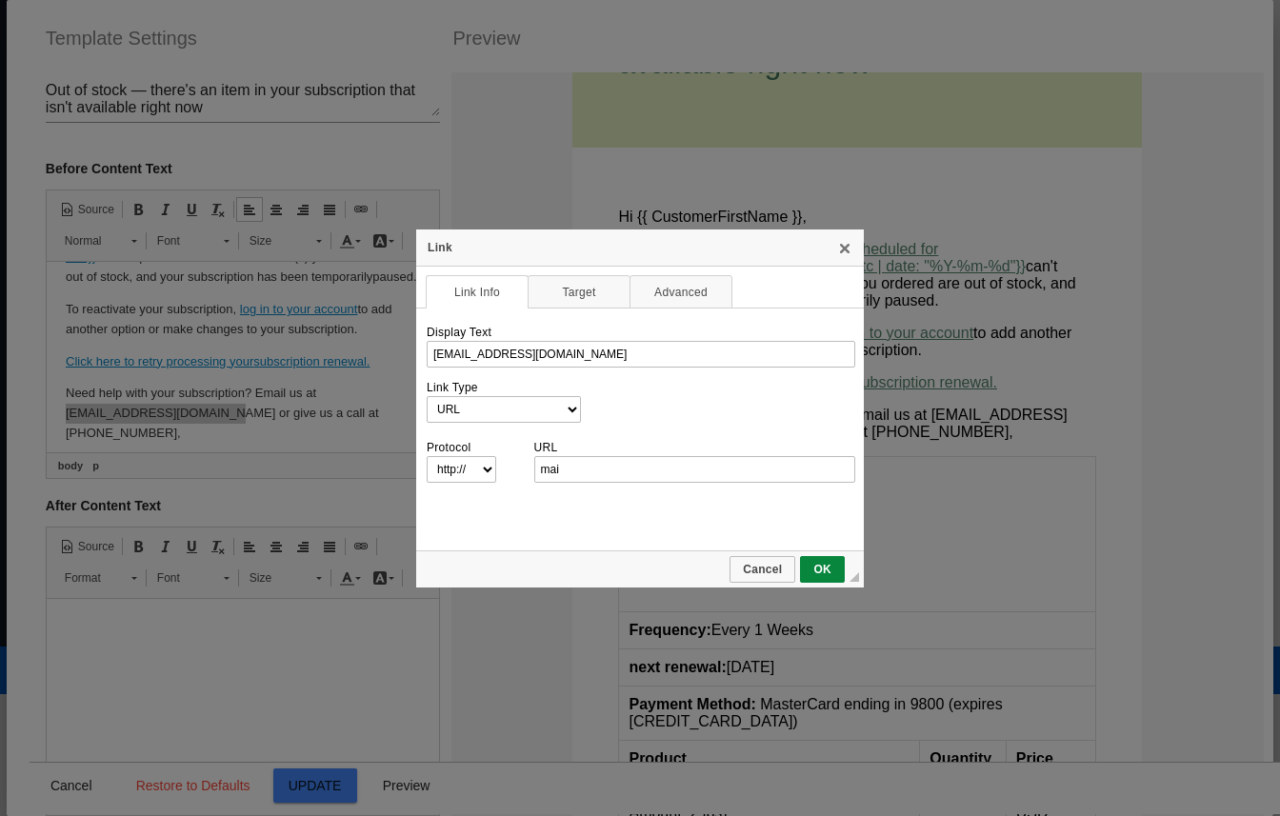
type input "mai"
click at [456, 404] on select "URL Link to anchor in the text E-mail" at bounding box center [504, 409] width 156 height 27
select select "email"
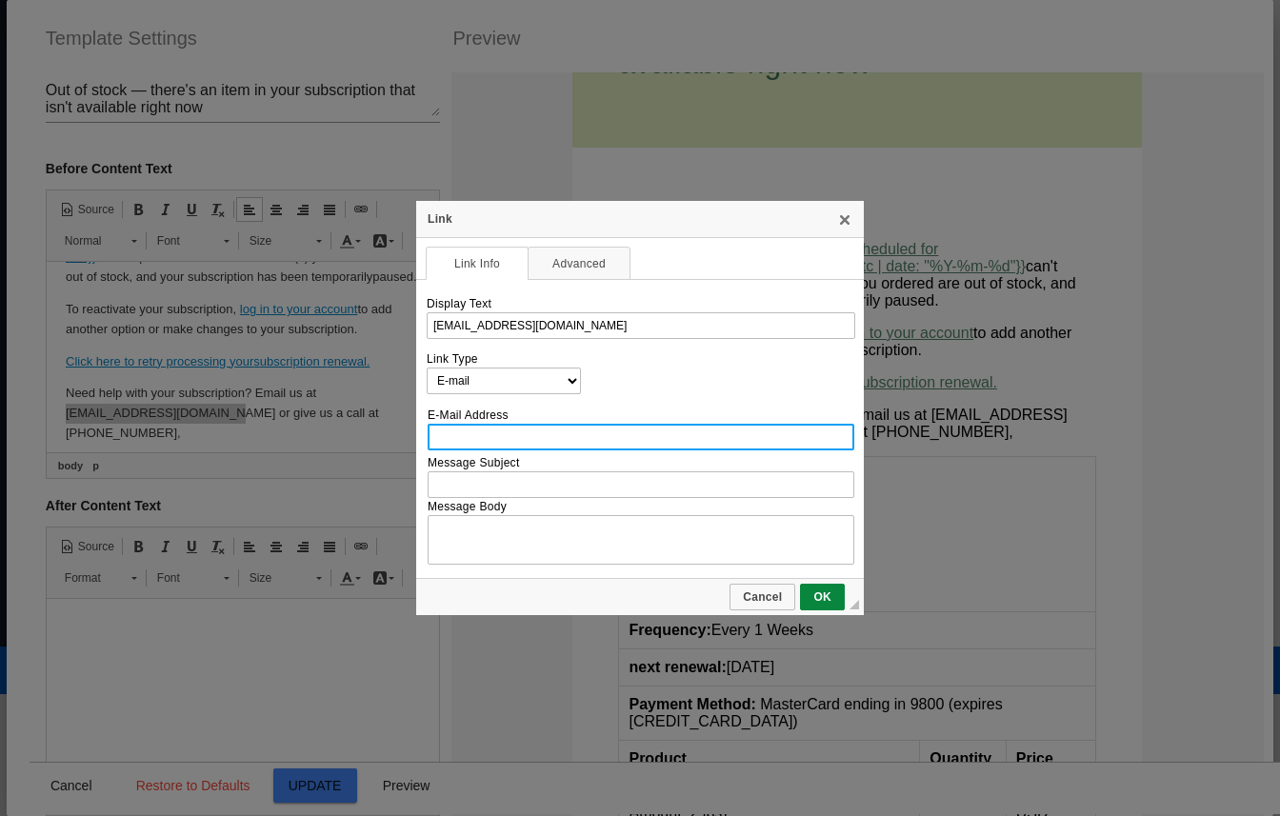
click at [504, 437] on input "E-Mail Address" at bounding box center [640, 437] width 427 height 27
type input "contact@toptreeherbs.com"
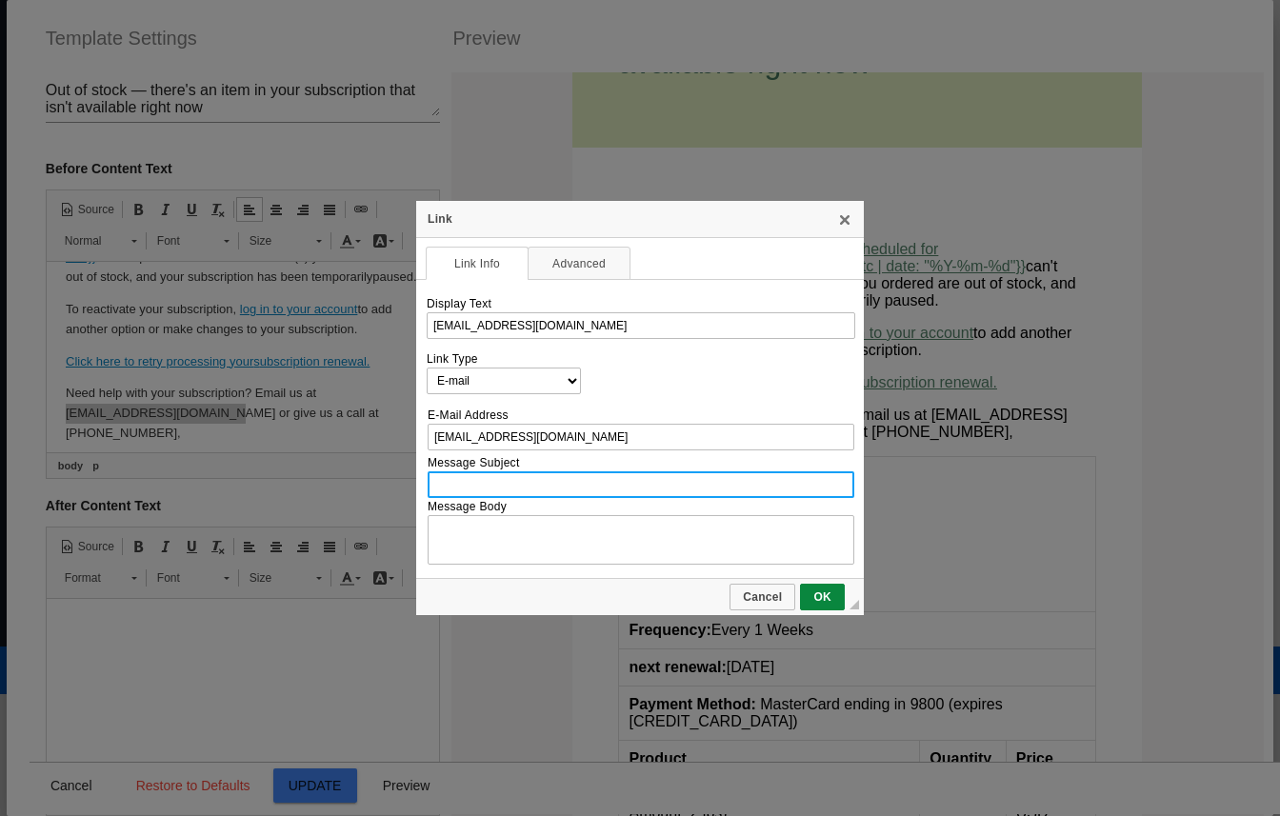
click at [503, 481] on input "Message Subject" at bounding box center [640, 484] width 427 height 27
drag, startPoint x: 533, startPoint y: 483, endPoint x: 537, endPoint y: 665, distance: 182.8
click at [533, 485] on input "Subscription Help - Out of Stock Products" at bounding box center [640, 484] width 427 height 27
click at [549, 482] on input "Subscription Help - Out of Stock Products" at bounding box center [640, 484] width 427 height 27
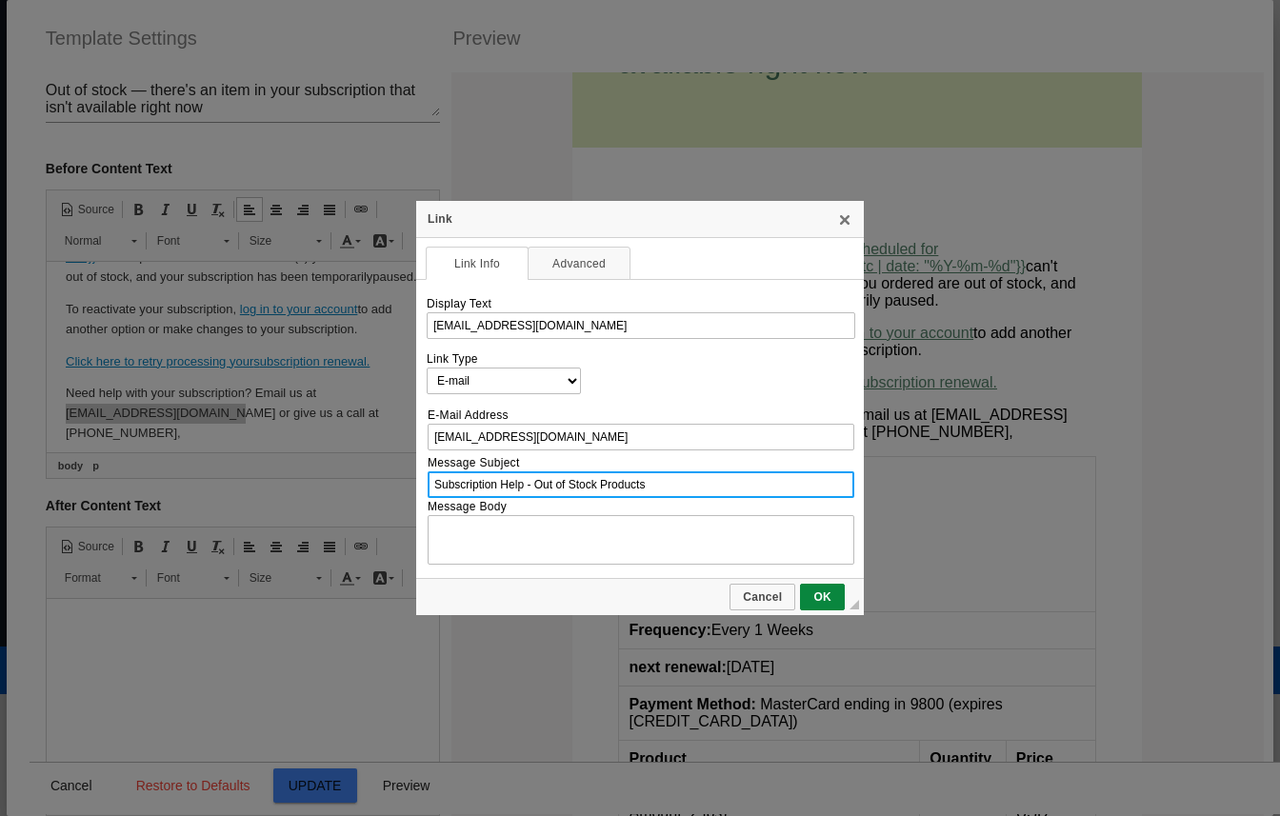
click at [549, 482] on input "Subscription Help - Out of Stock Products" at bounding box center [640, 484] width 427 height 27
type input "Subscription Help - Out of Stock Products"
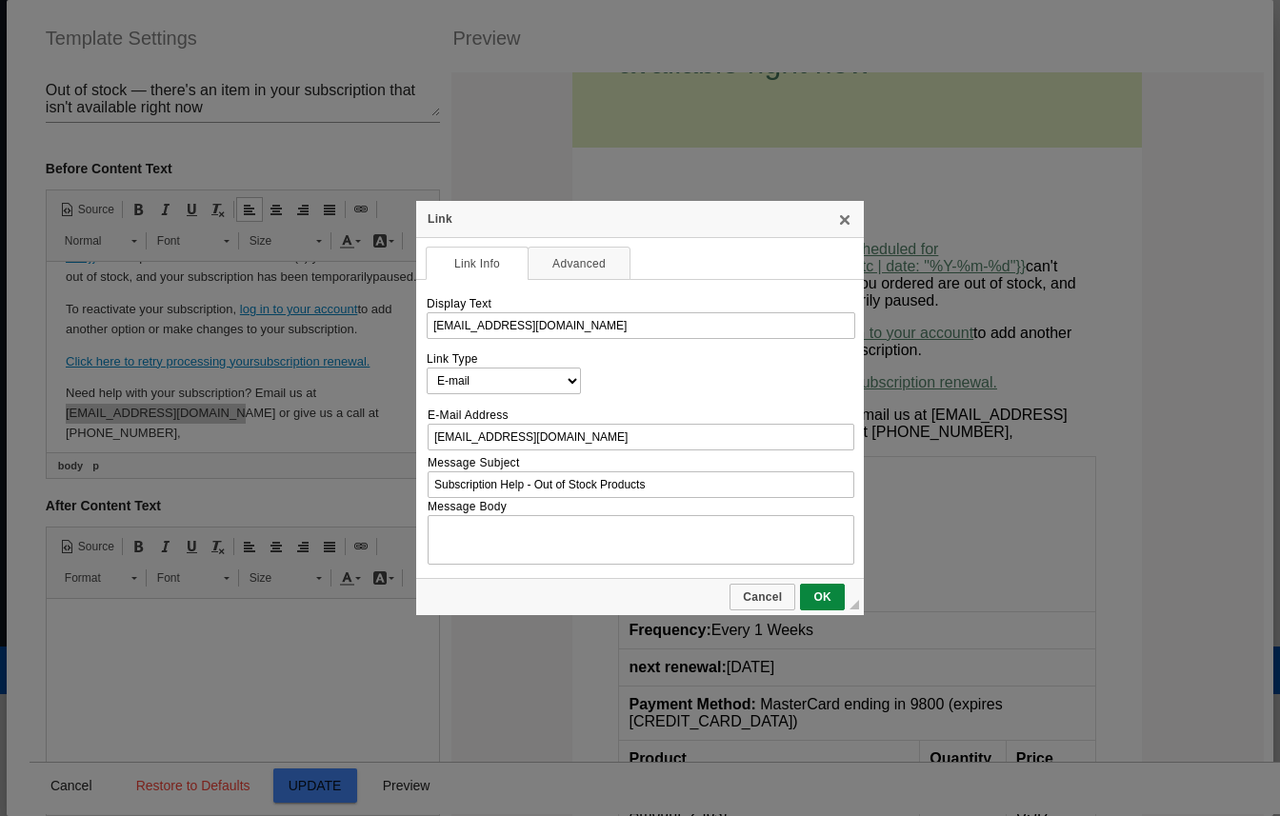
click at [593, 297] on div "Display Text contact@toptreeherbs.com" at bounding box center [640, 318] width 428 height 42
click at [824, 600] on span "OK" at bounding box center [822, 596] width 41 height 13
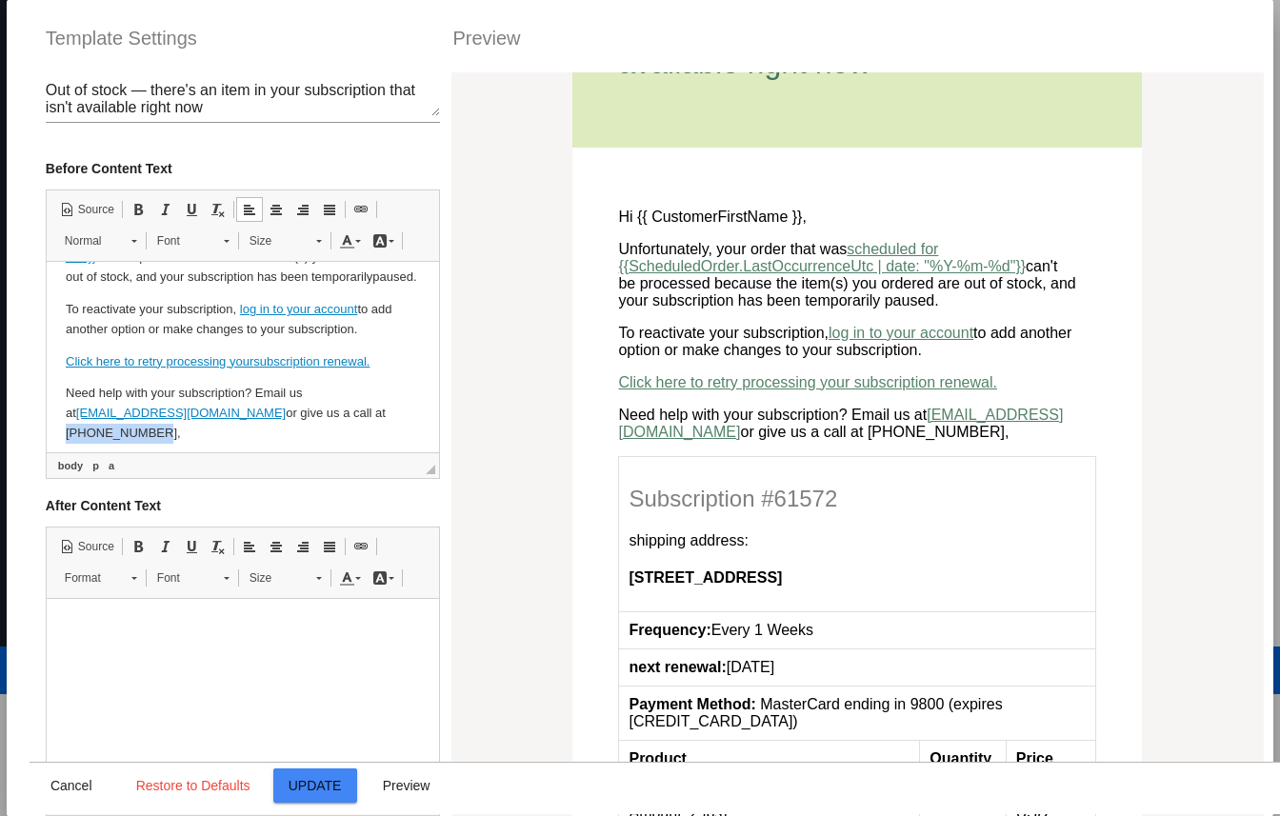
drag, startPoint x: 317, startPoint y: 432, endPoint x: 394, endPoint y: 432, distance: 77.1
click at [394, 432] on p "Need help with your subscription? Email us at contact@toptreeherbs.com or give …" at bounding box center [242, 413] width 354 height 59
drag, startPoint x: 394, startPoint y: 428, endPoint x: 321, endPoint y: 427, distance: 73.3
click at [321, 427] on p "Need help with your subscription? Email us at contact@toptreeherbs.com or give …" at bounding box center [242, 413] width 354 height 59
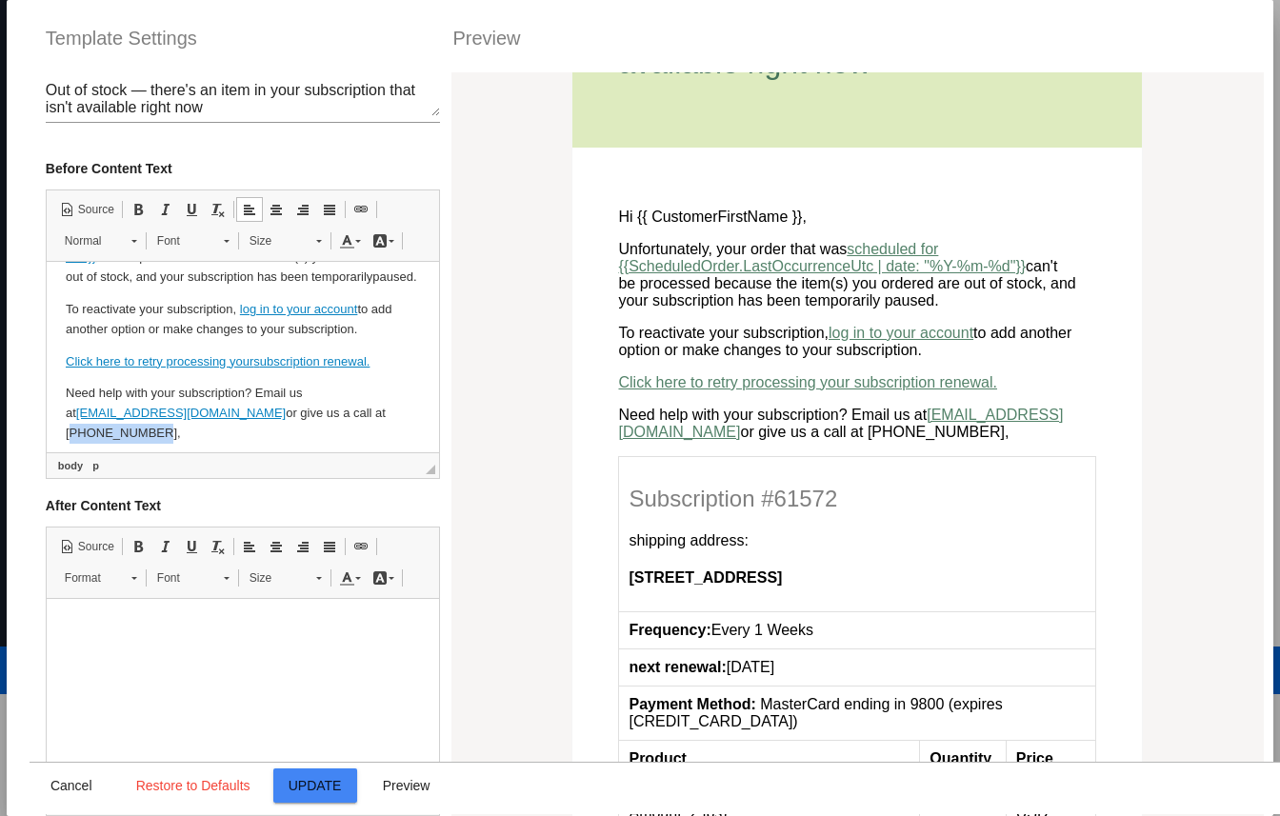
copy p "970.414.1467"
click at [365, 209] on span at bounding box center [360, 209] width 15 height 15
select select "url"
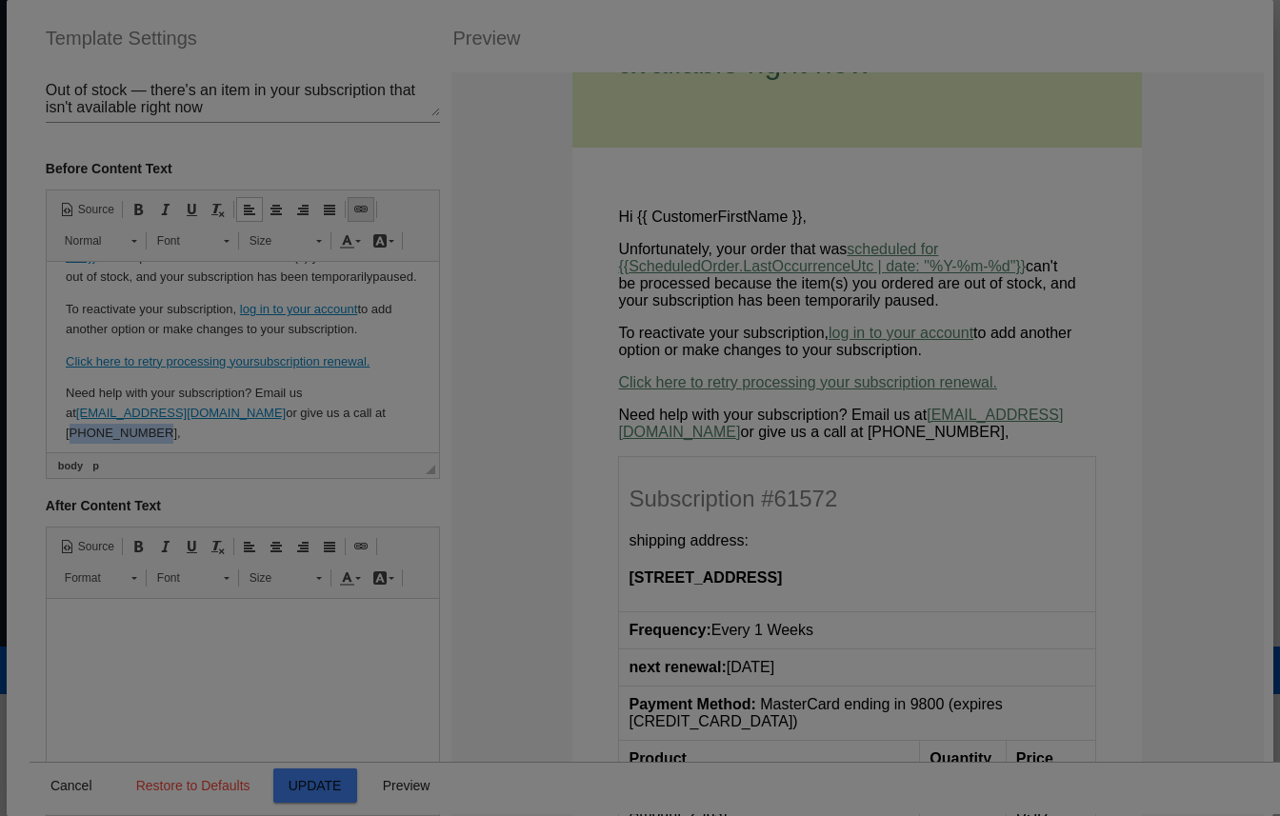
type input "970.414.1467"
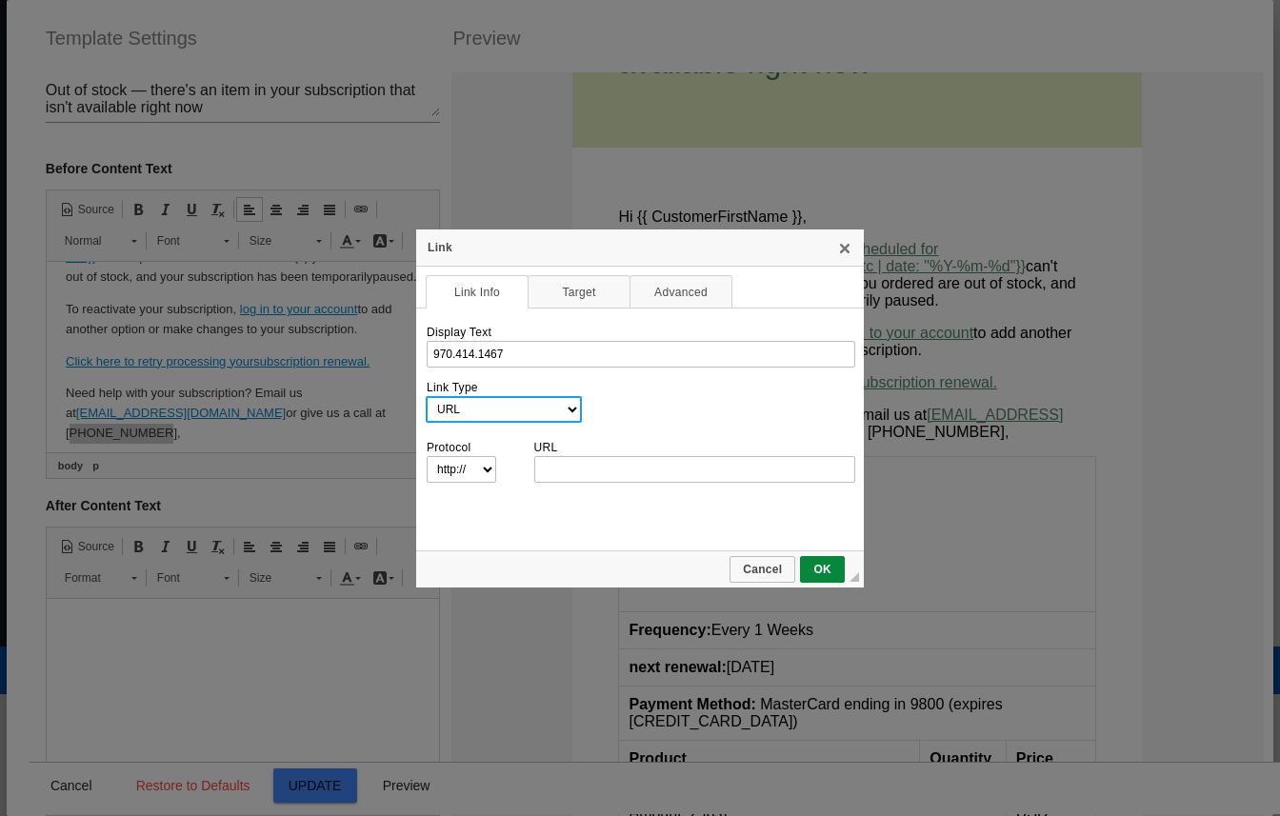
click at [502, 406] on select "URL Link to anchor in the text E-mail" at bounding box center [504, 409] width 156 height 27
click at [450, 480] on select "http://‎ https://‎ ftp://‎ news://‎ <other>" at bounding box center [461, 469] width 71 height 27
select select
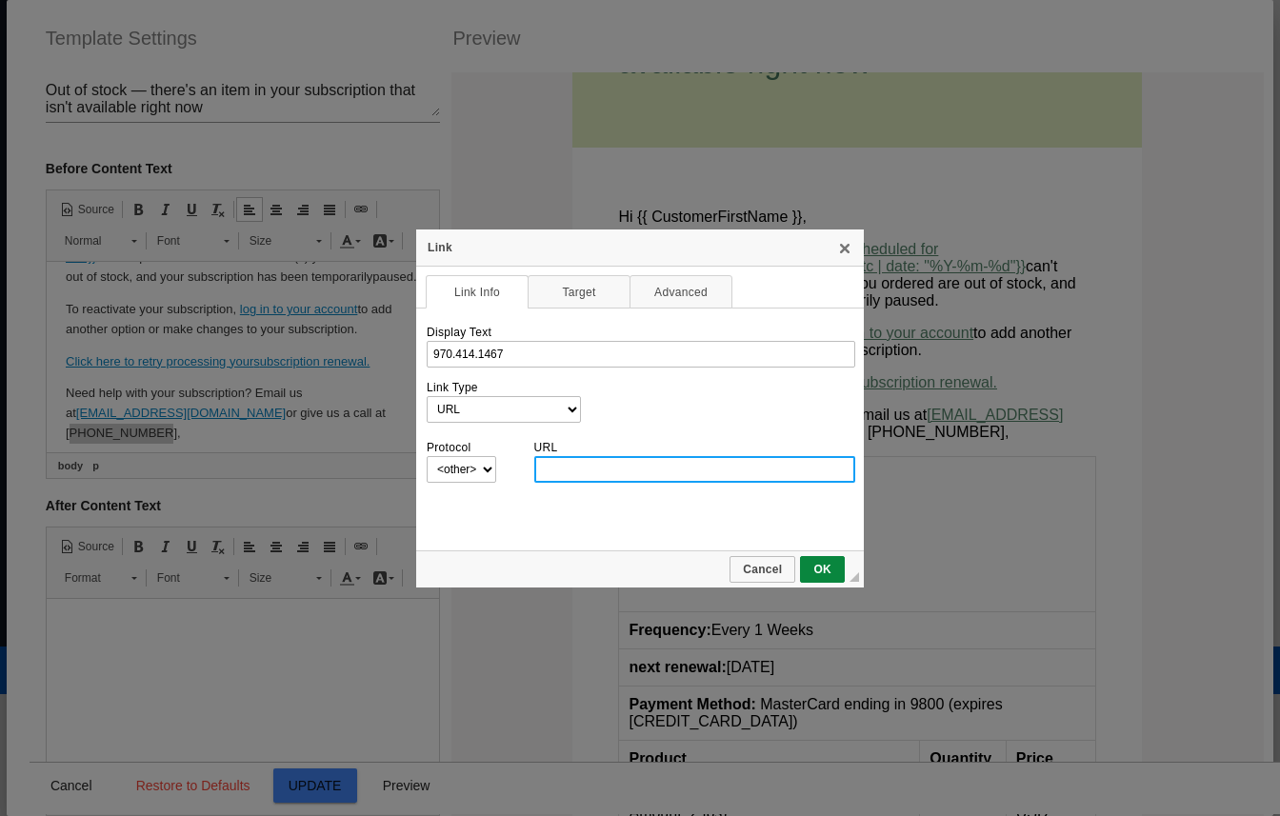
click at [569, 469] on input "URL" at bounding box center [695, 469] width 322 height 27
paste input "970.414.1467"
type input "tel:970.414.1467"
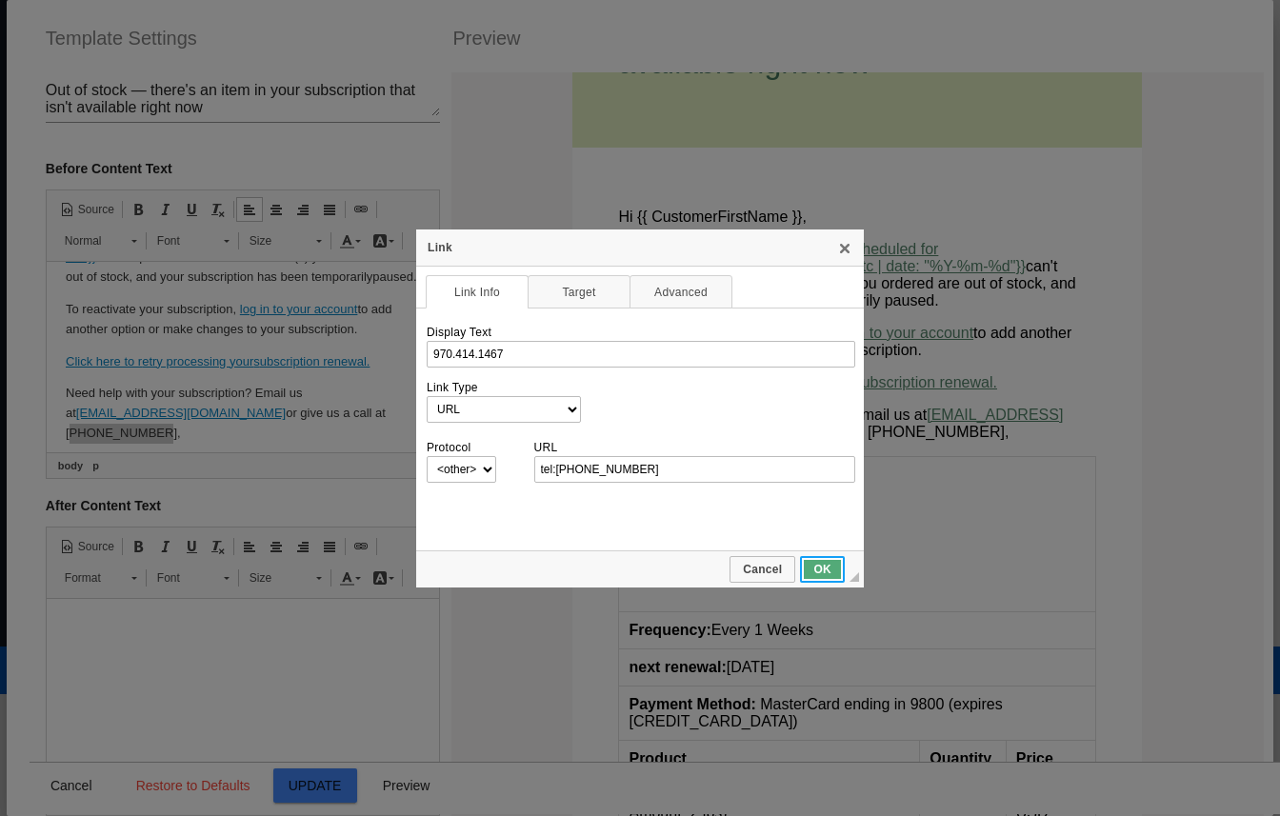
click at [813, 566] on span "OK" at bounding box center [822, 569] width 41 height 13
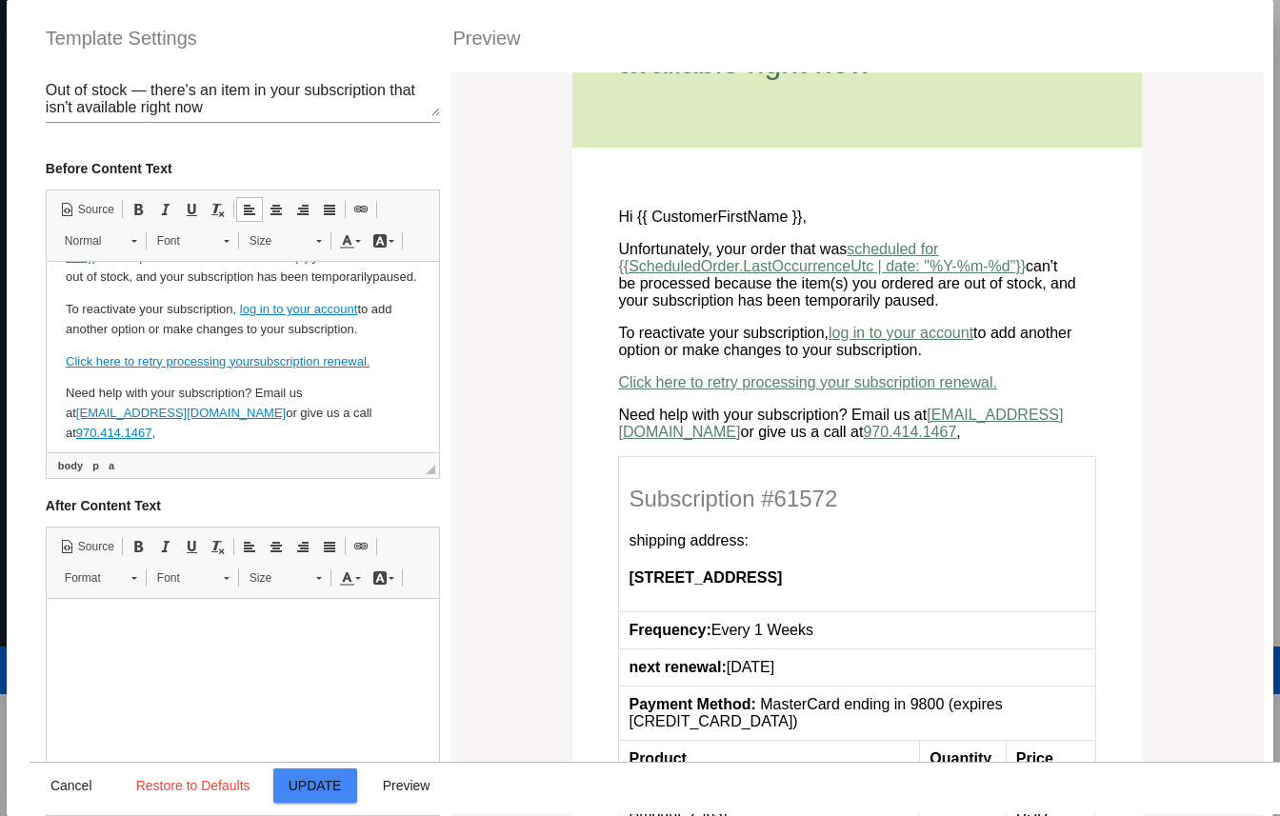
click at [362, 440] on p "Need help with your subscription? Email us at contact@toptreeherbs.com or give …" at bounding box center [242, 413] width 354 height 59
click at [151, 430] on link "970.414.1467" at bounding box center [113, 433] width 76 height 14
select select "http://"
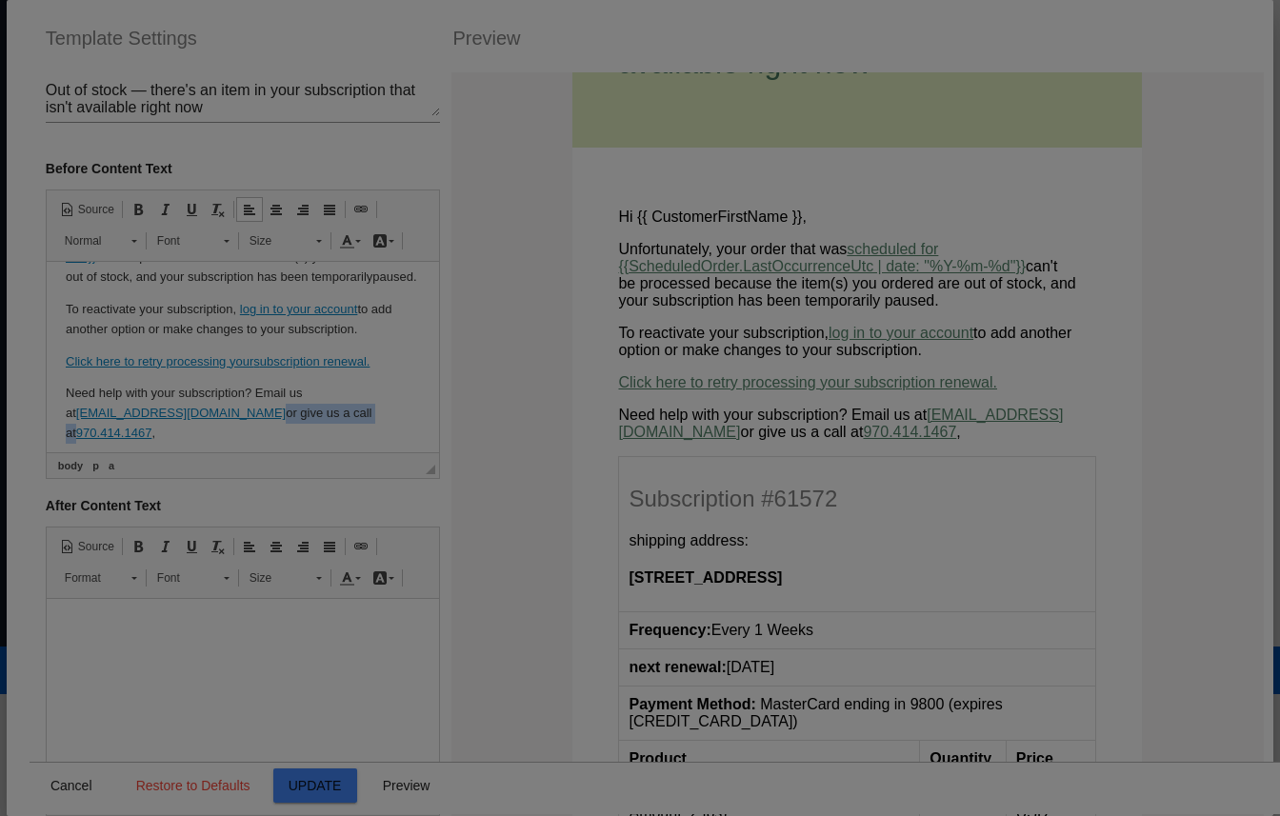
type input "970.414.1467"
select select
click at [373, 434] on div at bounding box center [640, 408] width 1280 height 816
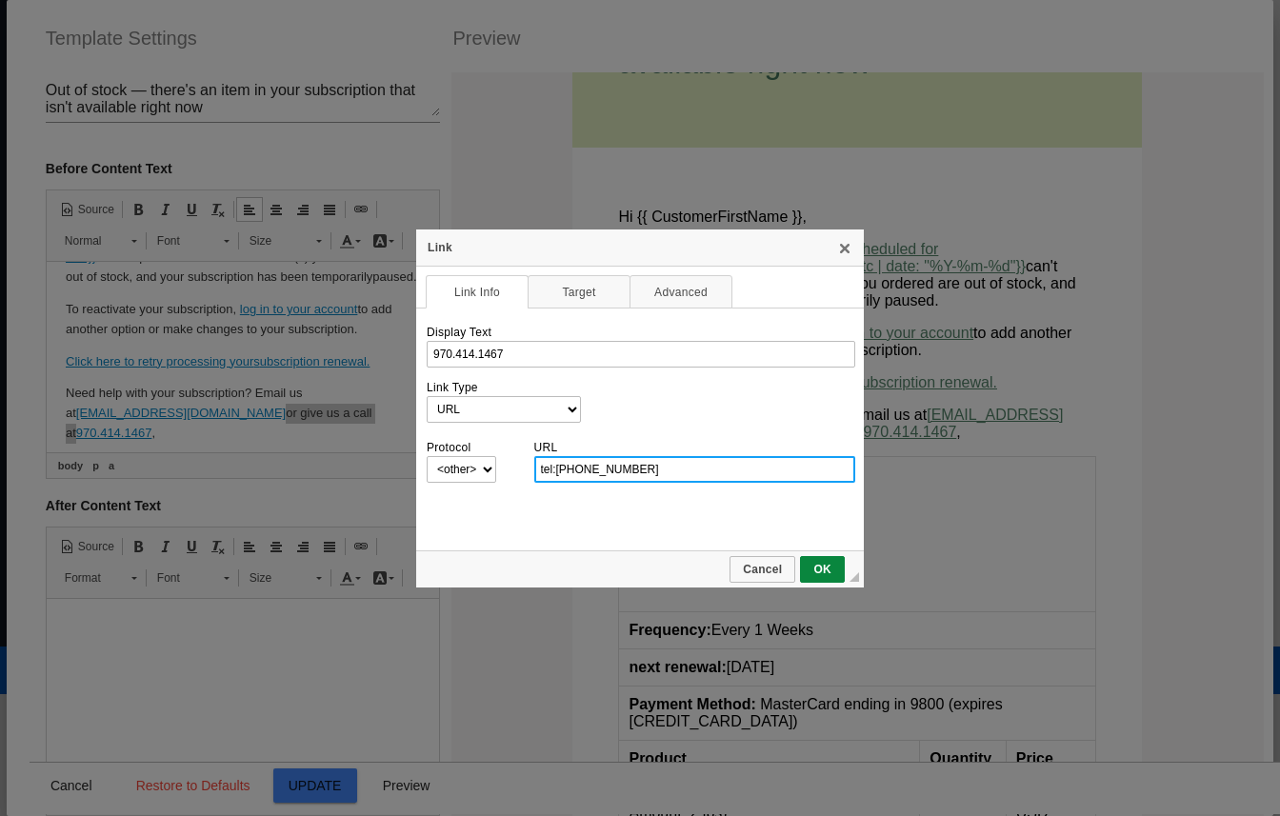
click at [578, 465] on input "tel:970.414.1467" at bounding box center [695, 469] width 322 height 27
click at [558, 467] on input "tel:970414.1467" at bounding box center [695, 469] width 322 height 27
type input "tel:(970)414-1467"
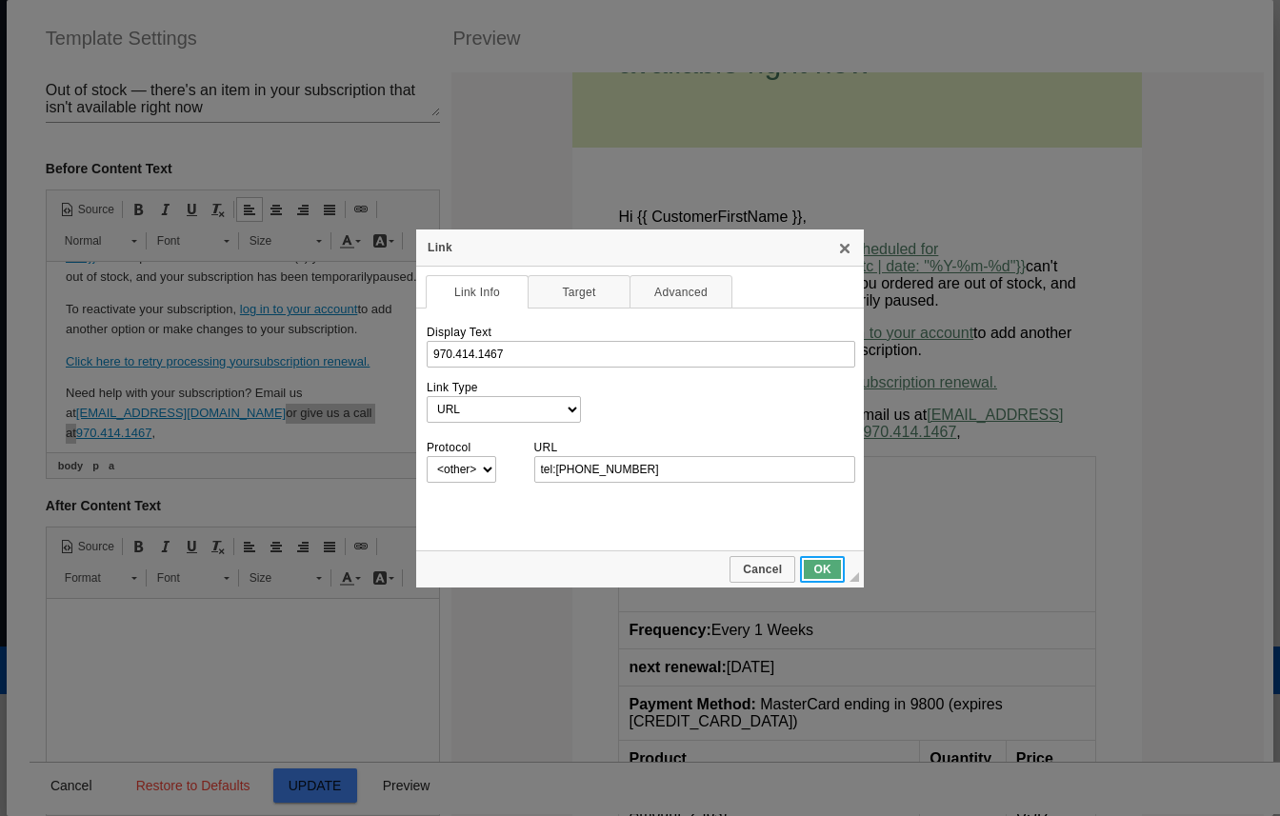
click at [816, 574] on span "OK" at bounding box center [822, 569] width 41 height 13
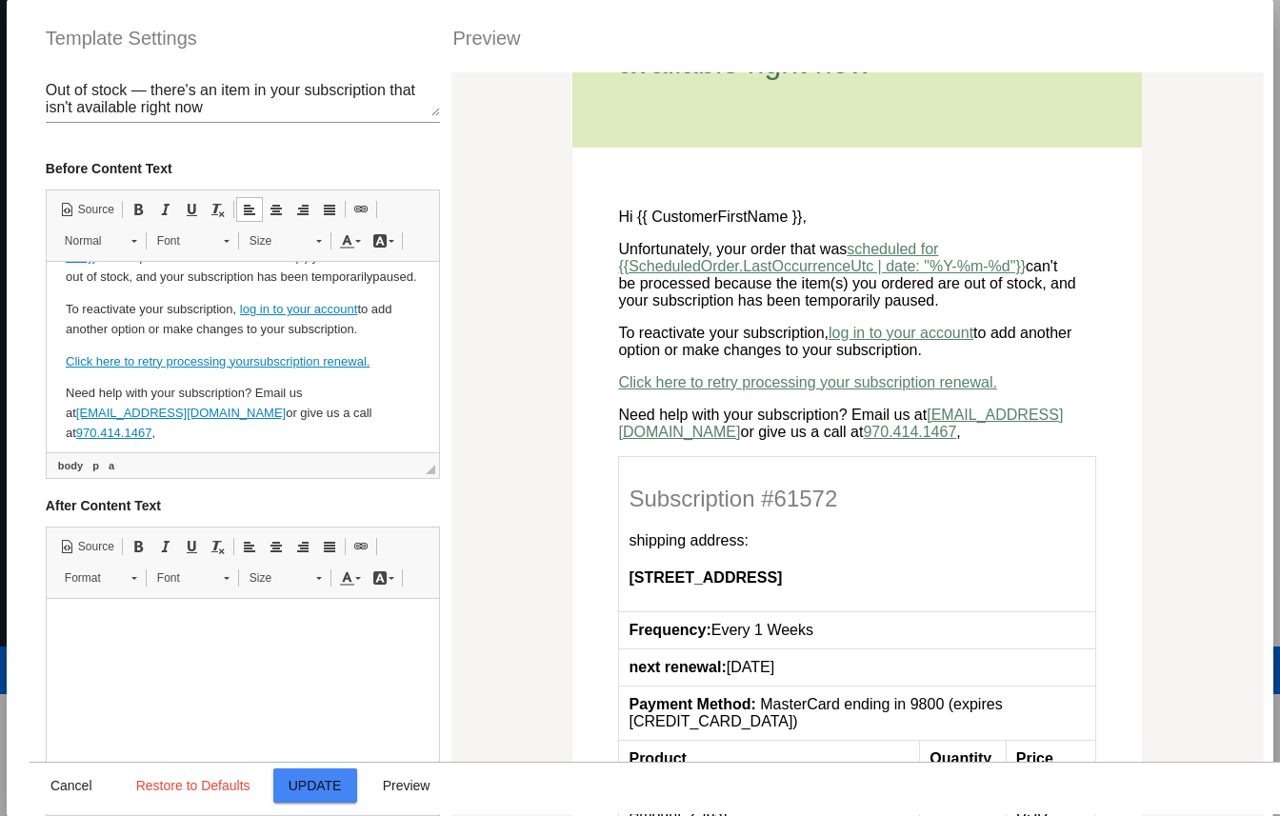
click at [380, 399] on body "Hi {{ CustomerFirstName }}, Unfortunately, your order that was scheduled for {{…" at bounding box center [242, 310] width 354 height 268
click at [151, 435] on link "970.414.1467" at bounding box center [113, 433] width 76 height 14
click at [414, 787] on span "Preview" at bounding box center [407, 785] width 48 height 15
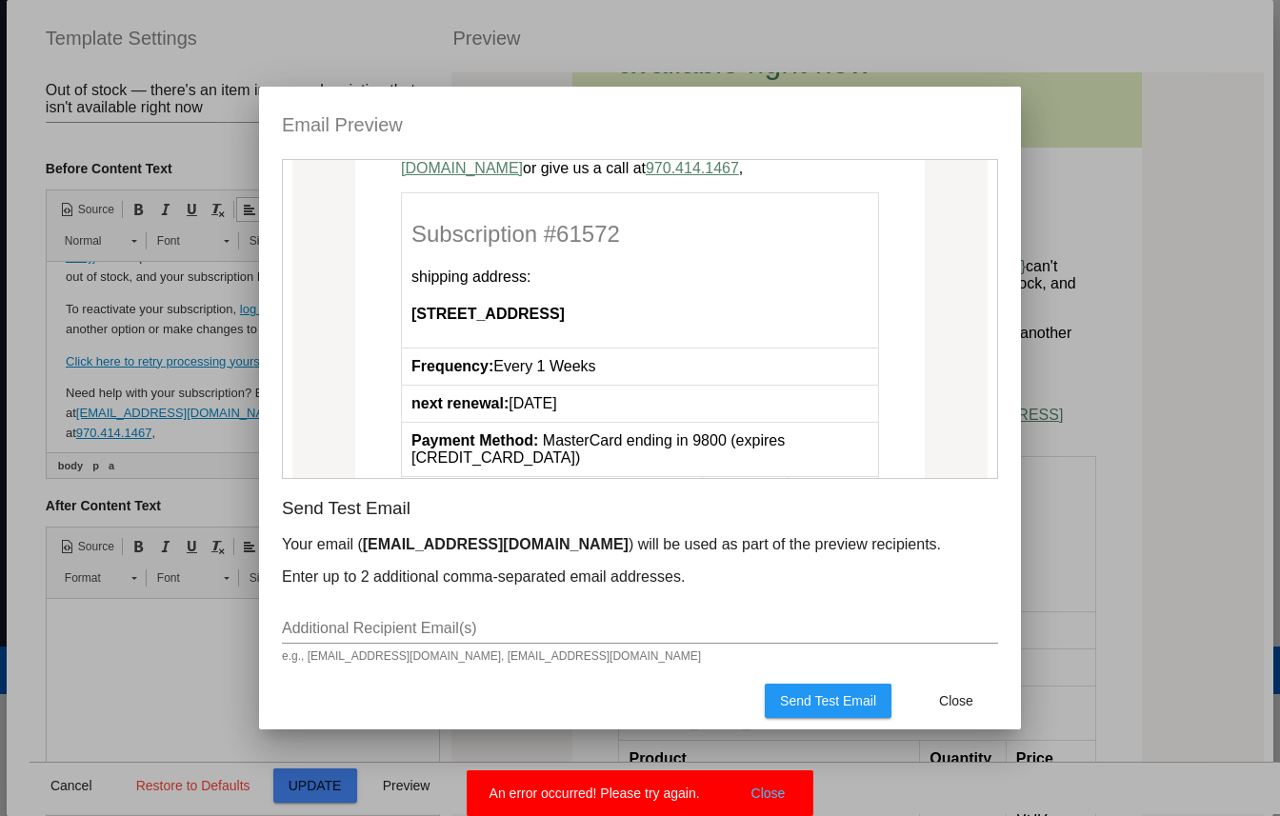
scroll to position [505, 0]
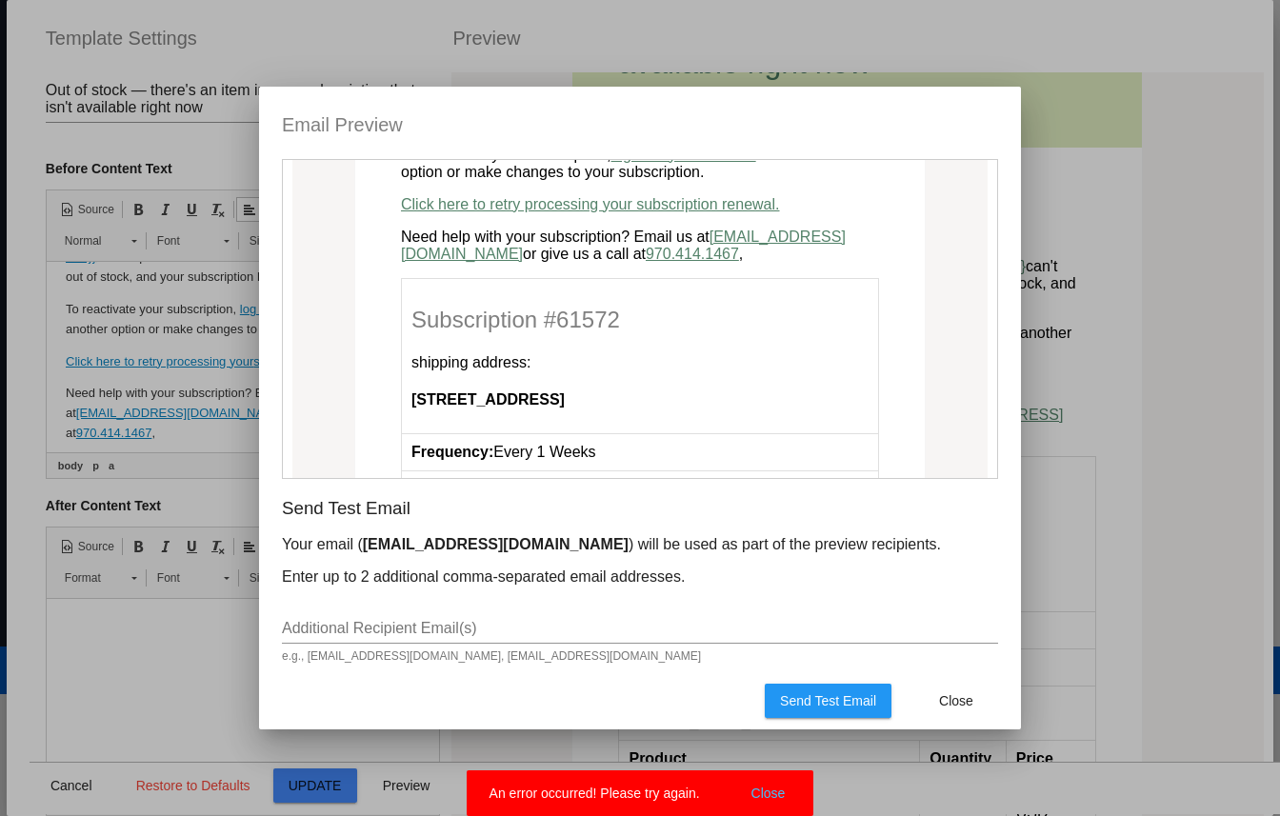
click at [489, 613] on div "Additional Recipient Email(s)" at bounding box center [640, 622] width 716 height 43
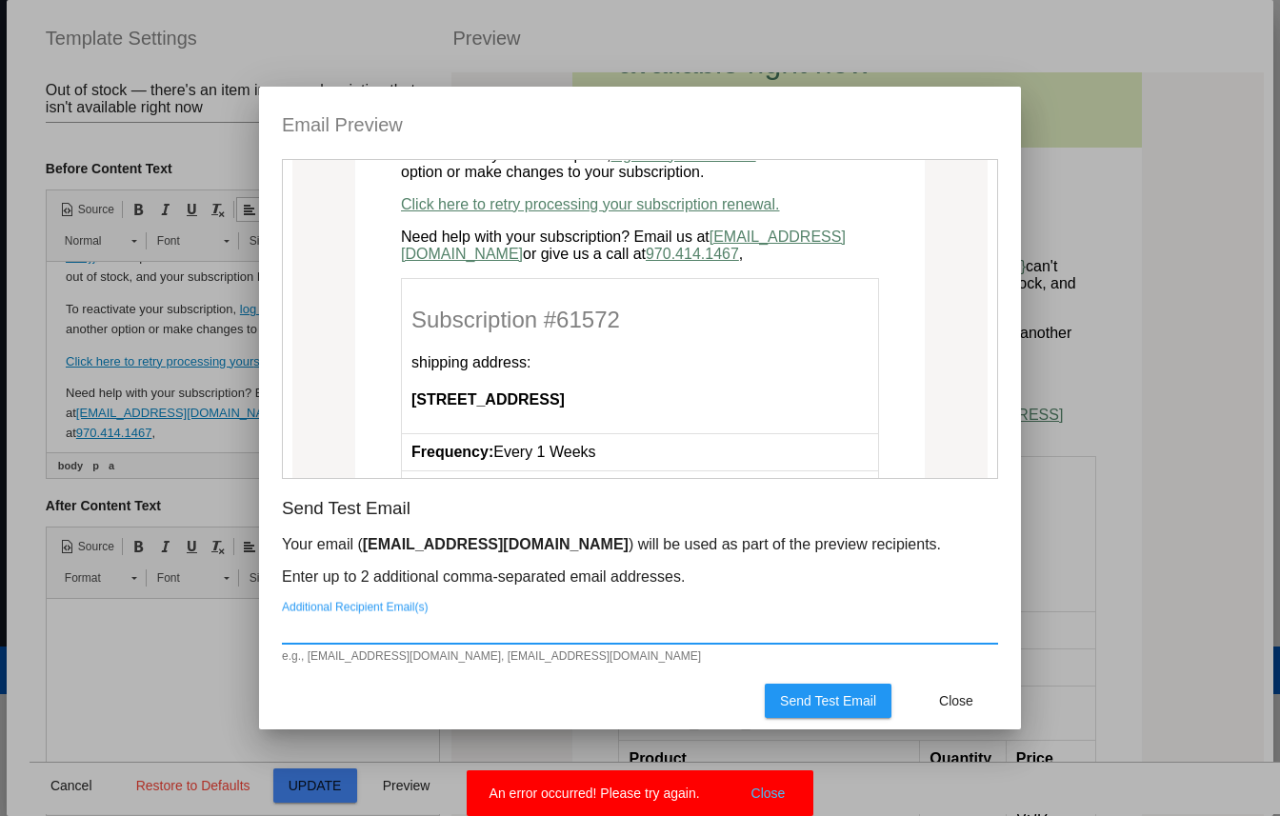
click at [489, 635] on input "Additional Recipient Email(s)" at bounding box center [640, 628] width 716 height 17
type input "cfreinberg@gmail.com"
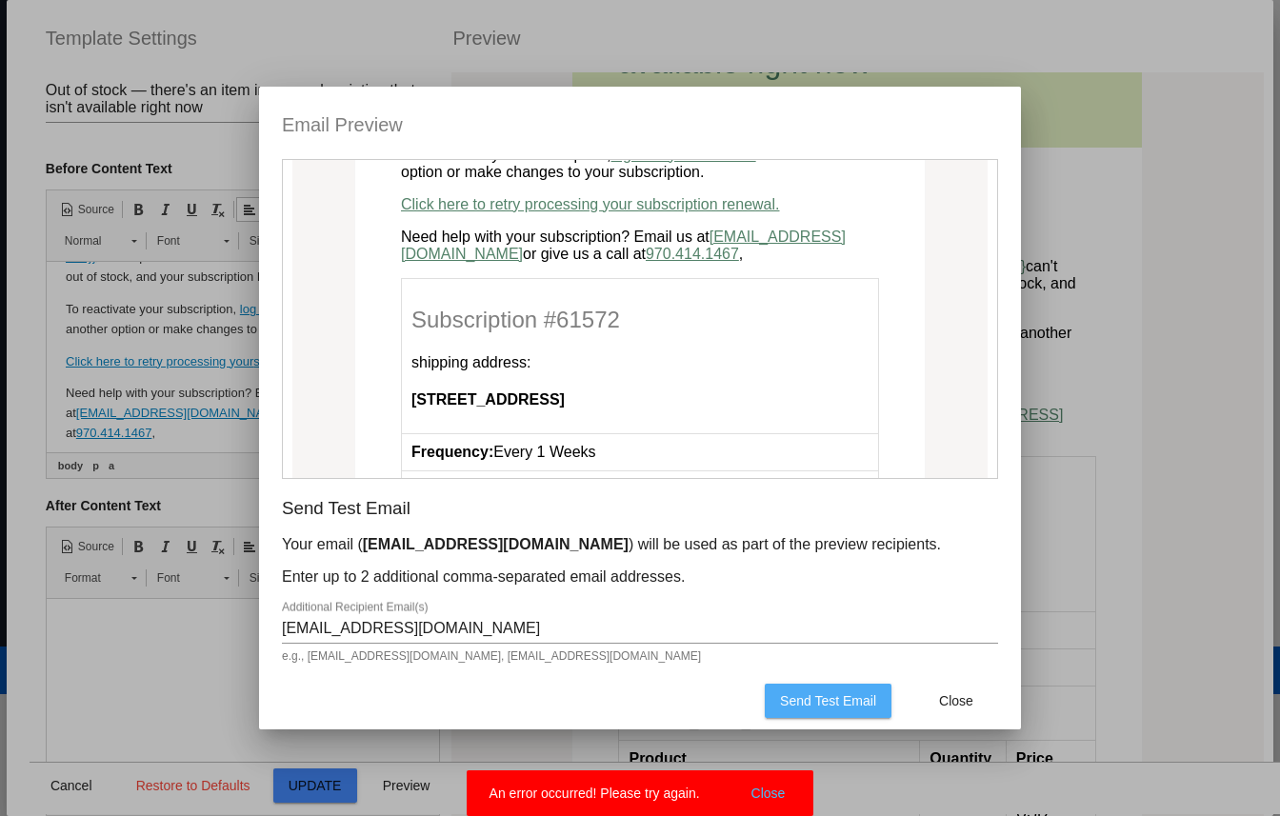
click at [866, 708] on span "Send Test Email" at bounding box center [828, 700] width 96 height 15
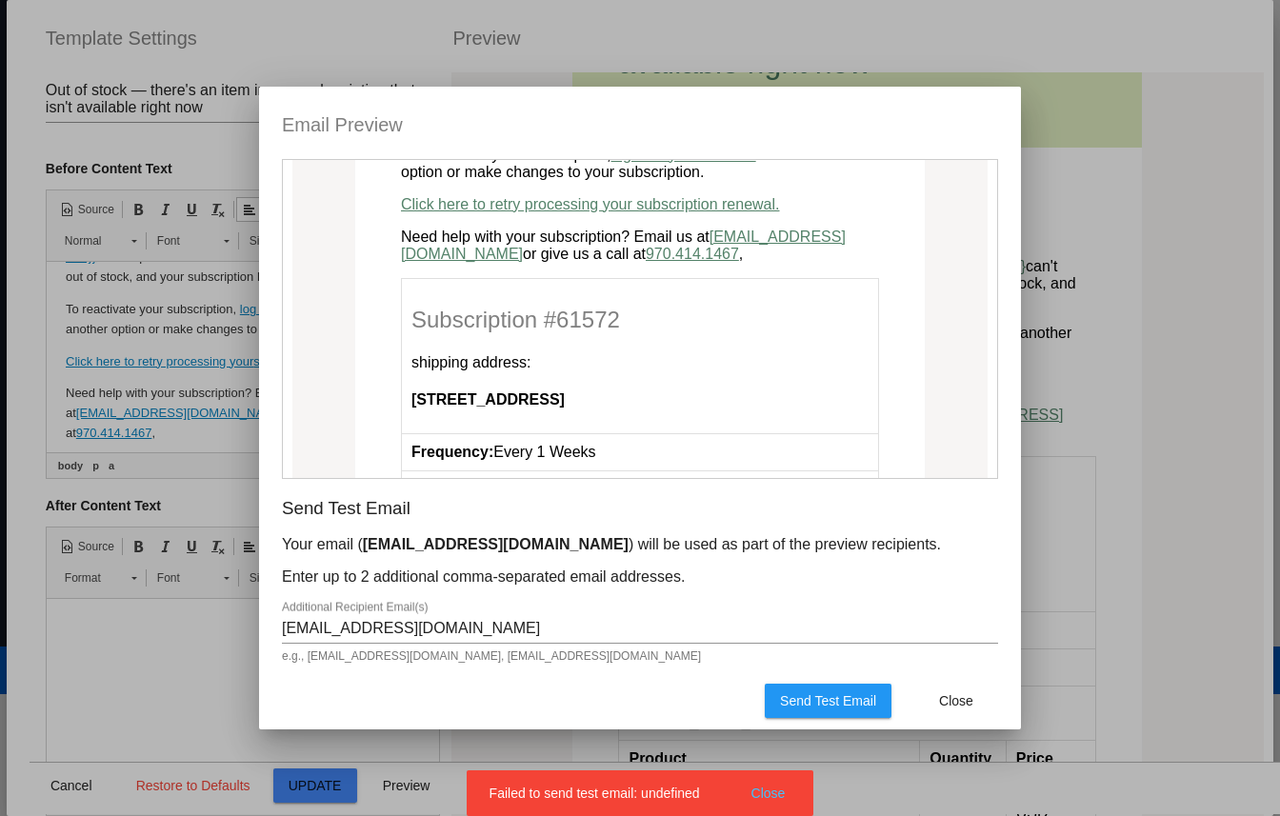
click at [630, 801] on simple-snack-bar "Failed to send test email: undefined Close" at bounding box center [640, 793] width 302 height 19
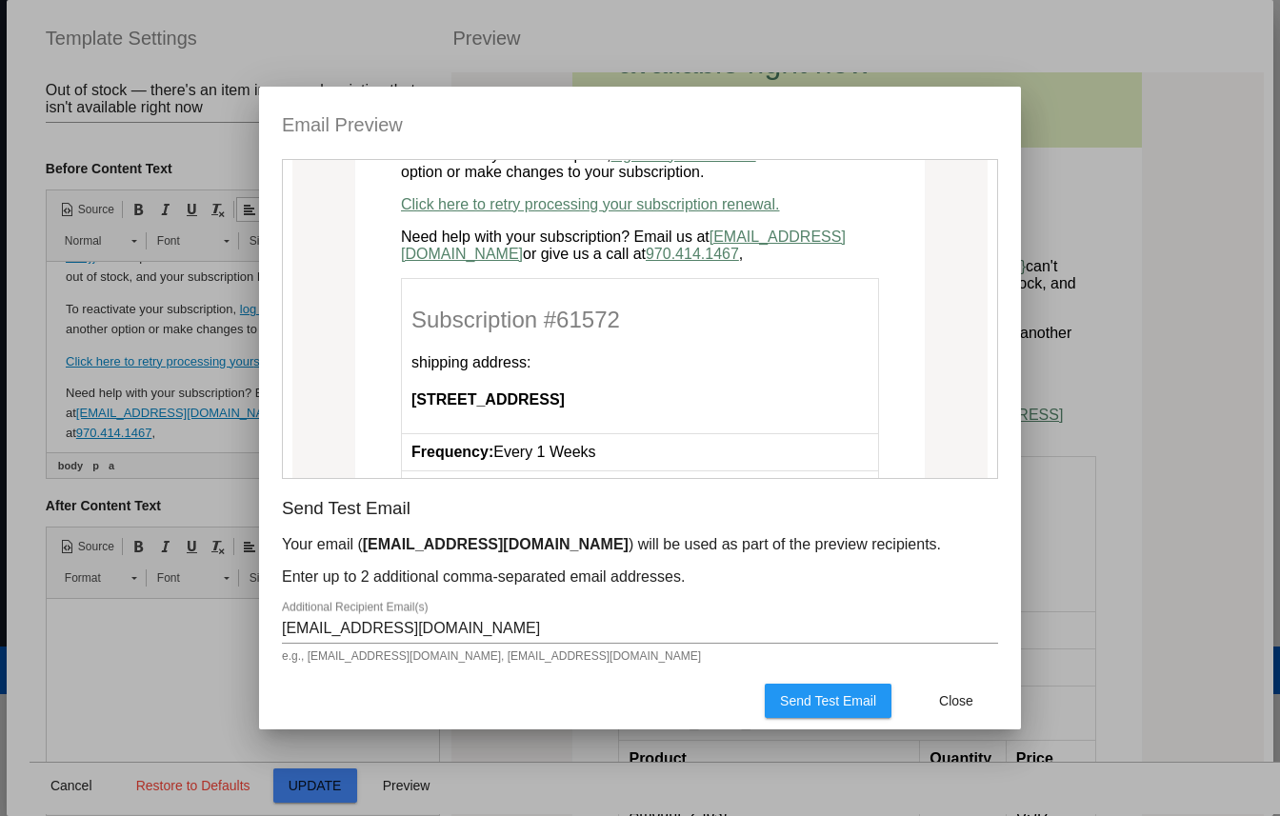
click at [820, 702] on span "Send Test Email" at bounding box center [828, 700] width 96 height 15
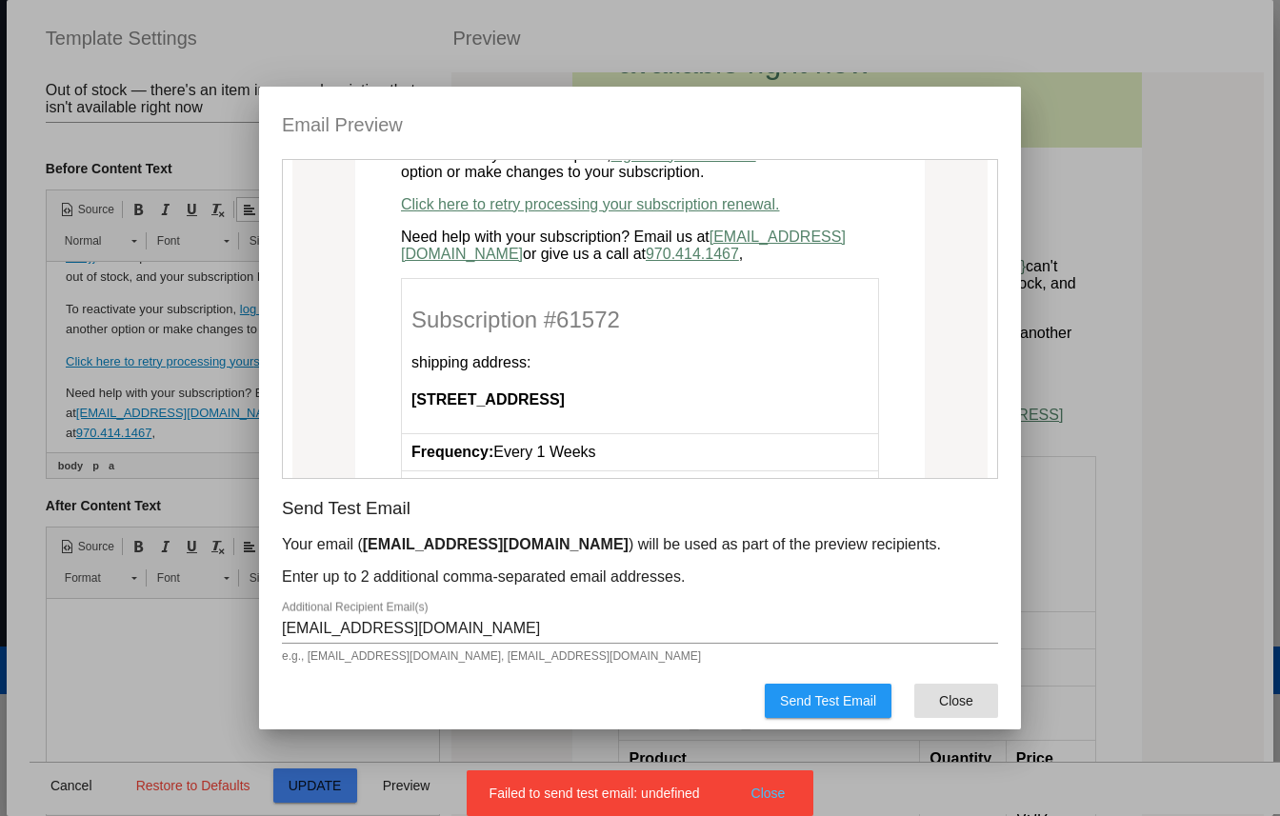
click at [947, 703] on span "Close" at bounding box center [956, 700] width 34 height 15
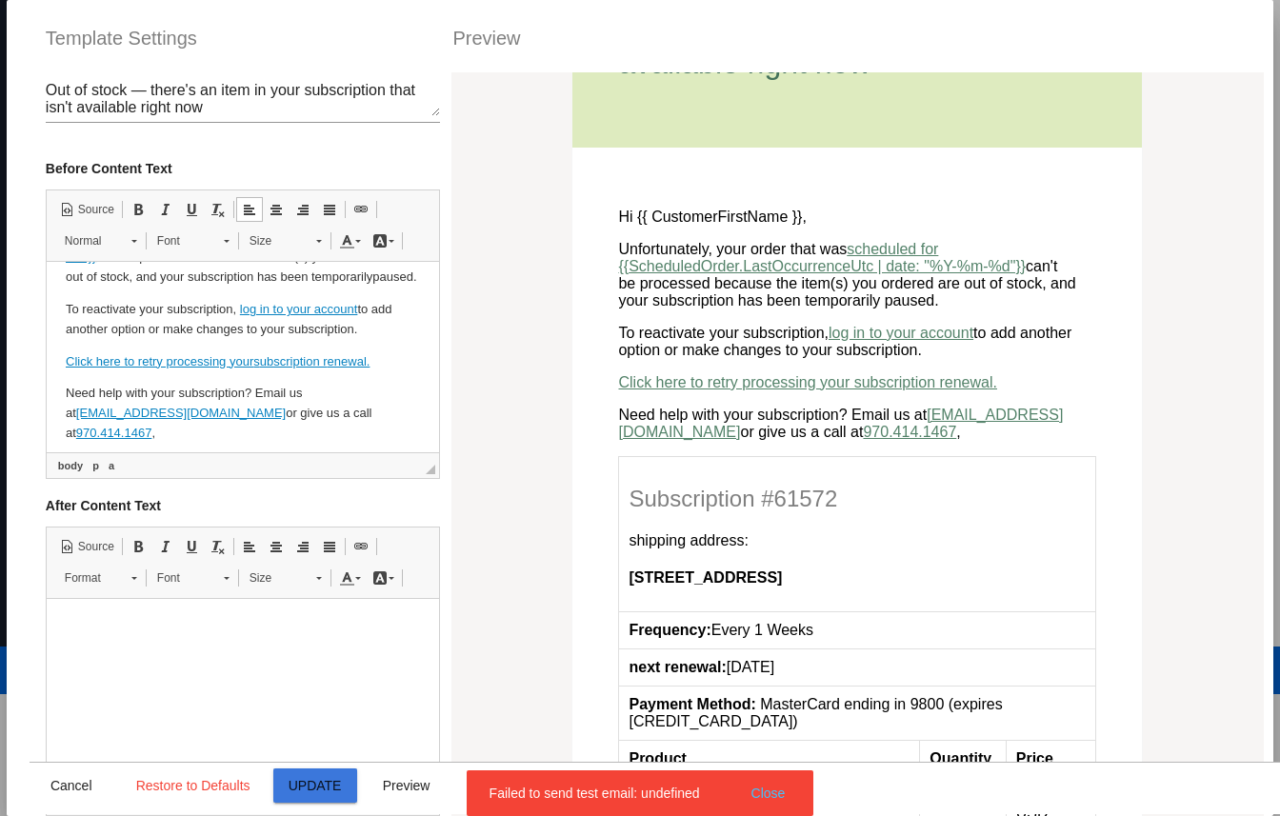
click at [318, 771] on button "Update" at bounding box center [315, 785] width 84 height 34
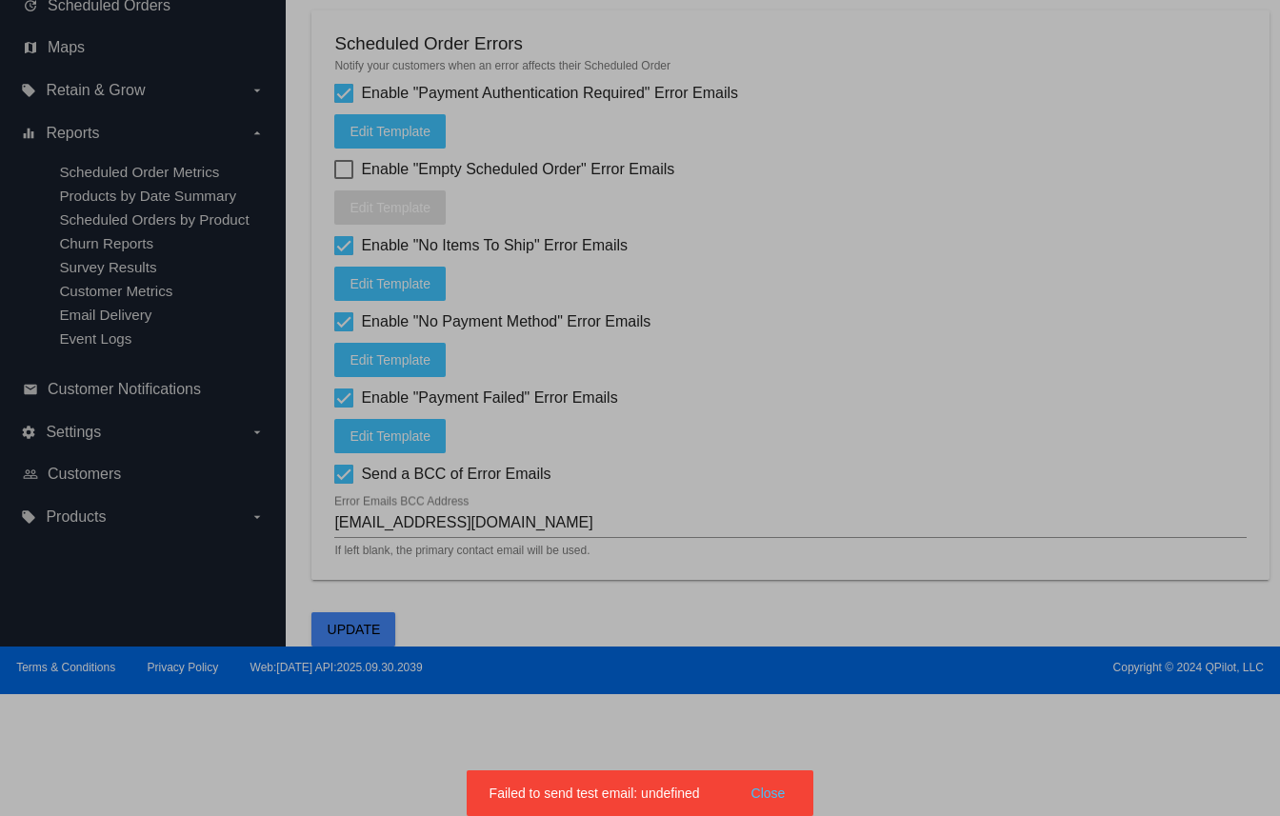
type input "[{{ ScheduledOrder.Customer.Site.Name }}] One or more items in your subscriptio…"
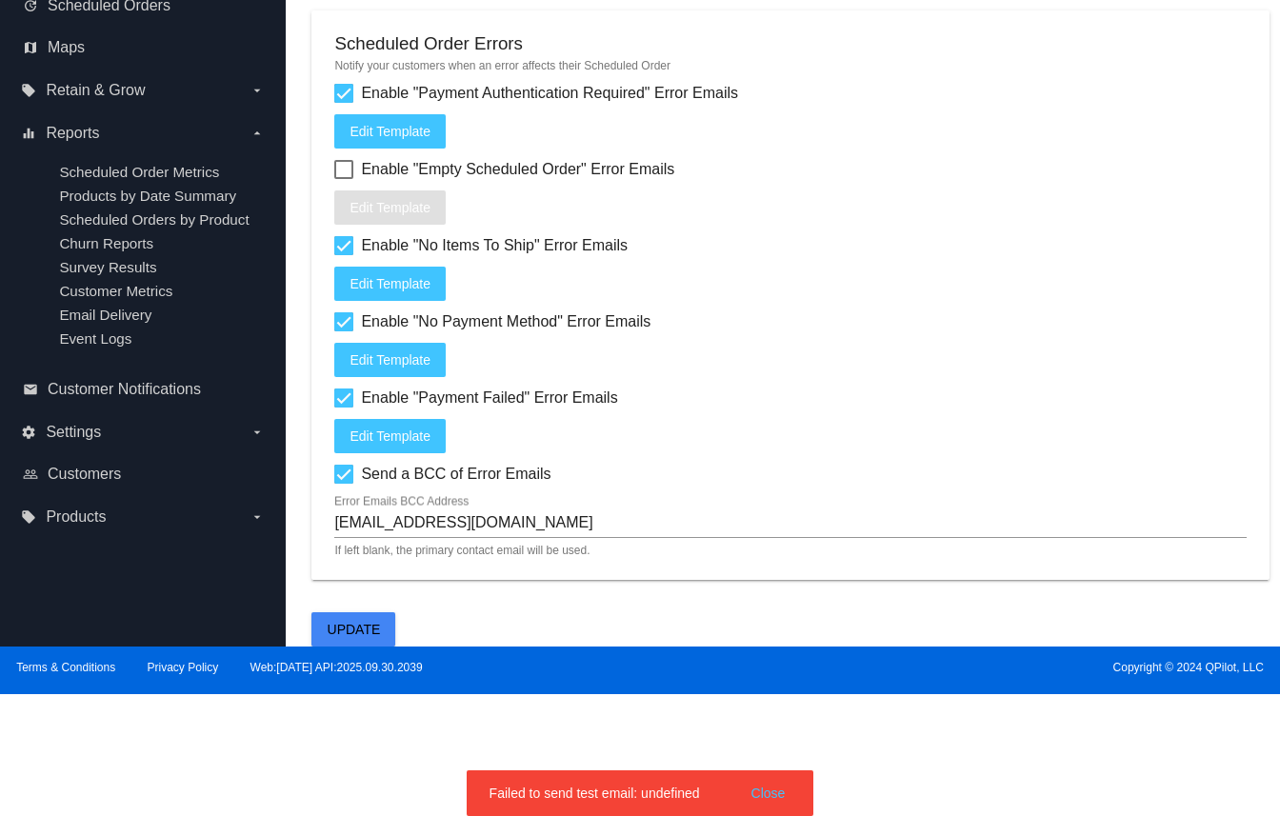
scroll to position [27, 0]
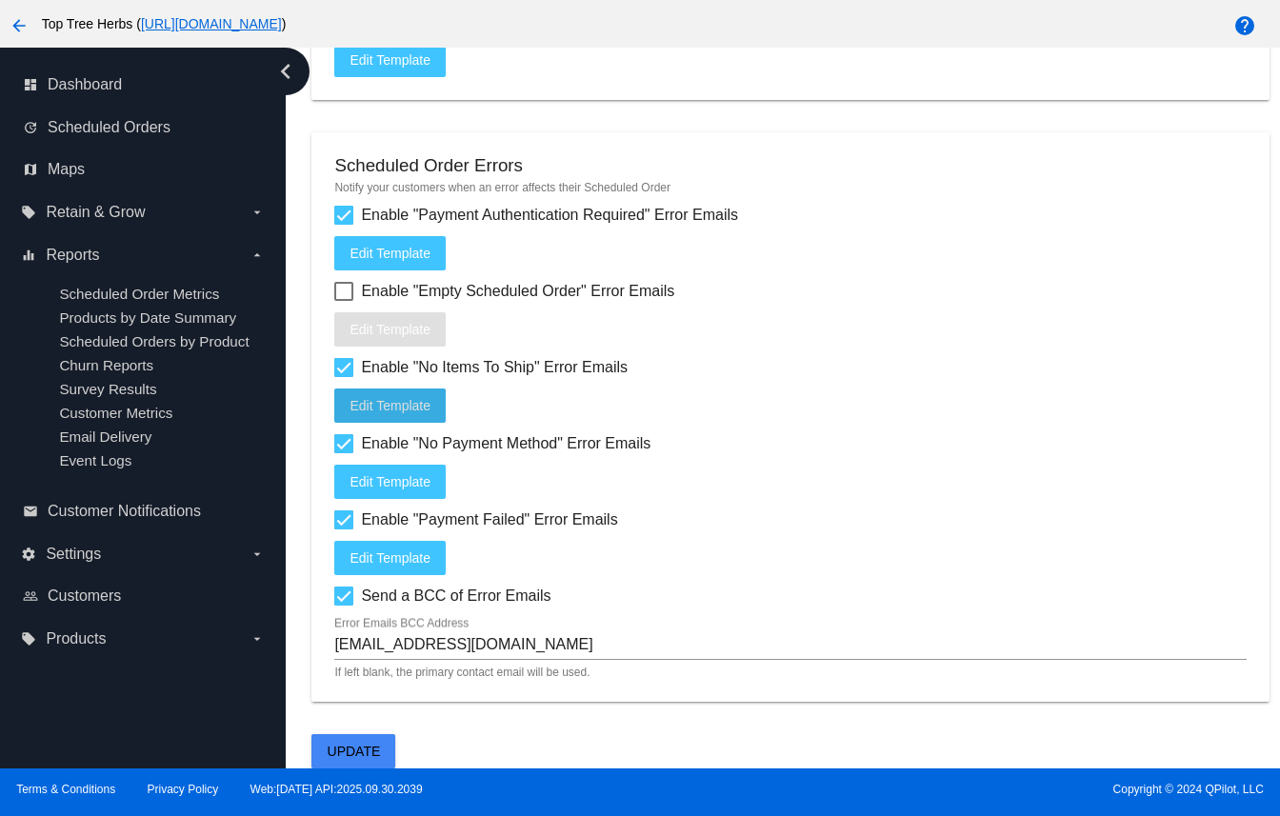
click at [411, 408] on span "Edit Template" at bounding box center [389, 405] width 81 height 15
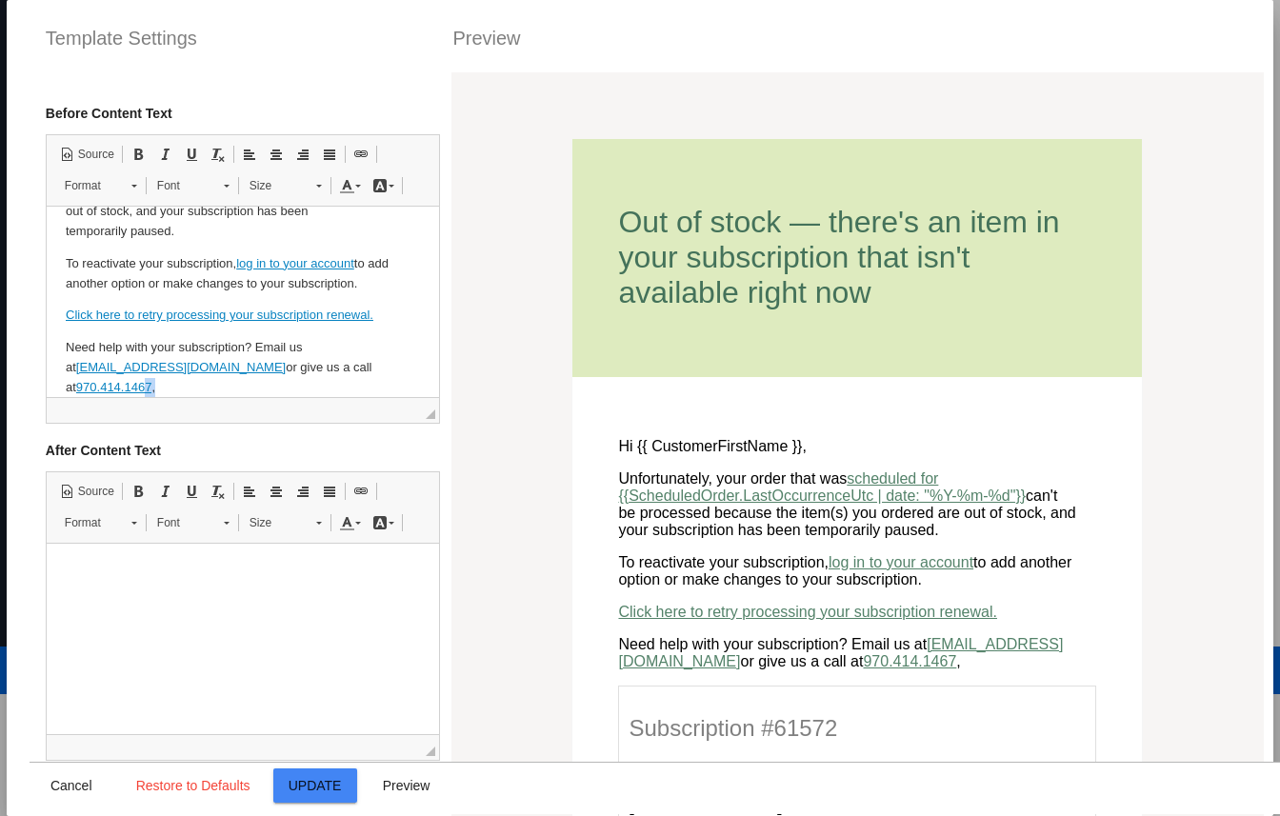
scroll to position [0, 0]
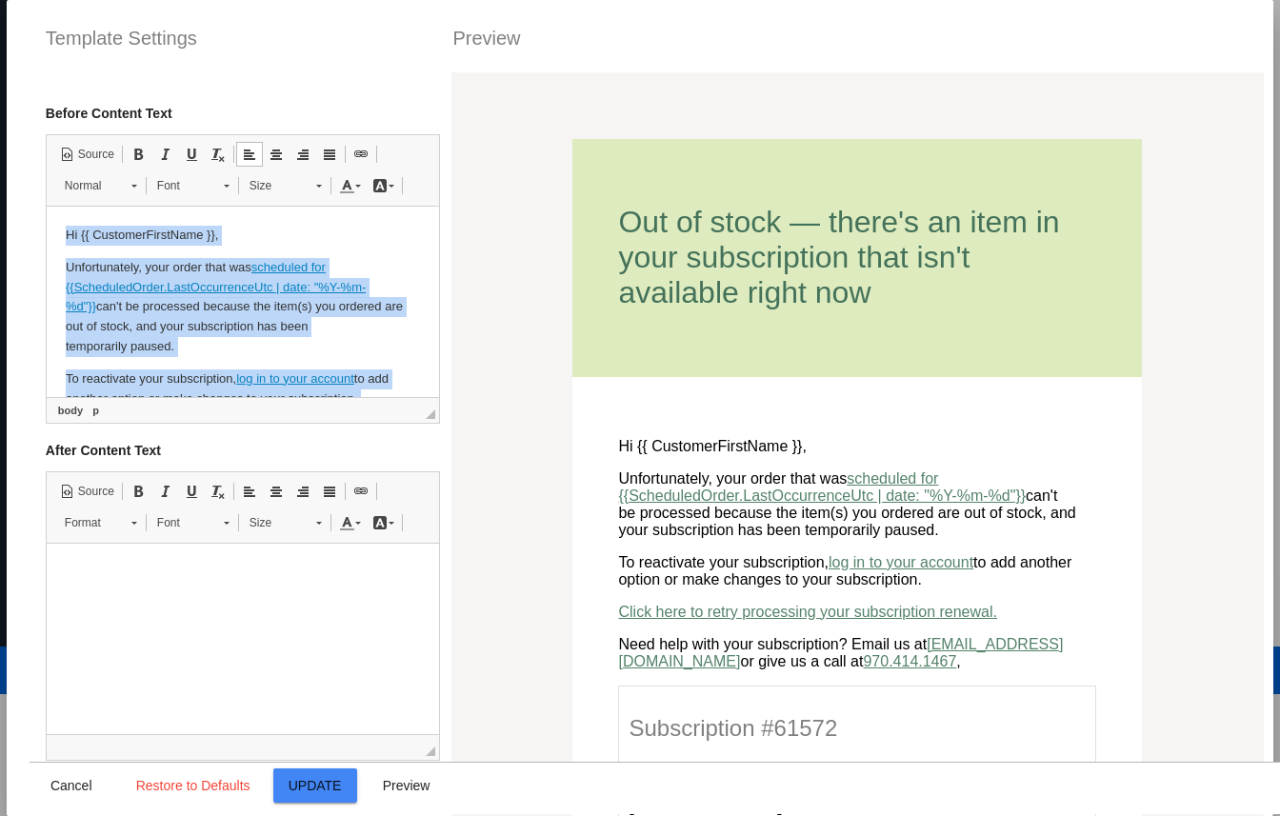
drag, startPoint x: 246, startPoint y: 268, endPoint x: 44, endPoint y: 140, distance: 239.3
click at [46, 207] on html "Hi {{ CustomerFirstName }}, Unfortunately, your order that was scheduled for {{…" at bounding box center [242, 370] width 392 height 326
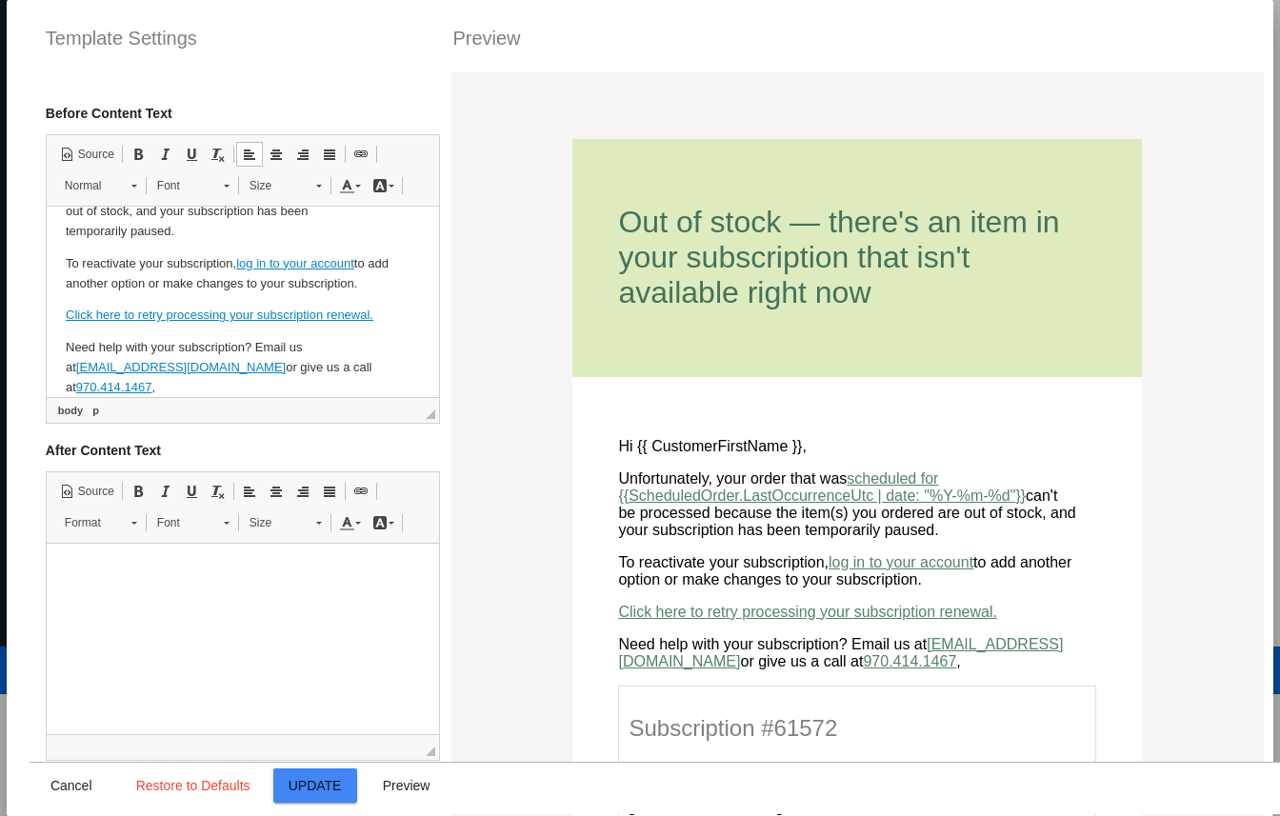
click at [407, 371] on p "Need help with your subscription? Email us at contact@toptreeherbs.com or give …" at bounding box center [242, 367] width 354 height 59
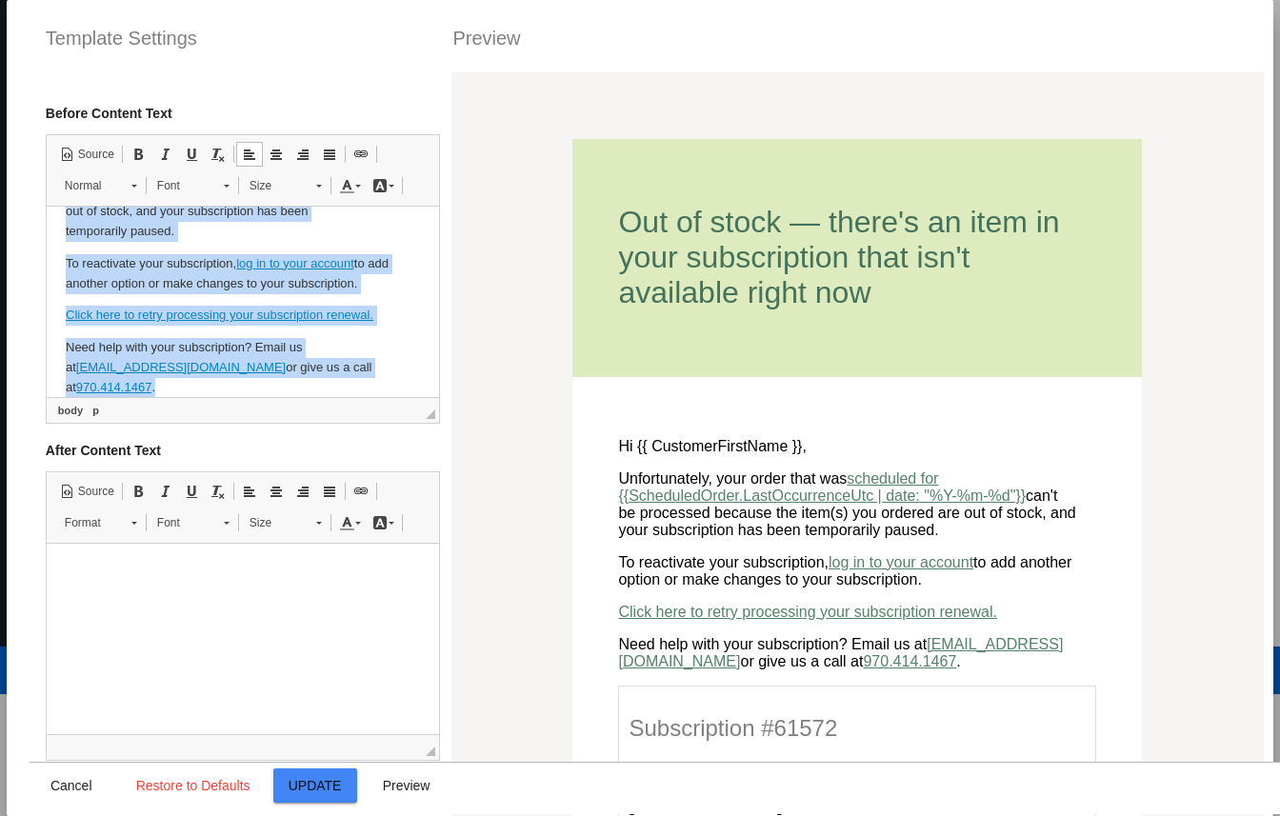
scroll to position [0, 0]
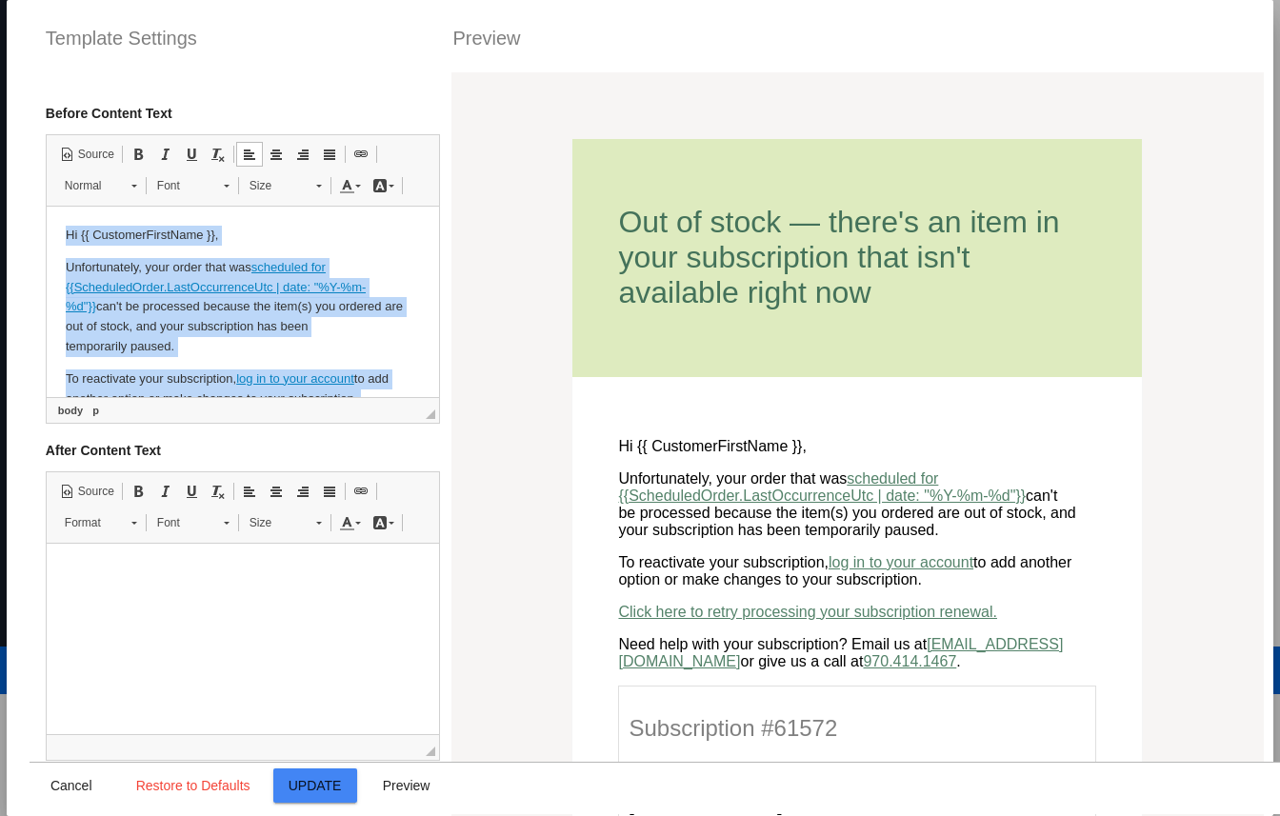
drag, startPoint x: 407, startPoint y: 367, endPoint x: -60, endPoint y: 109, distance: 533.9
click at [46, 207] on html "Hi {{ CustomerFirstName }}, Unfortunately, your order that was scheduled for {{…" at bounding box center [242, 370] width 392 height 326
copy body "Hi {{ CustomerFirstName }}, Unfortunately, your order that was scheduled for {{…"
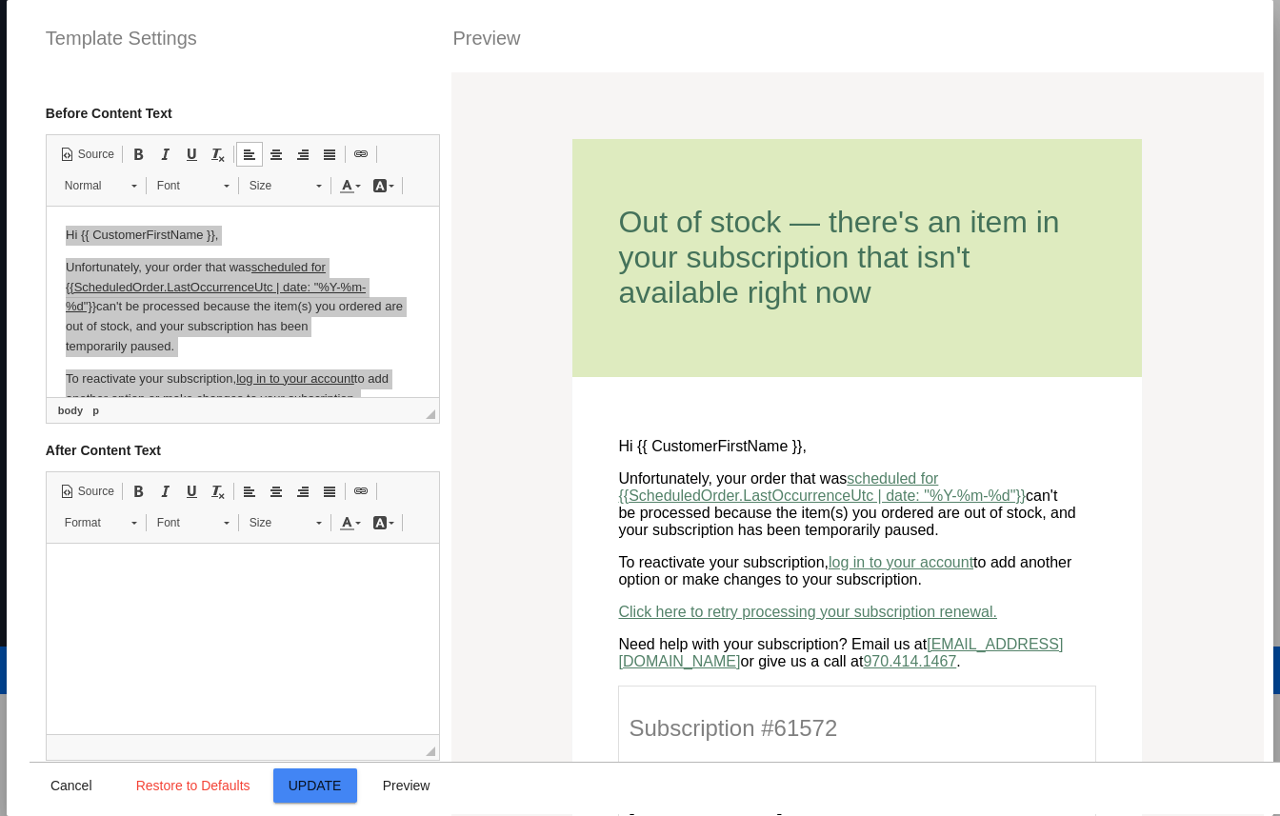
click at [321, 789] on span "Update" at bounding box center [314, 785] width 53 height 15
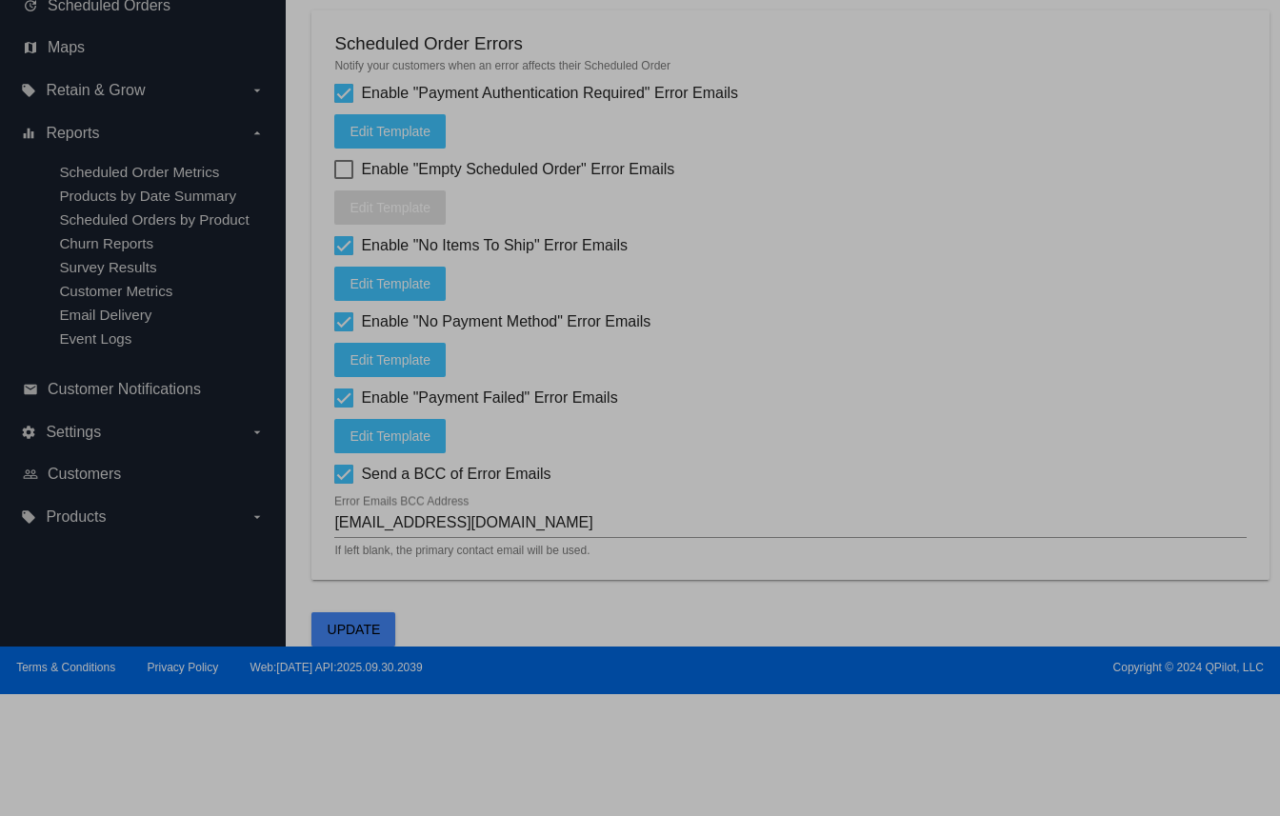
type input "[{{ ScheduledOrder.Customer.Site.Name }}] One or more items in your subscriptio…"
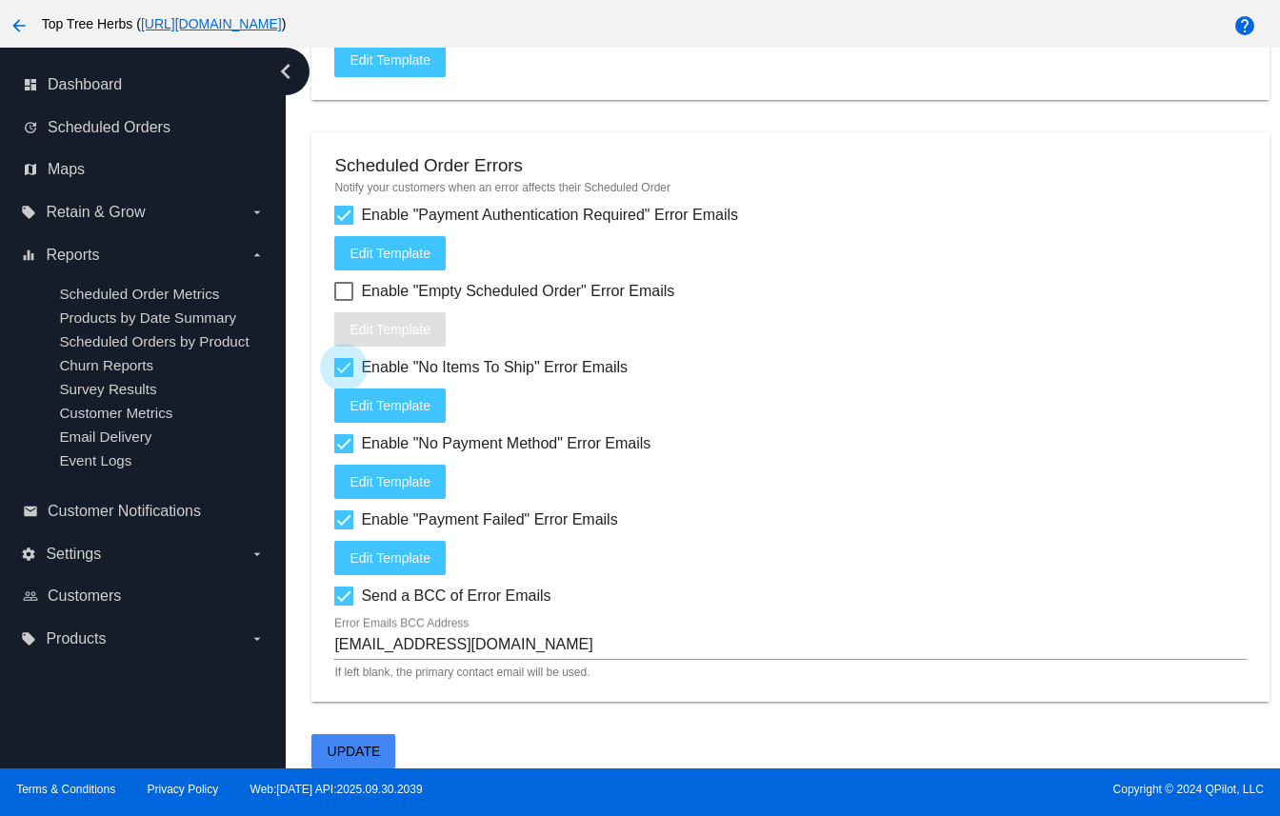
click at [451, 369] on span "Enable "No Items To Ship" Error Emails" at bounding box center [494, 367] width 267 height 23
click at [344, 377] on input "Enable "No Items To Ship" Error Emails" at bounding box center [343, 377] width 1 height 1
click at [383, 367] on span "Enable "No Items To Ship" Error Emails" at bounding box center [494, 367] width 267 height 23
click at [344, 377] on input "Enable "No Items To Ship" Error Emails" at bounding box center [343, 377] width 1 height 1
checkbox input "true"
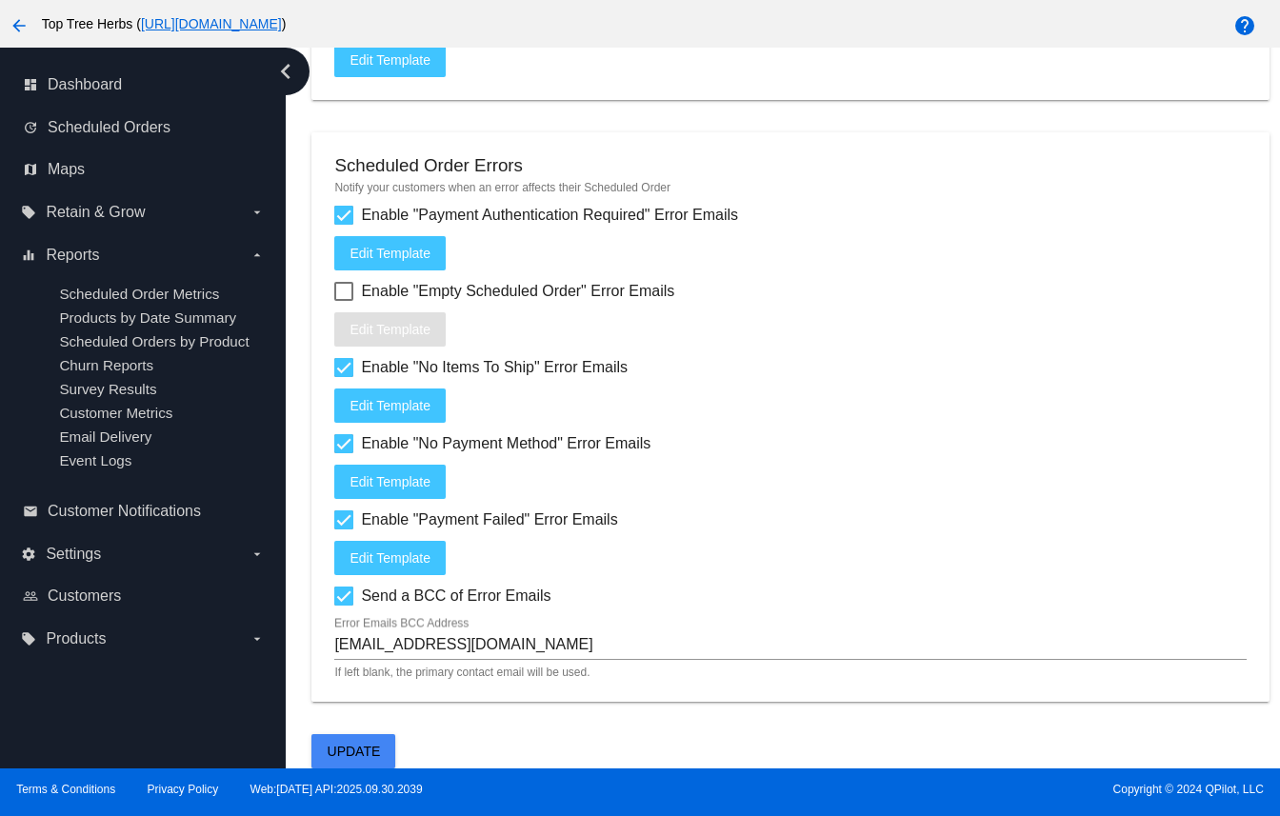
click at [383, 404] on span "Edit Template" at bounding box center [389, 405] width 81 height 15
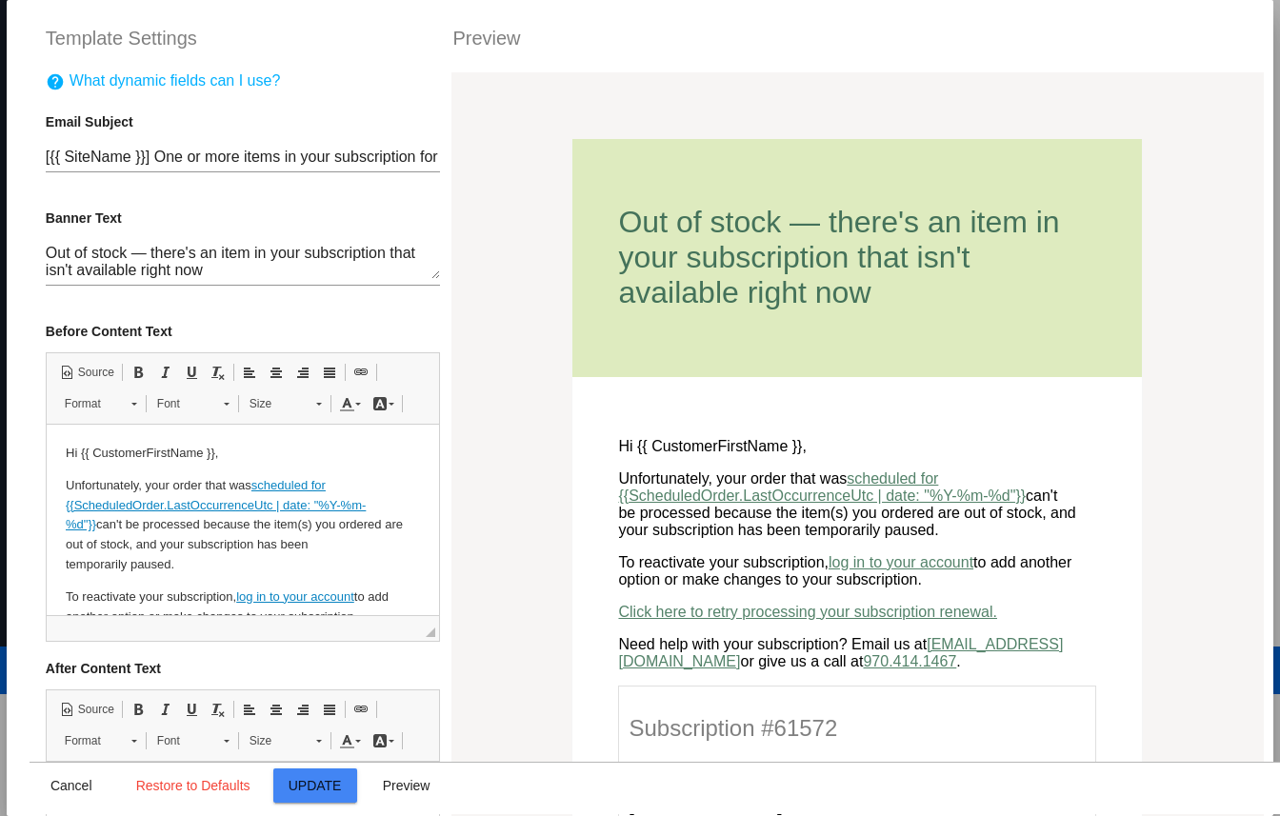
scroll to position [115, 0]
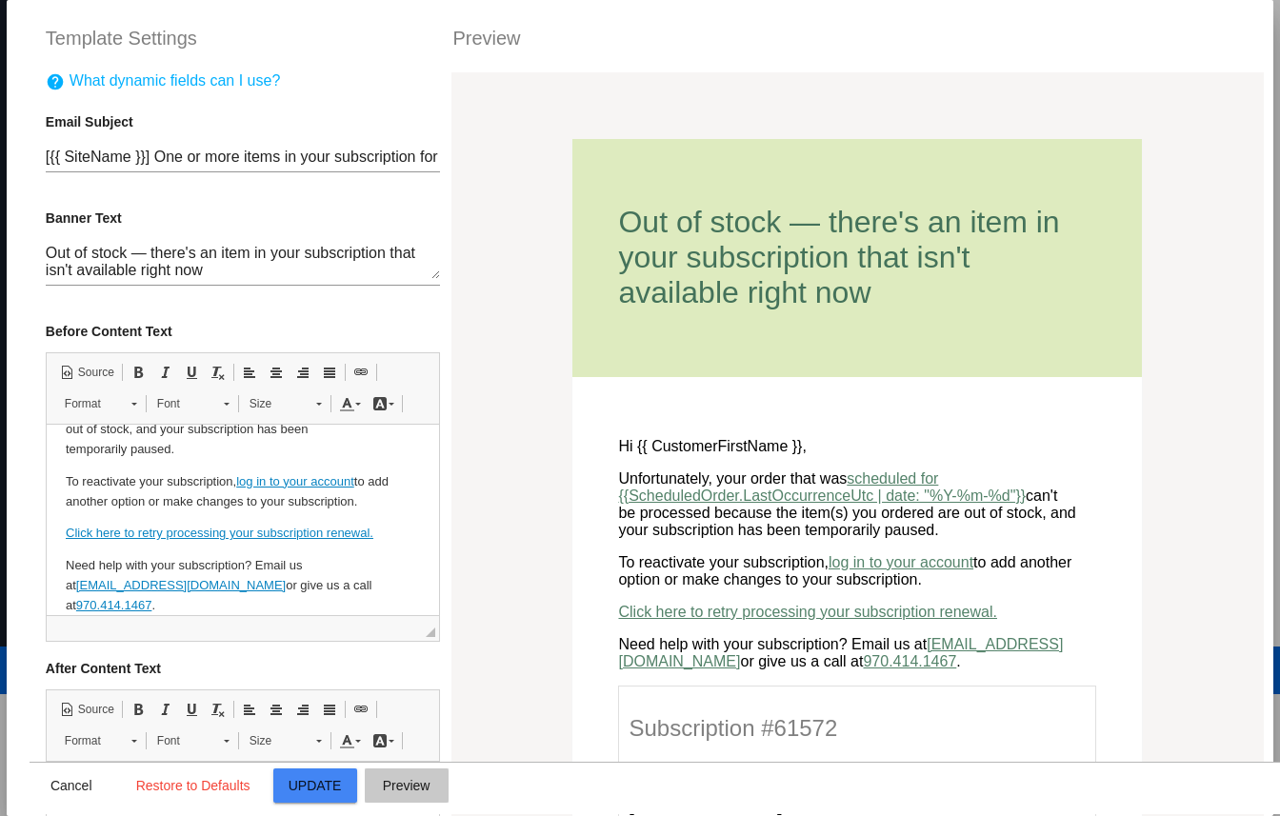
click at [426, 778] on span "Preview" at bounding box center [407, 785] width 48 height 15
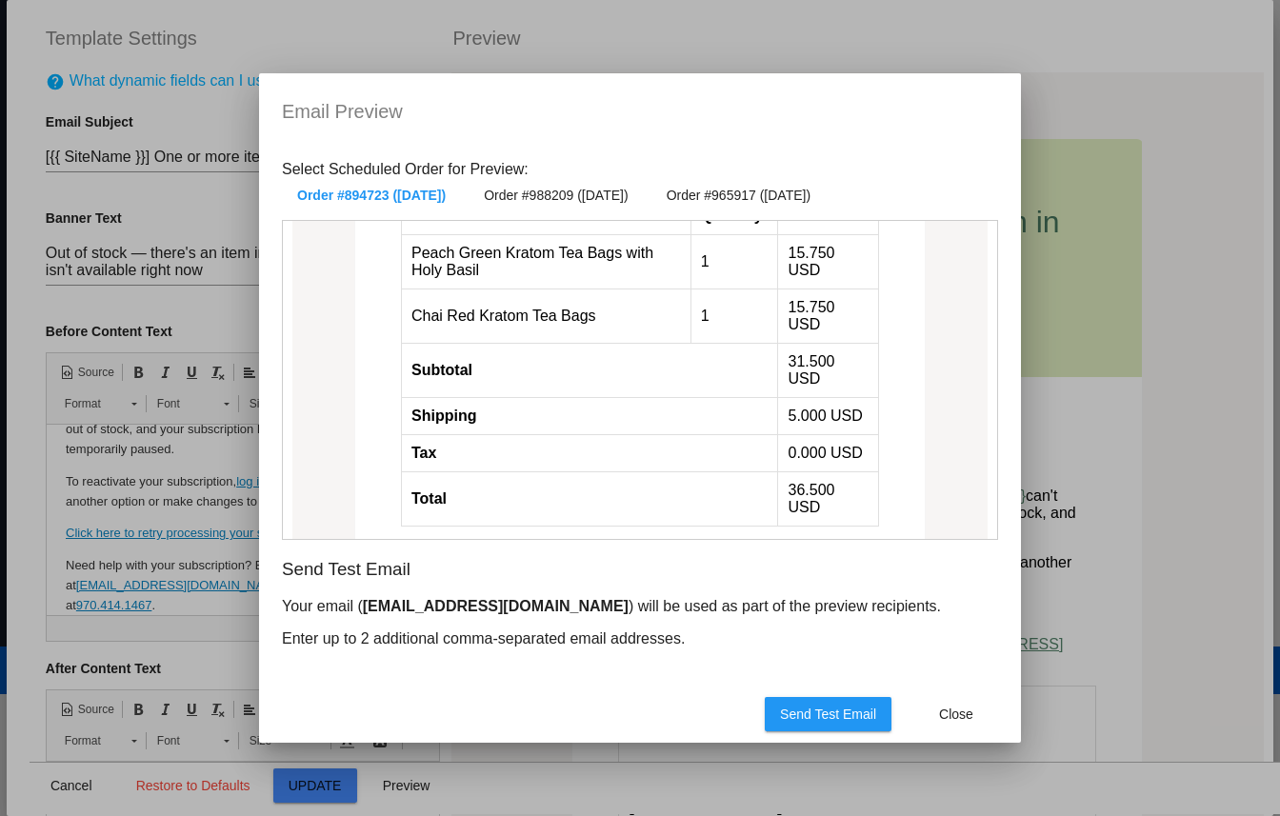
scroll to position [1162, 0]
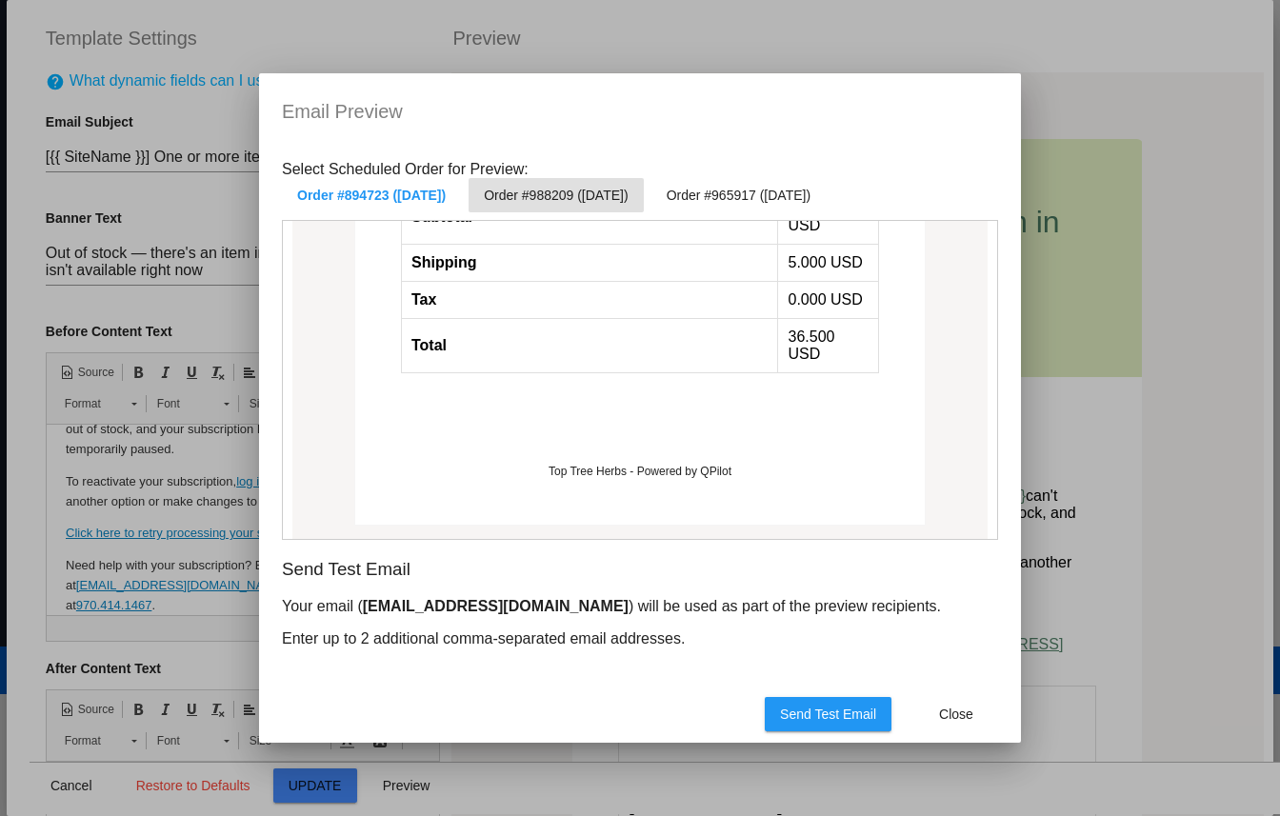
click at [627, 197] on span "Order #988209 (Oct 6 2025)" at bounding box center [556, 195] width 144 height 15
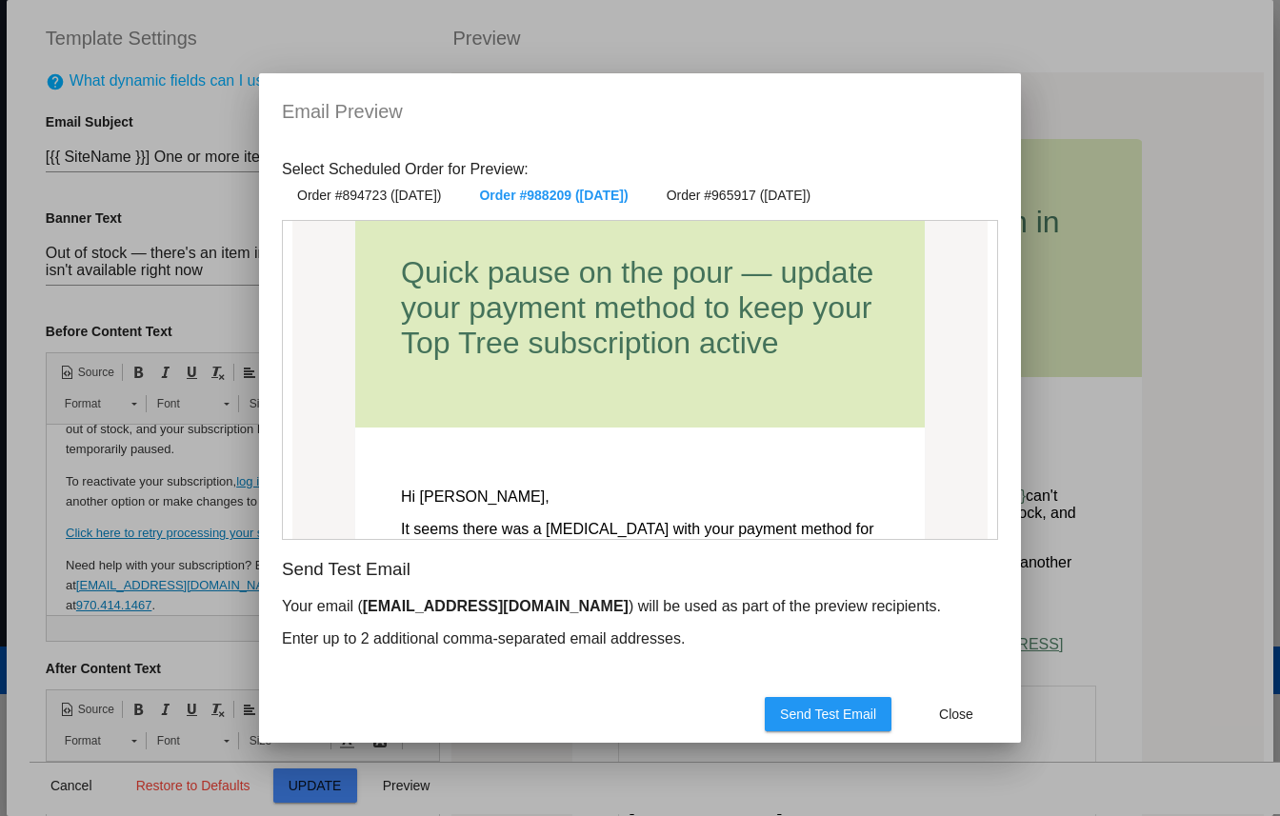
scroll to position [387, 0]
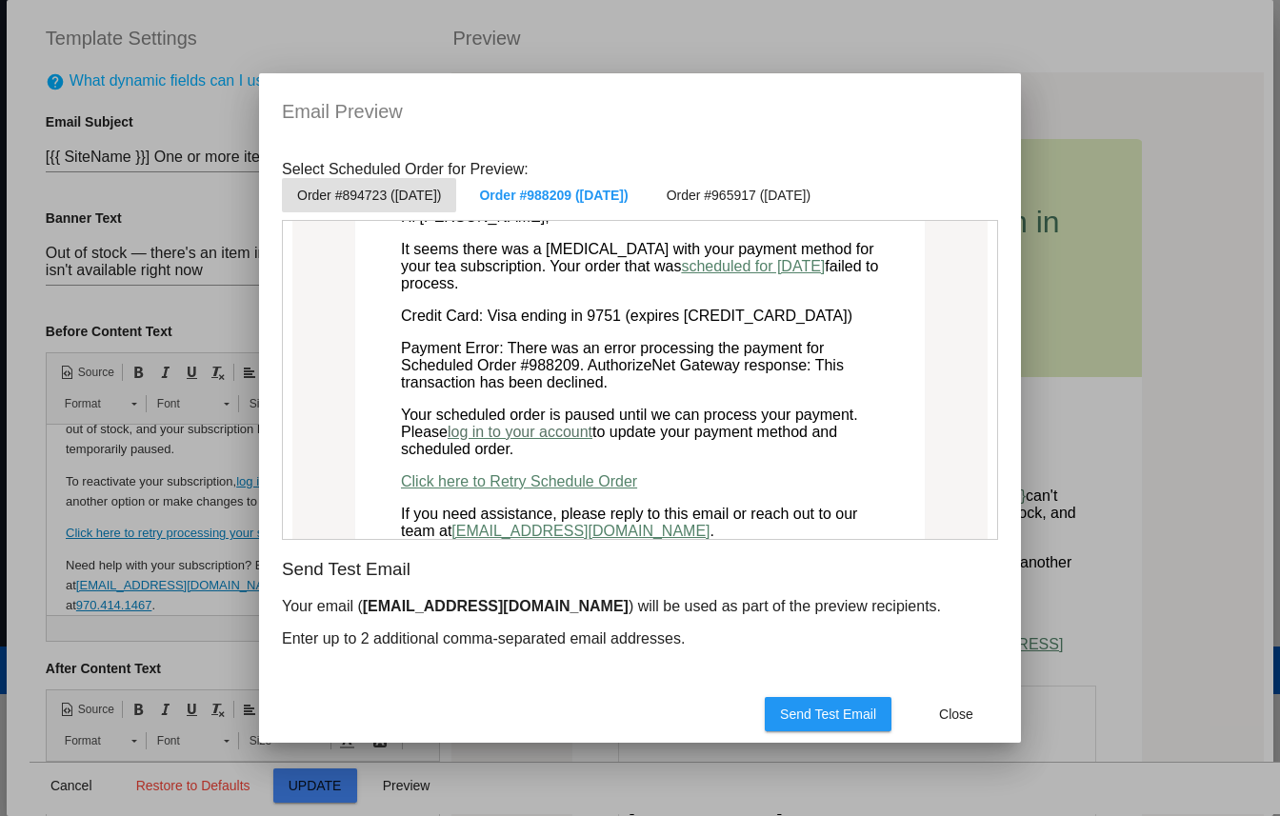
click at [430, 199] on span "Order #894723 (Oct 6 2025)" at bounding box center [369, 195] width 144 height 15
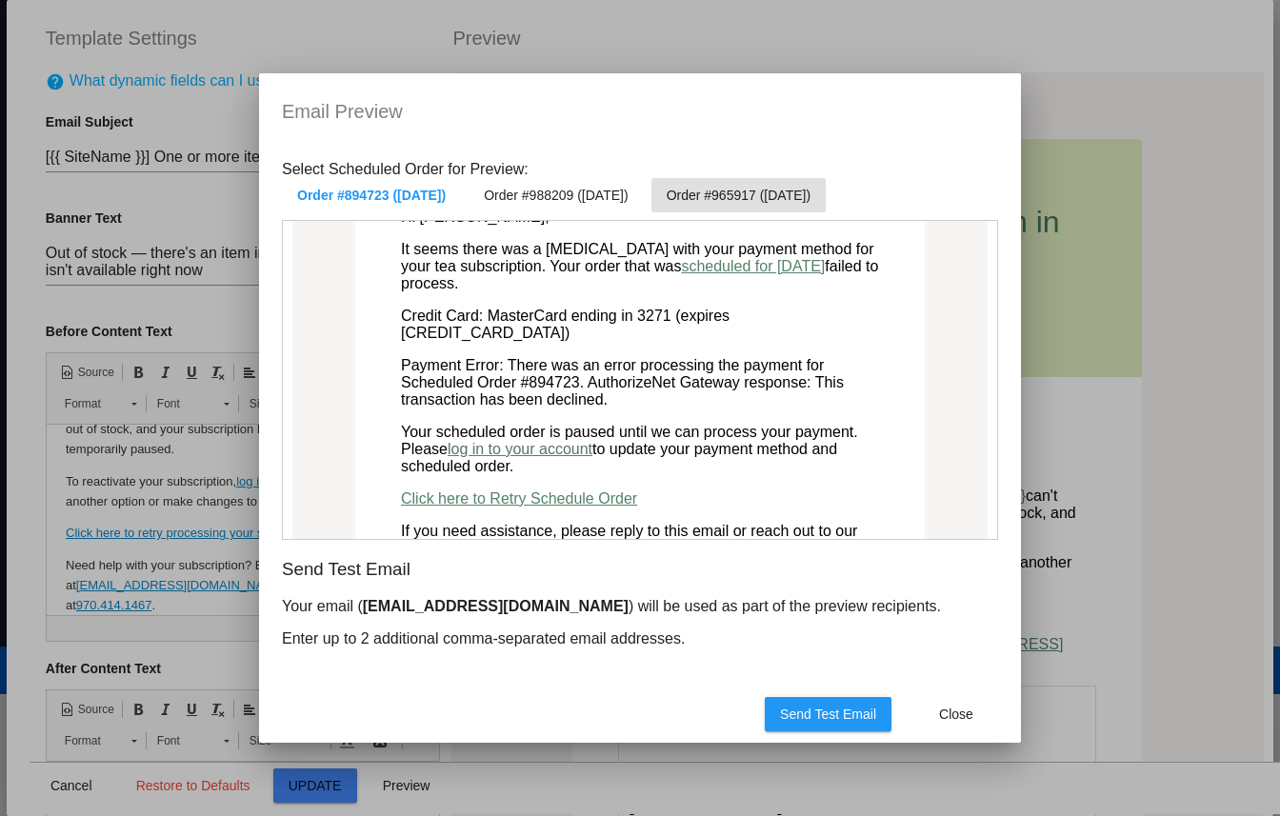
click at [778, 206] on button "Order #965917 (Oct 5 2025)" at bounding box center [738, 195] width 174 height 34
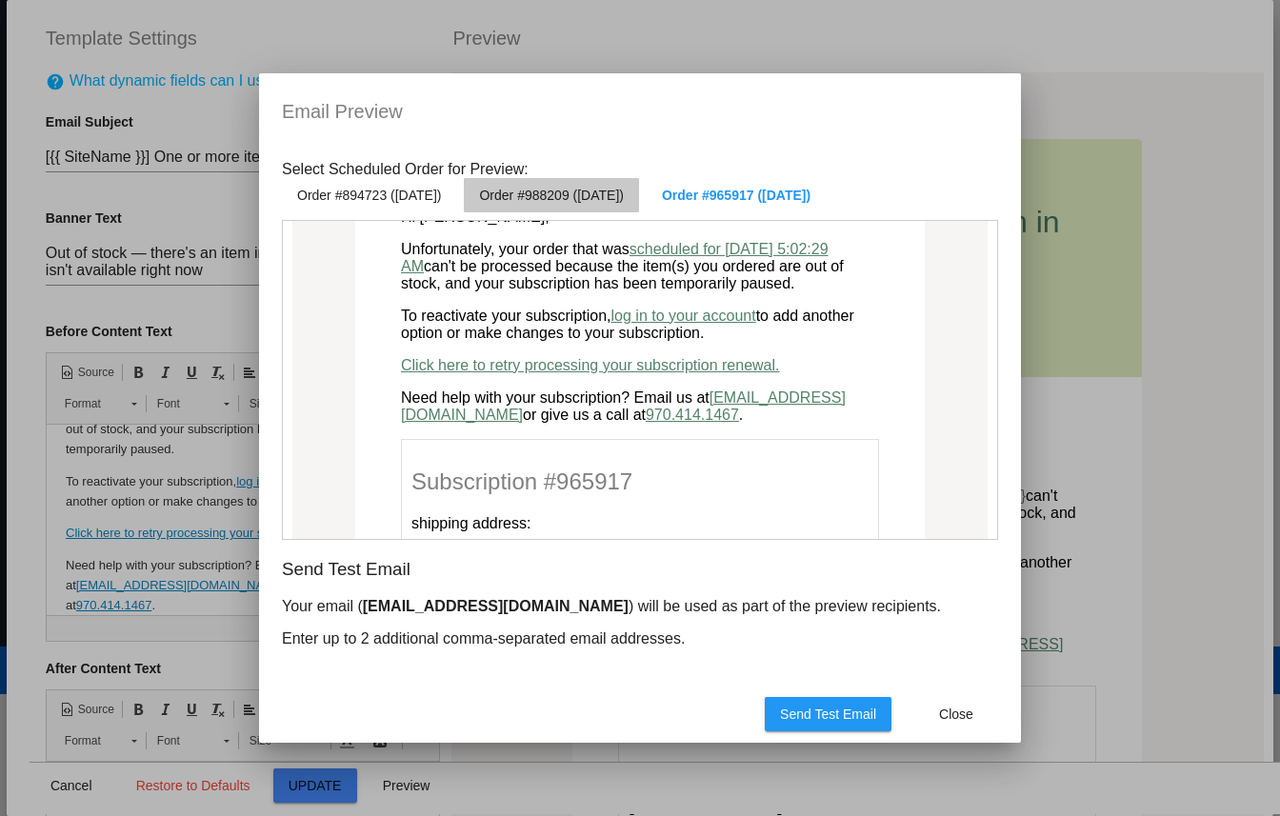
click at [551, 197] on span "Order #988209 (Oct 6 2025)" at bounding box center [551, 195] width 144 height 15
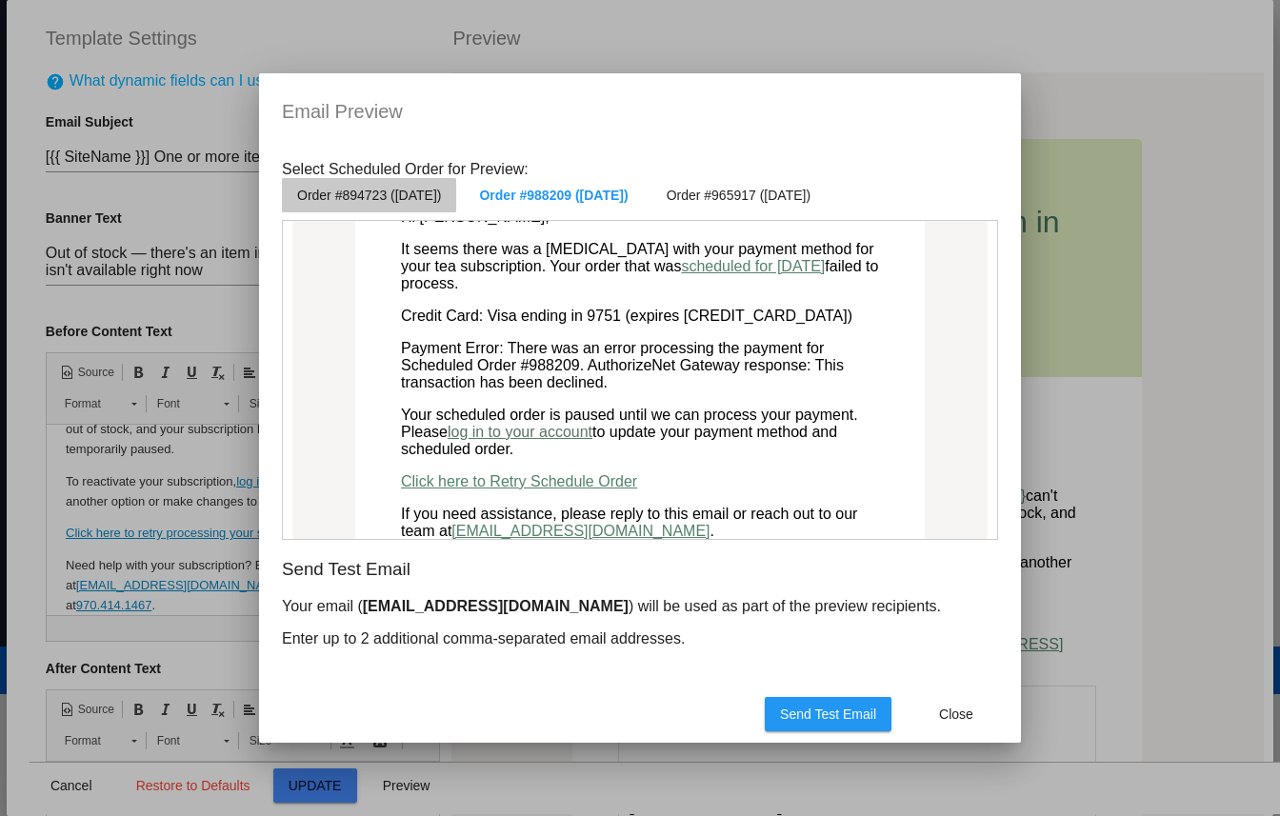
click at [391, 194] on span "Order #894723 (Oct 6 2025)" at bounding box center [369, 195] width 144 height 15
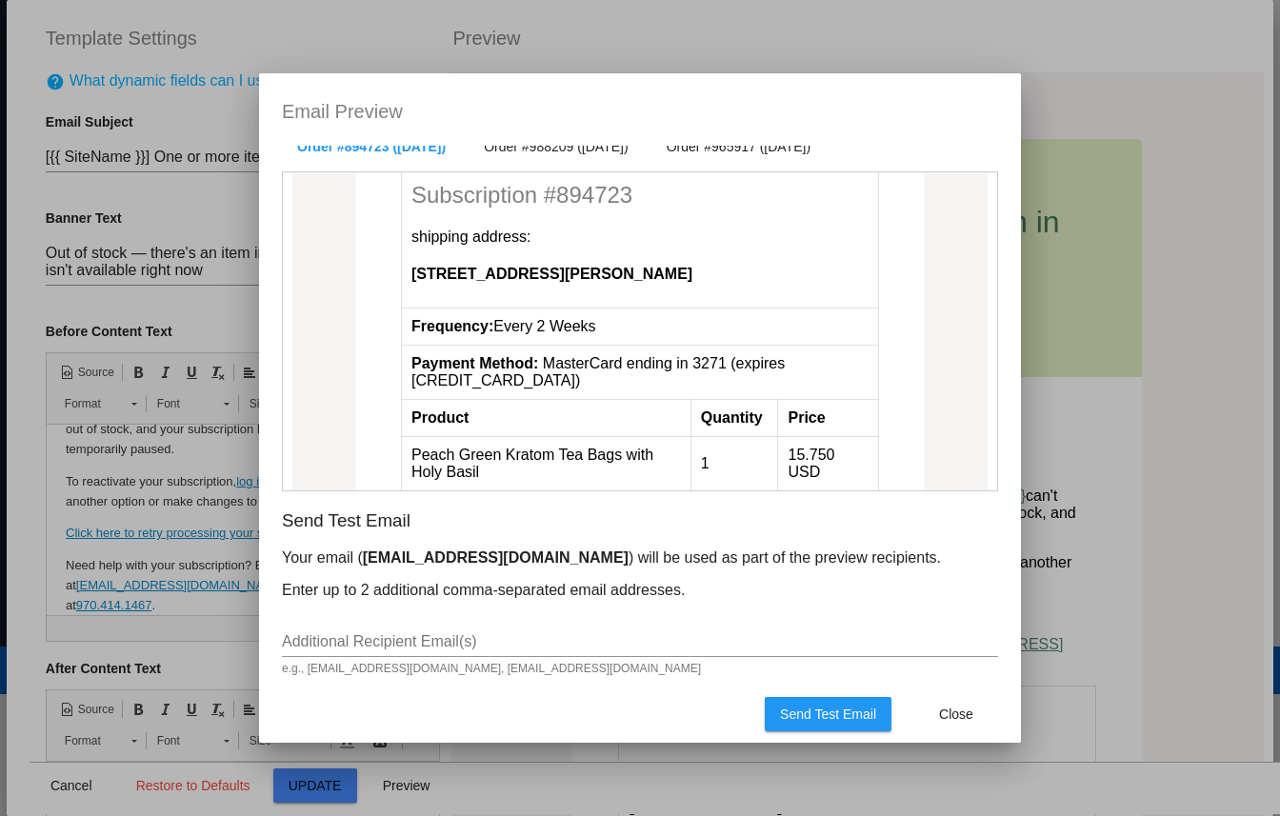
scroll to position [798, 0]
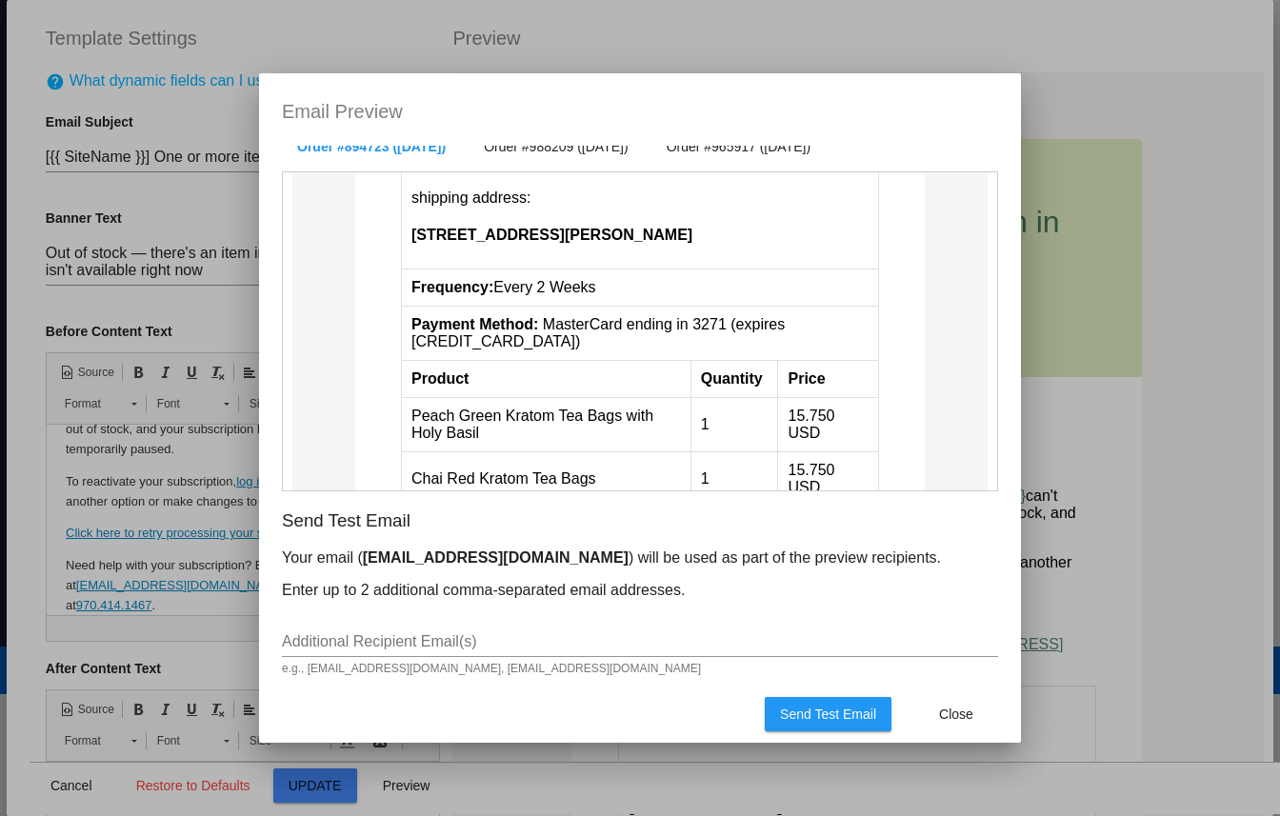
click at [454, 627] on div "Additional Recipient Email(s)" at bounding box center [640, 635] width 716 height 43
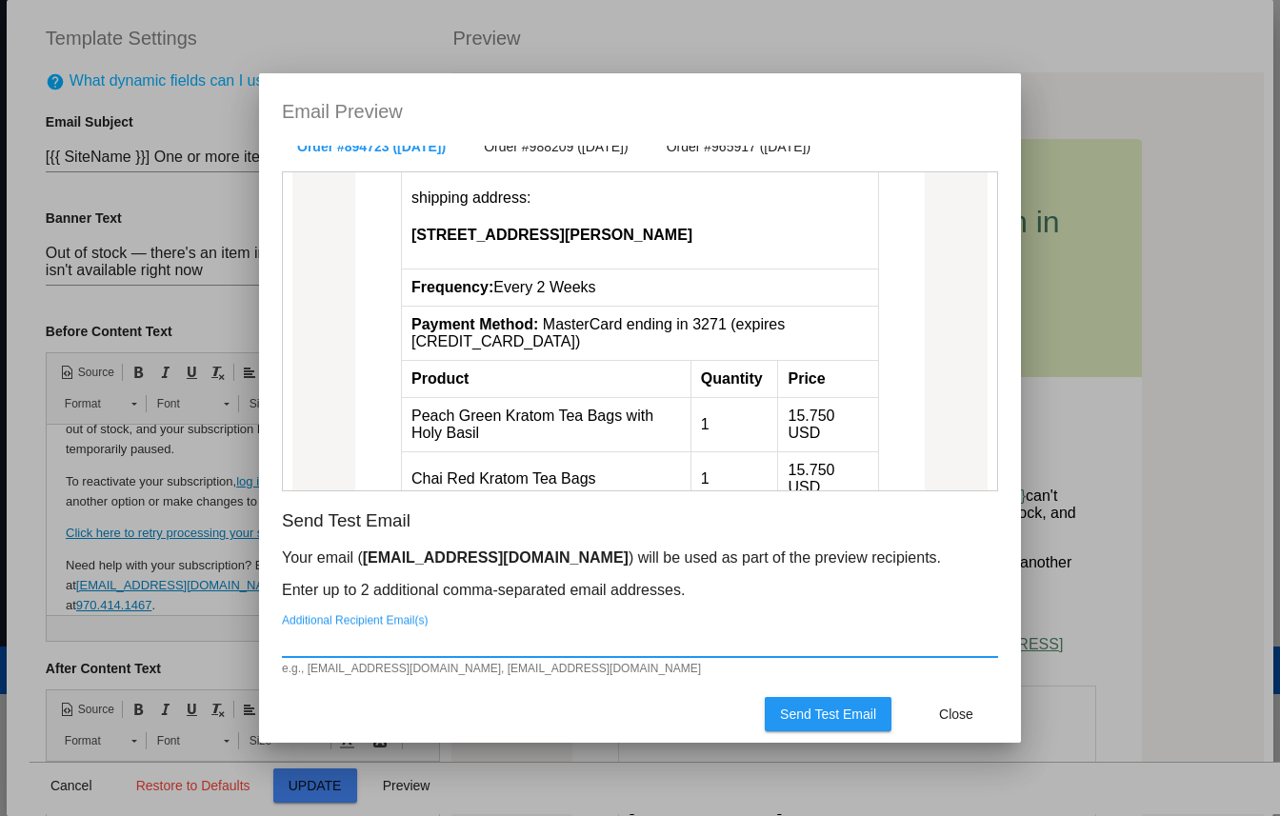
click at [454, 645] on input "Additional Recipient Email(s)" at bounding box center [640, 641] width 716 height 17
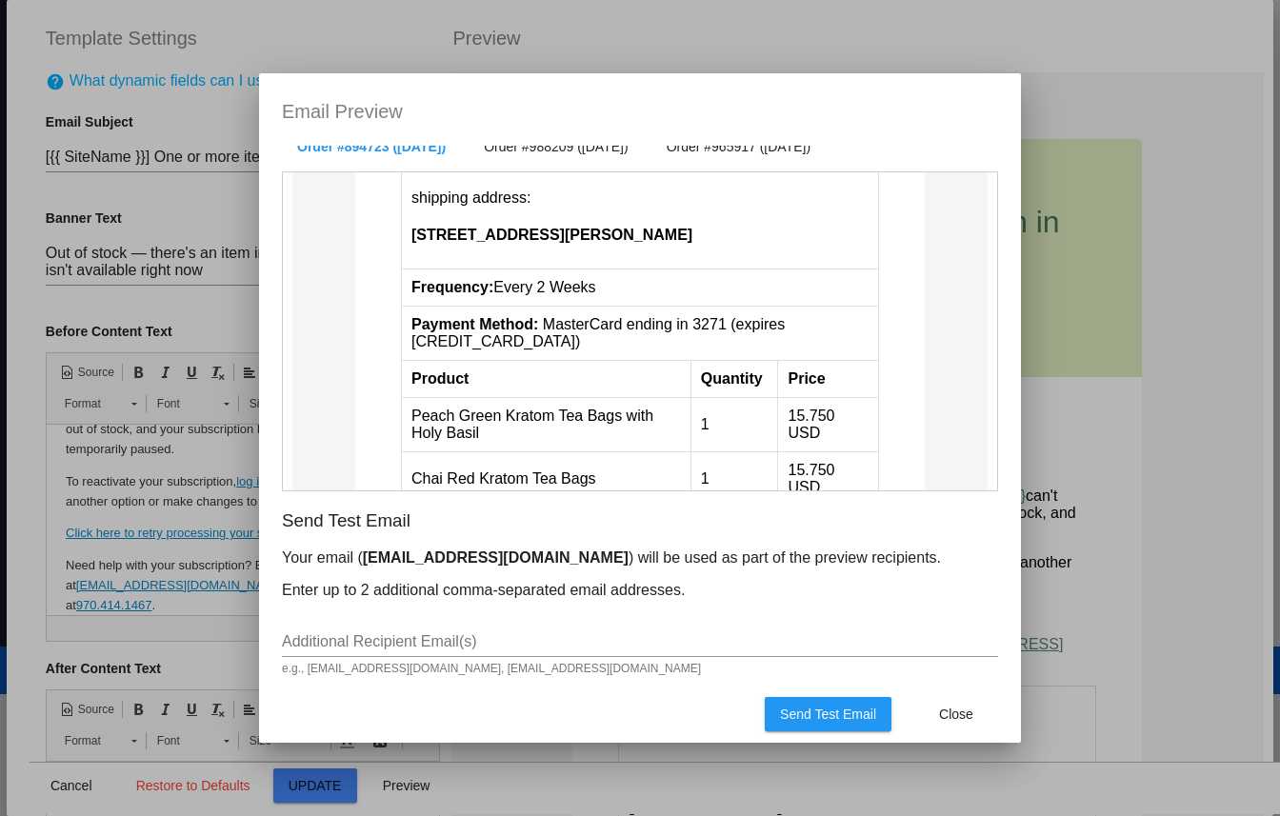
click at [466, 622] on div "Additional Recipient Email(s)" at bounding box center [640, 635] width 716 height 43
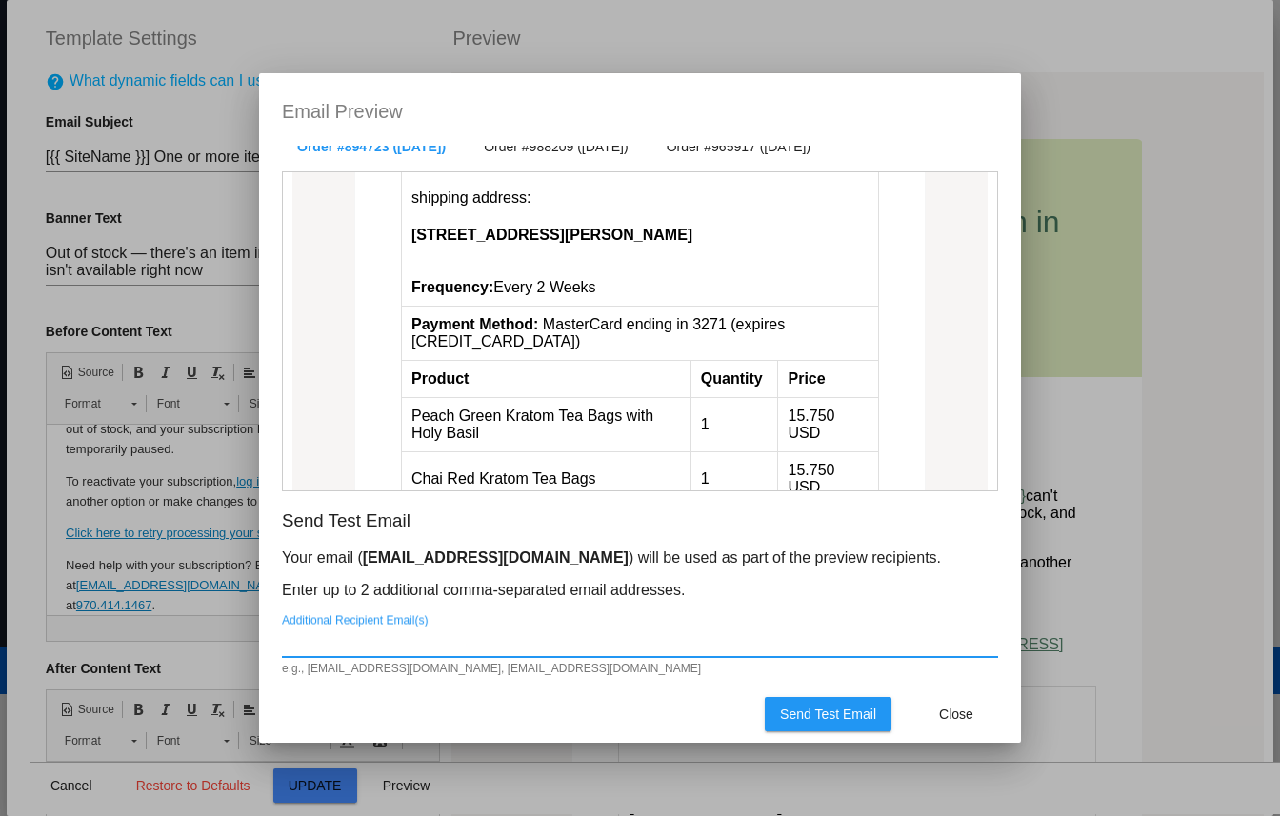
click at [573, 614] on div "Additional Recipient Email(s)" at bounding box center [640, 635] width 716 height 43
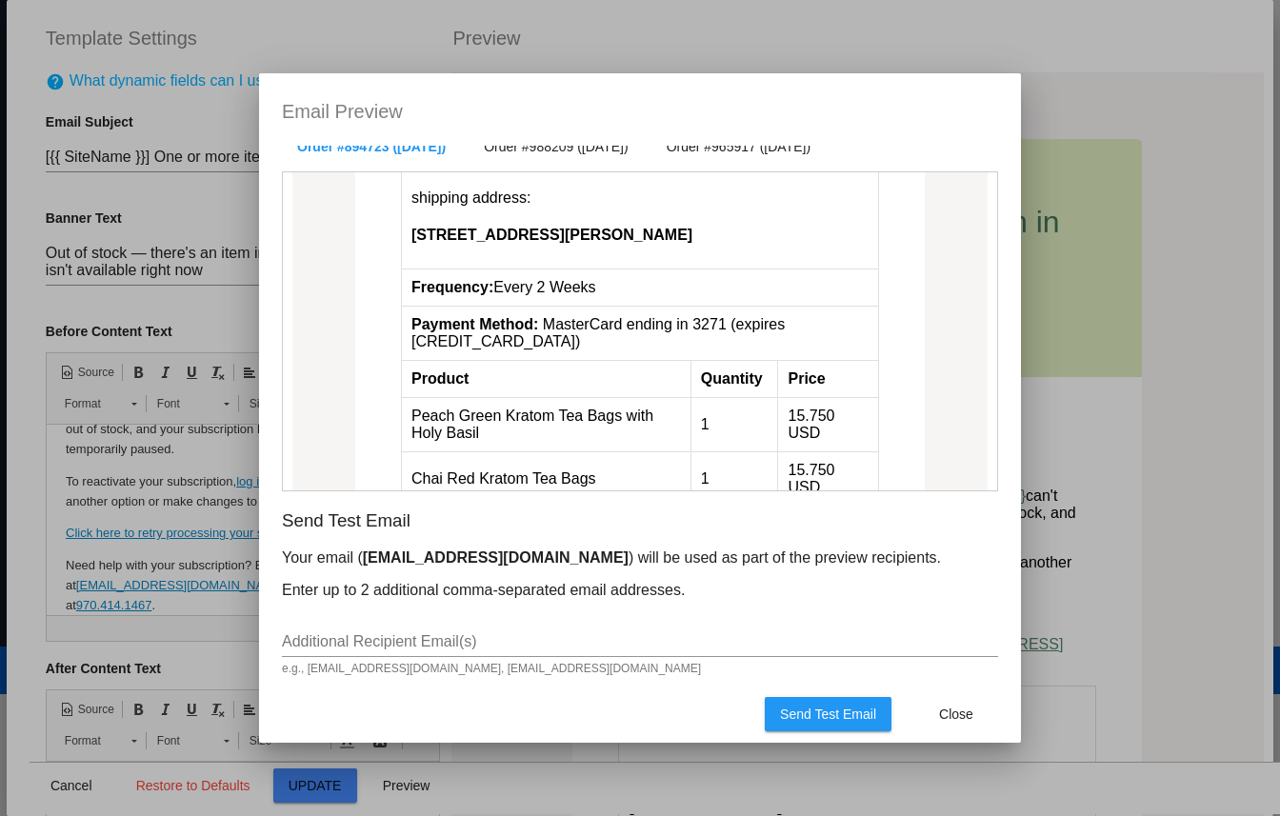
click at [617, 588] on p "Enter up to 2 additional comma-separated email addresses." at bounding box center [640, 590] width 716 height 17
click at [815, 714] on span "Send Test Email" at bounding box center [828, 713] width 96 height 15
click at [843, 707] on span "Send Test Email" at bounding box center [828, 713] width 96 height 15
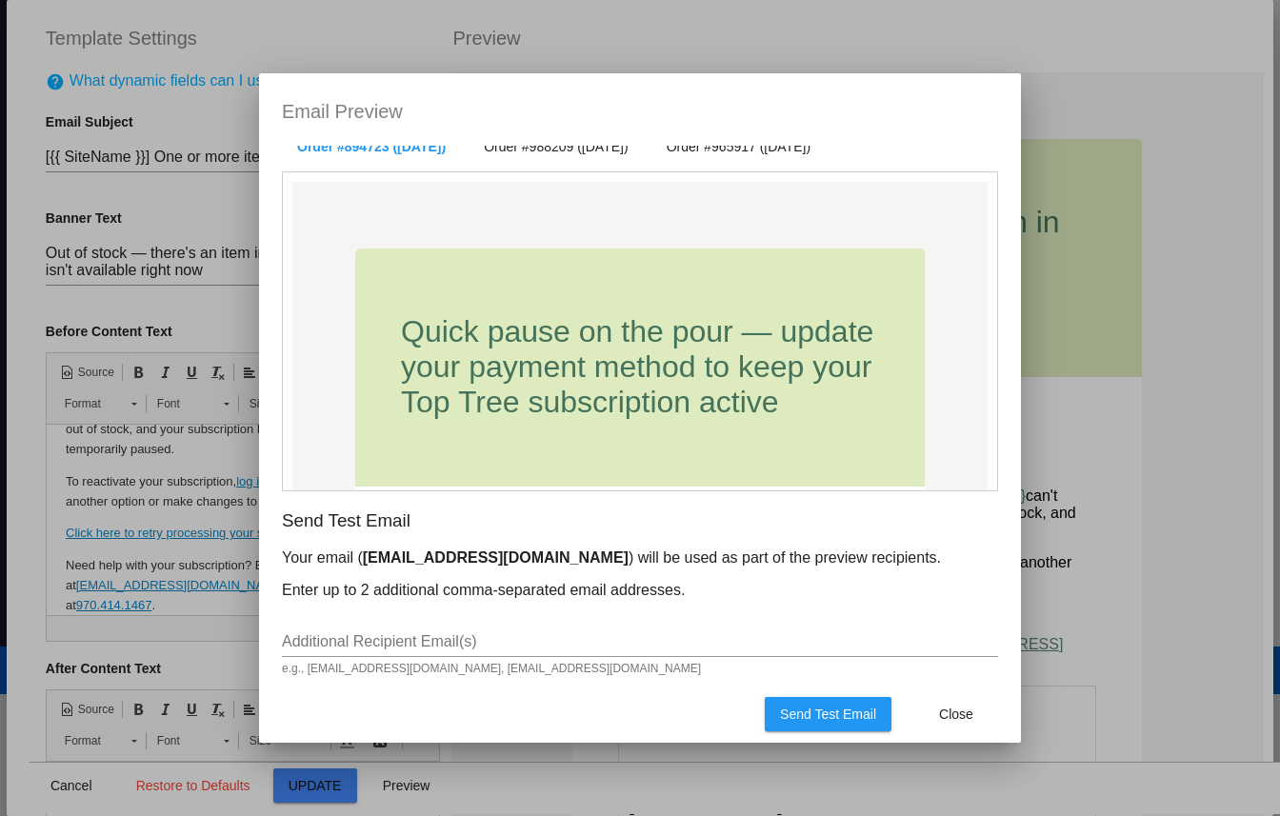
scroll to position [0, 0]
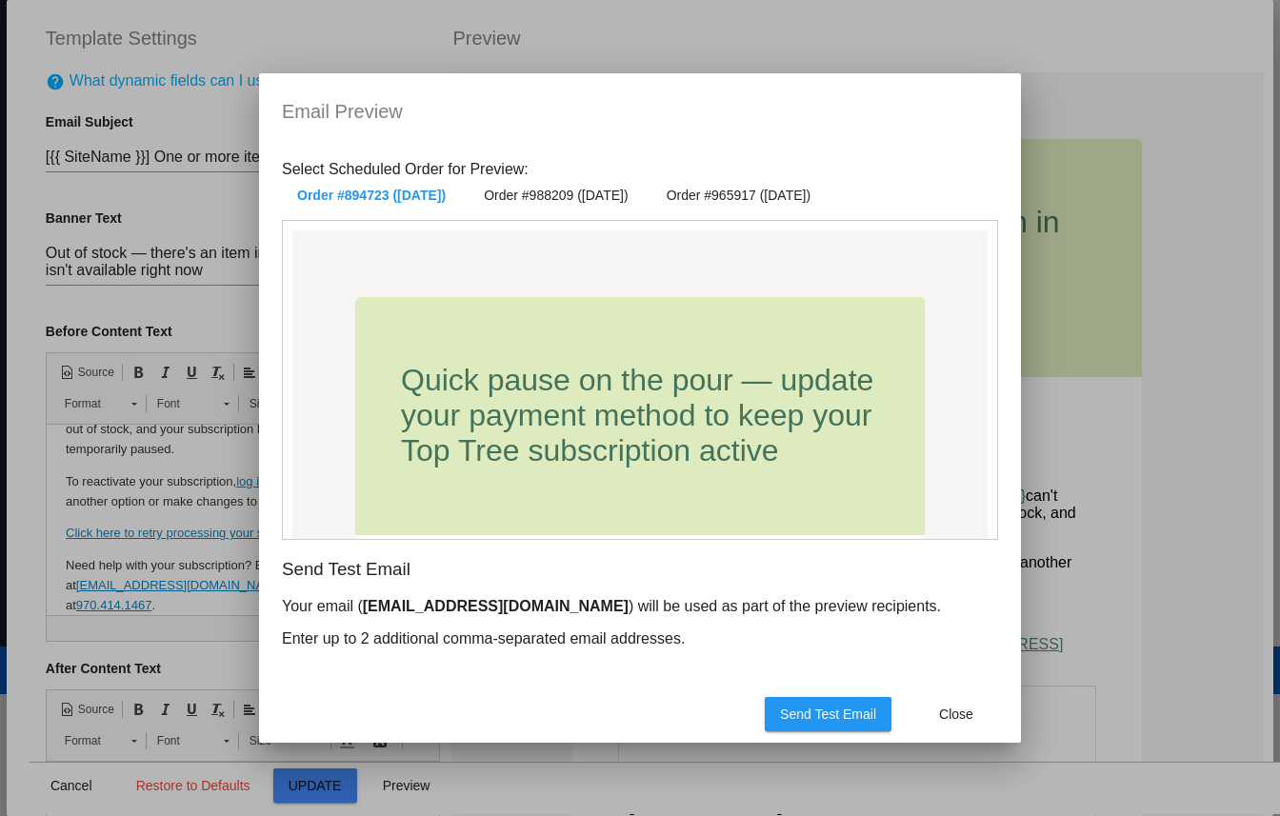
click at [1092, 143] on div at bounding box center [640, 408] width 1280 height 816
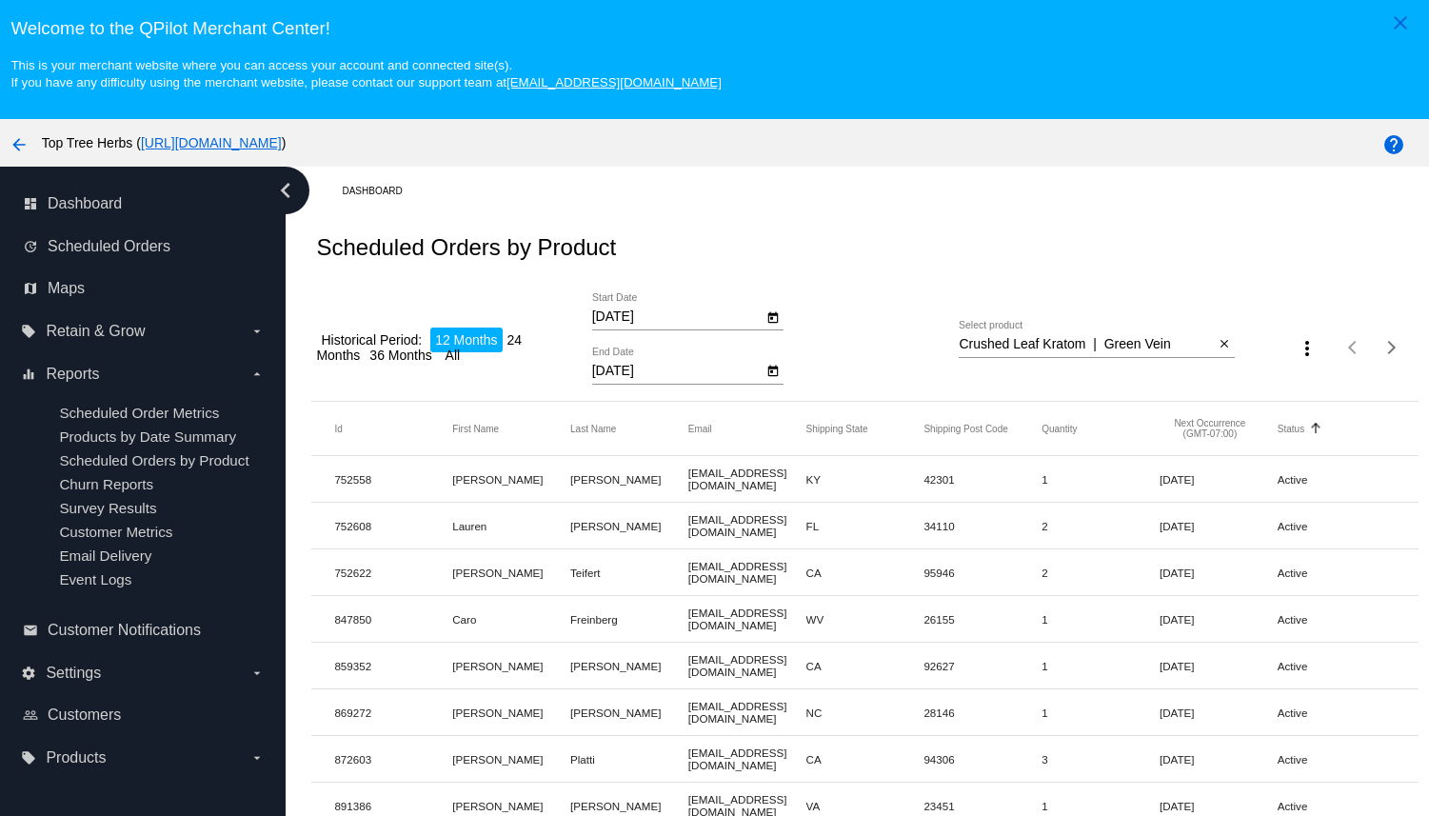
scroll to position [30, 0]
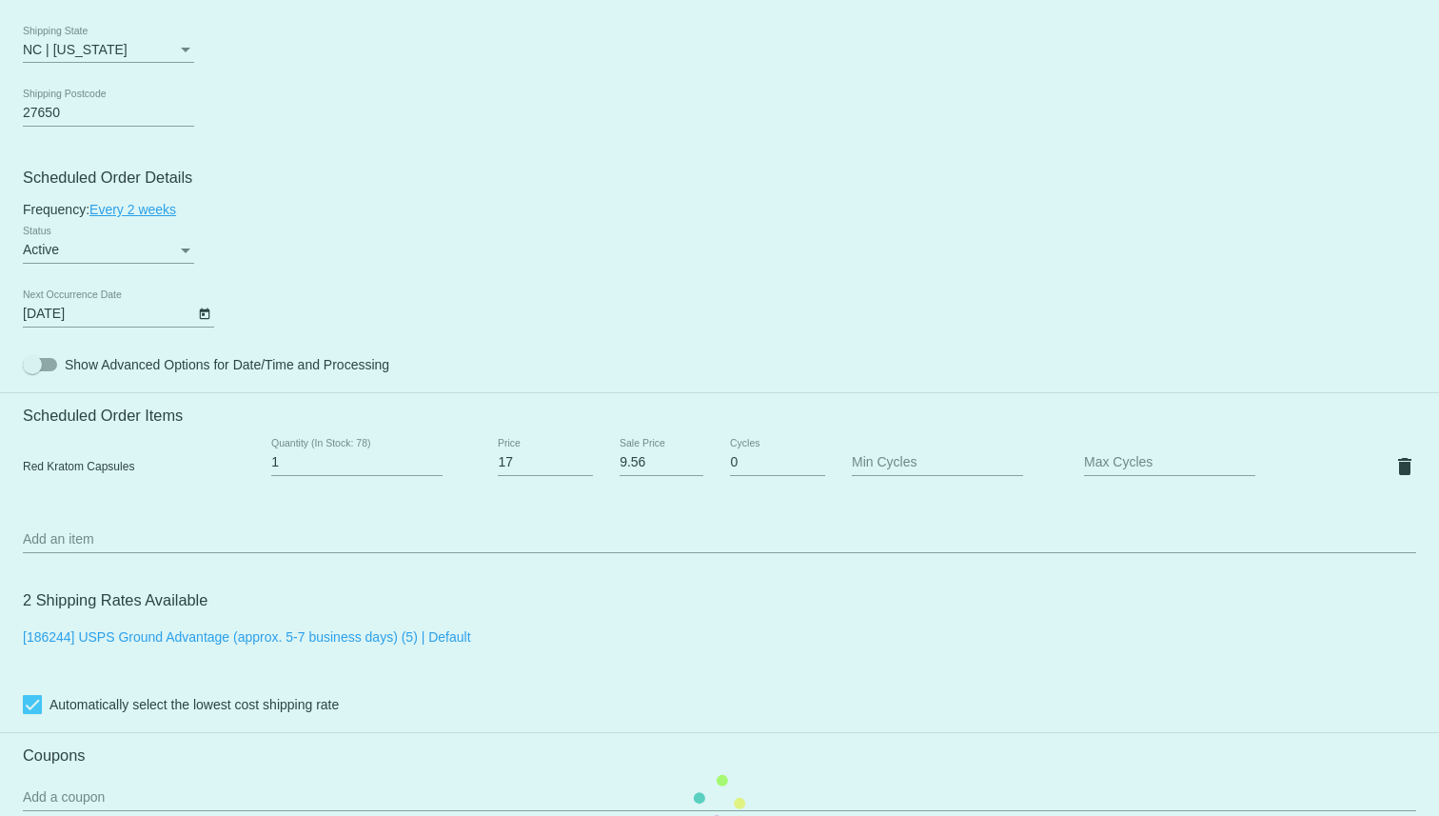
scroll to position [980, 0]
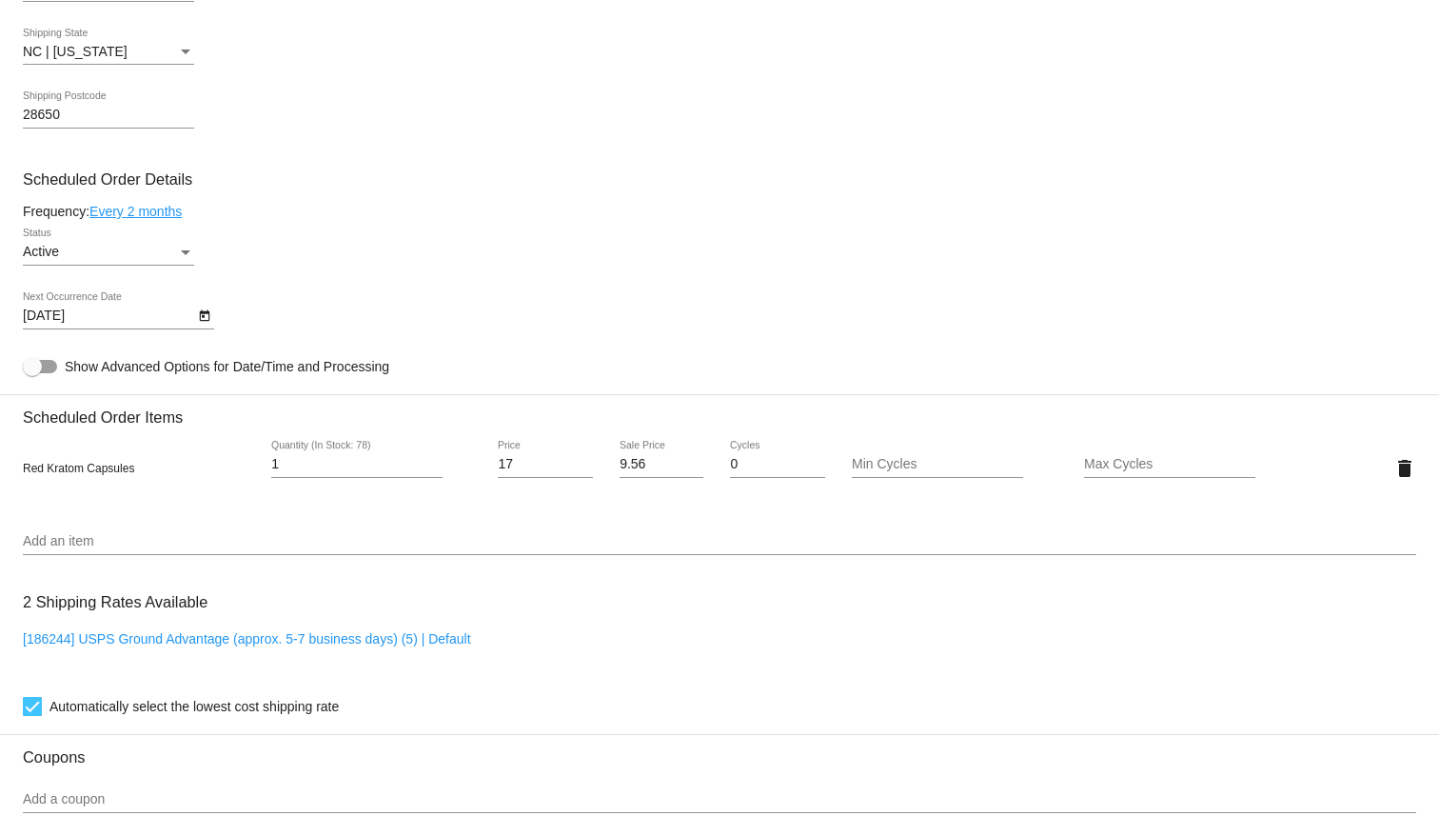
scroll to position [1052, 0]
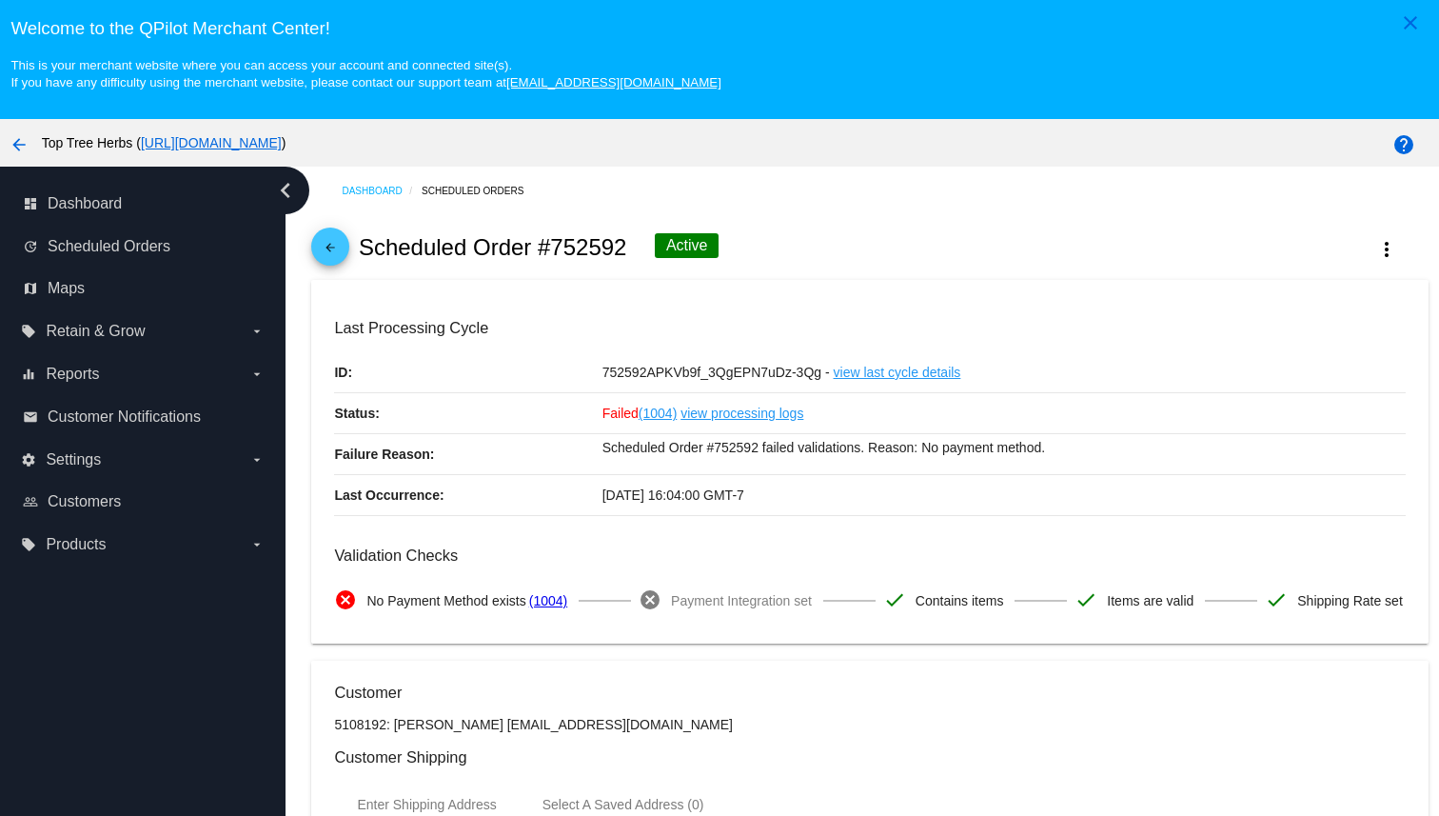
scroll to position [1239, 0]
